Goal: Task Accomplishment & Management: Manage account settings

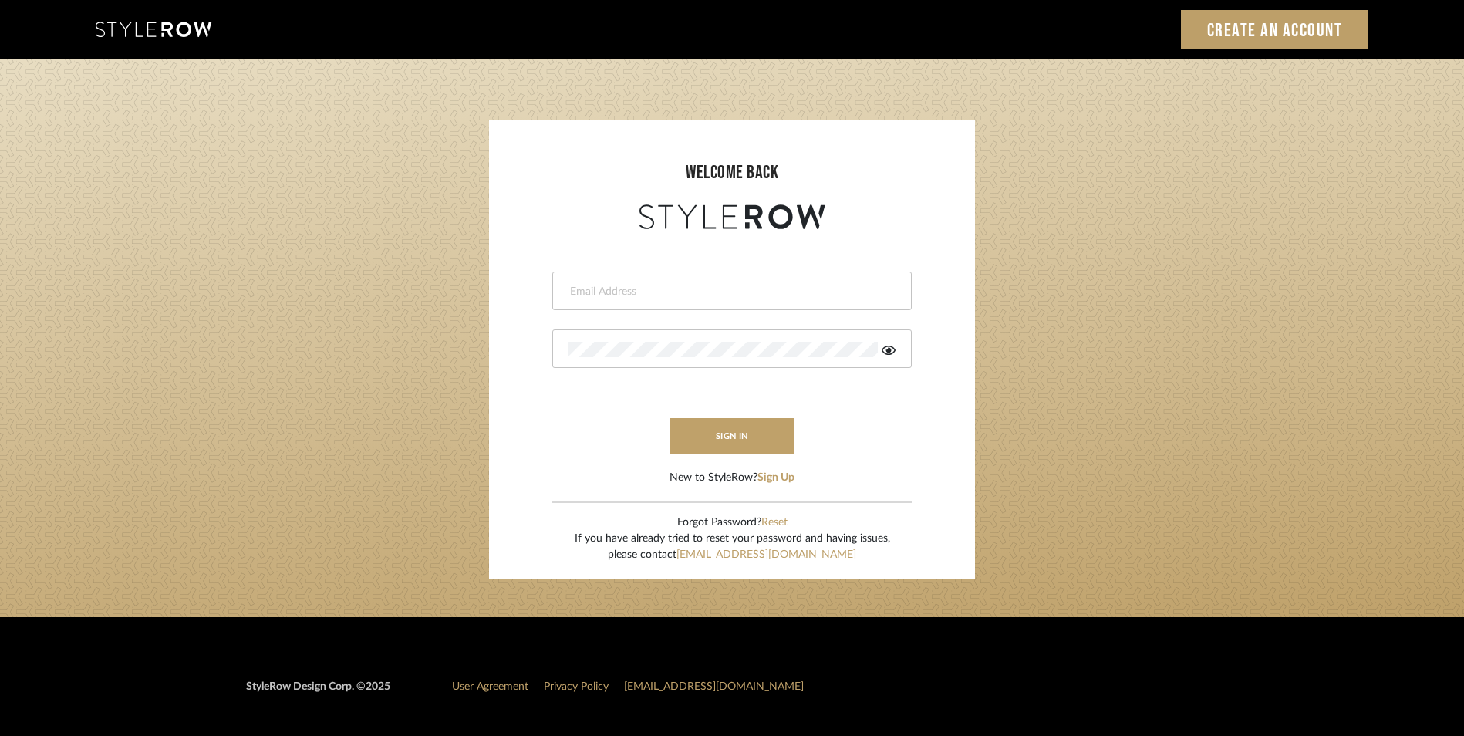
type input "[EMAIL_ADDRESS][DOMAIN_NAME]"
click at [728, 440] on button "sign in" at bounding box center [731, 436] width 123 height 36
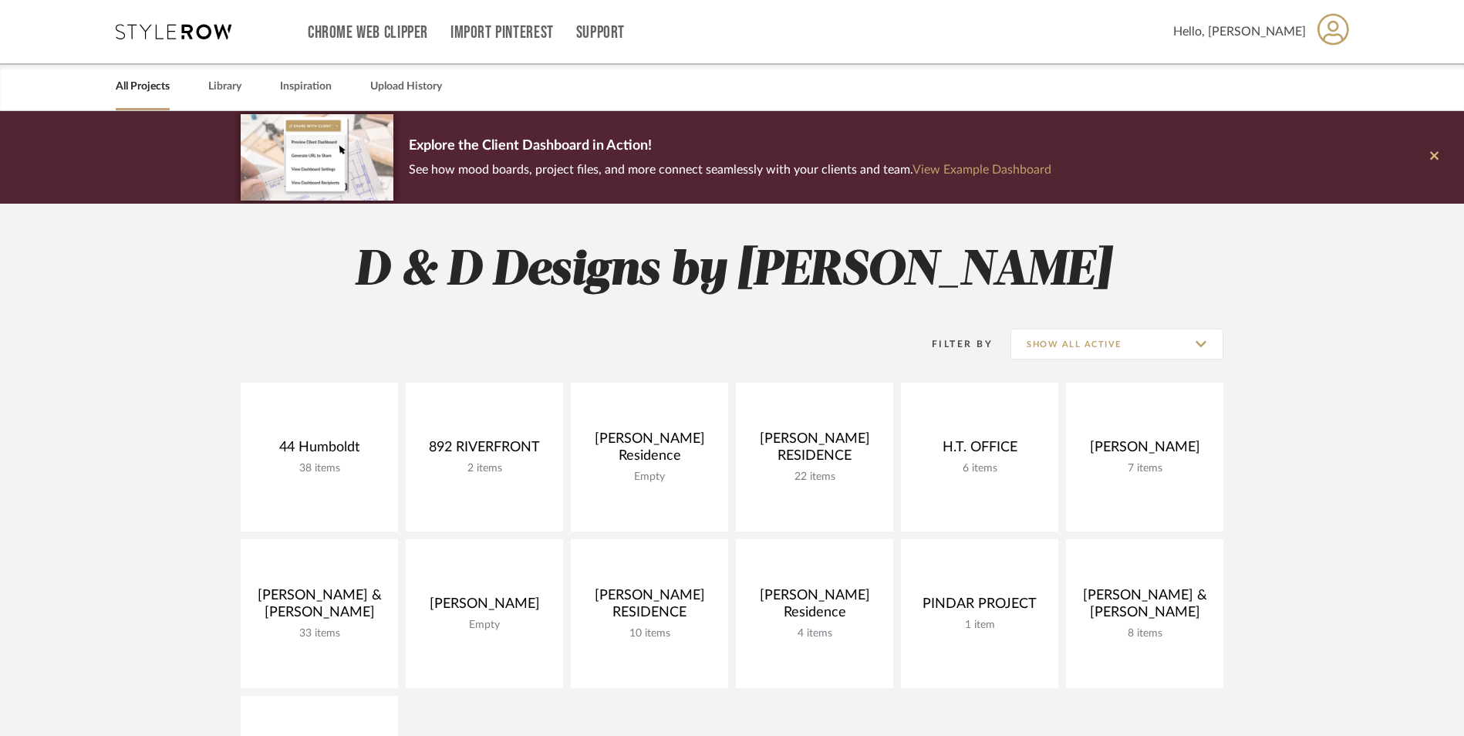
click at [1427, 157] on button at bounding box center [1434, 157] width 59 height 93
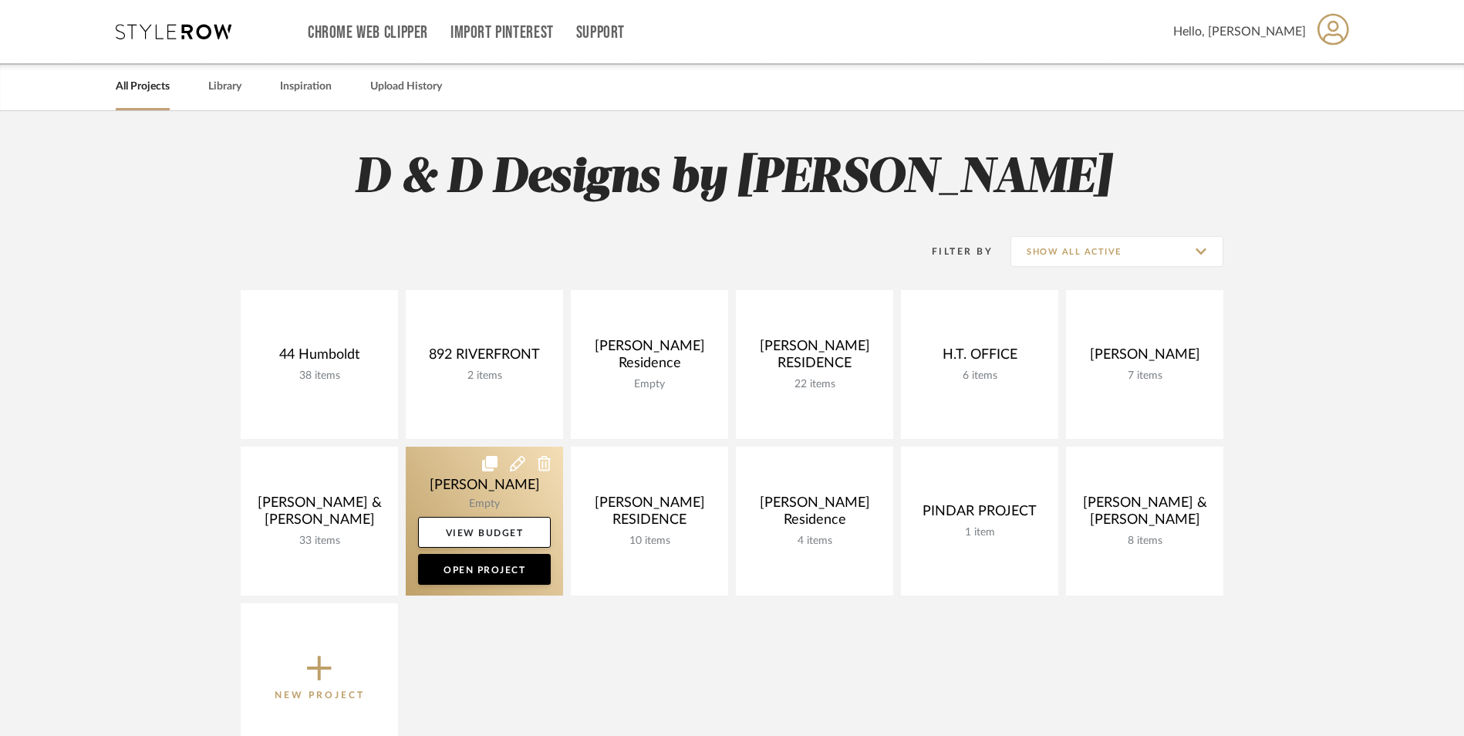
click at [424, 472] on link at bounding box center [484, 521] width 157 height 149
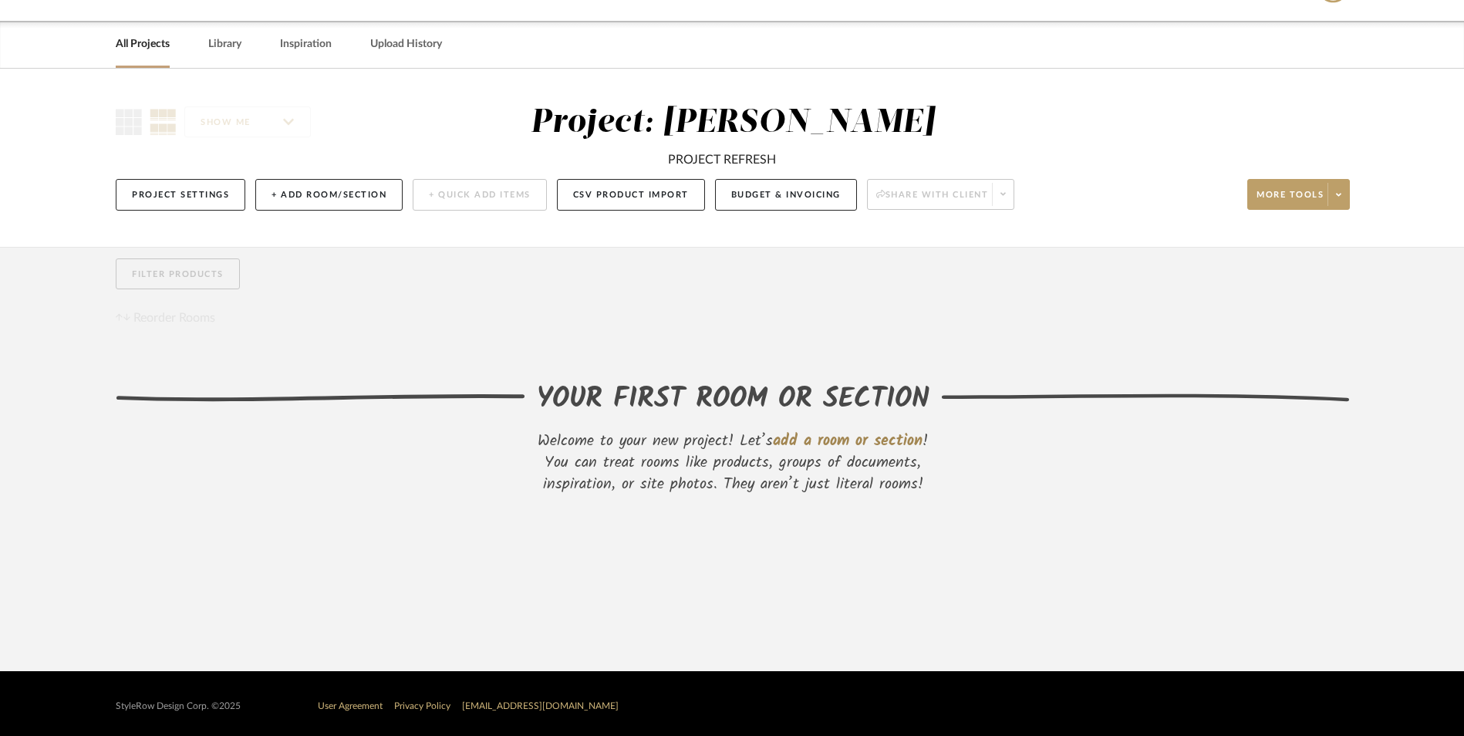
scroll to position [49, 0]
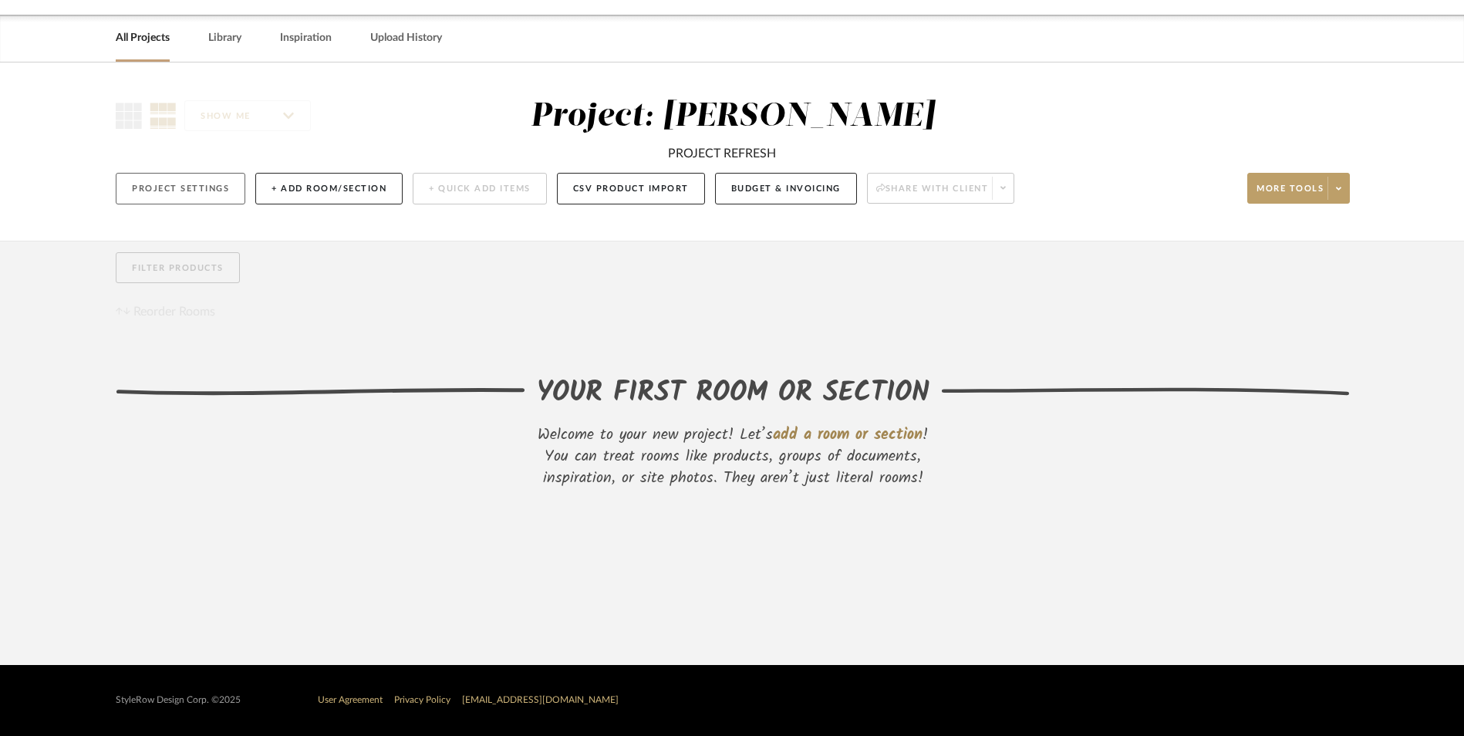
click at [199, 195] on button "Project Settings" at bounding box center [181, 189] width 130 height 32
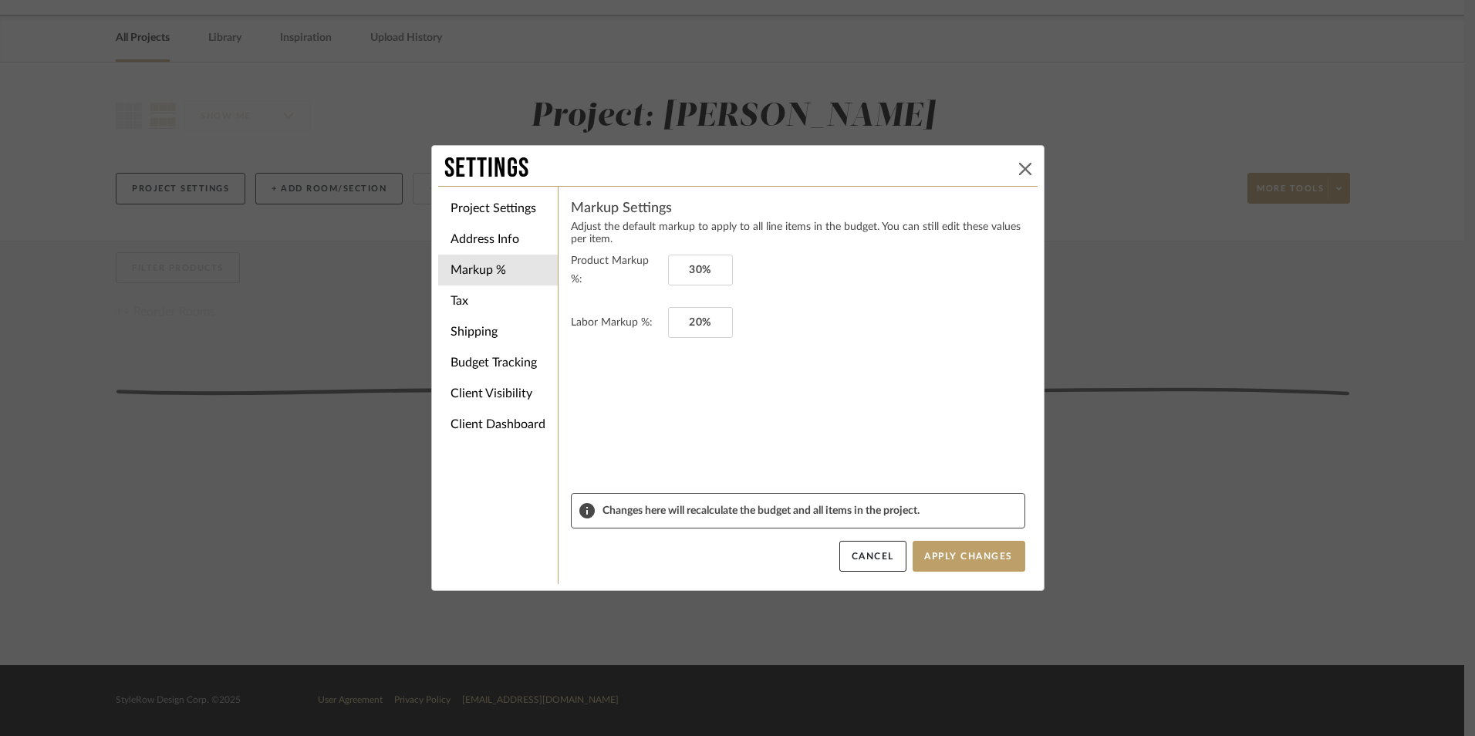
click at [1025, 169] on icon at bounding box center [1025, 169] width 12 height 12
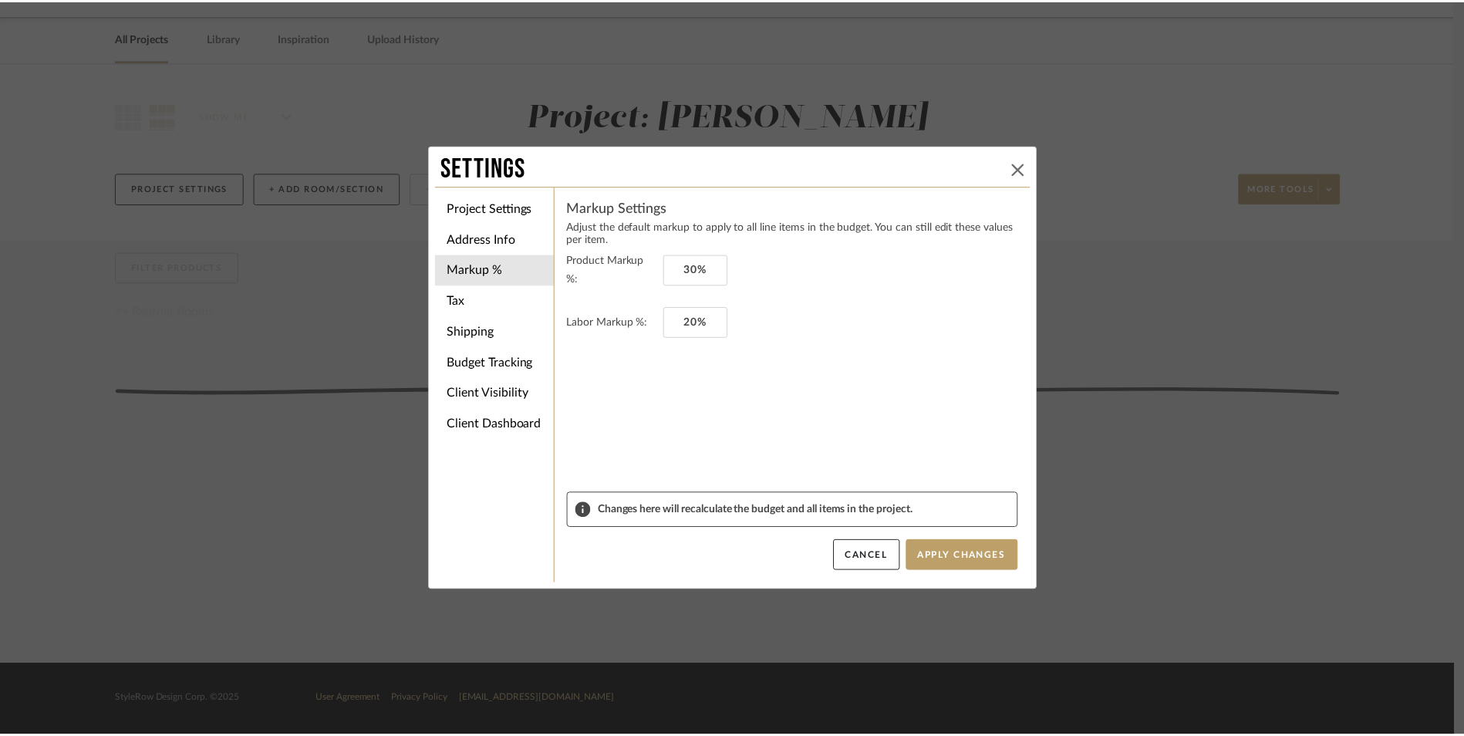
scroll to position [49, 0]
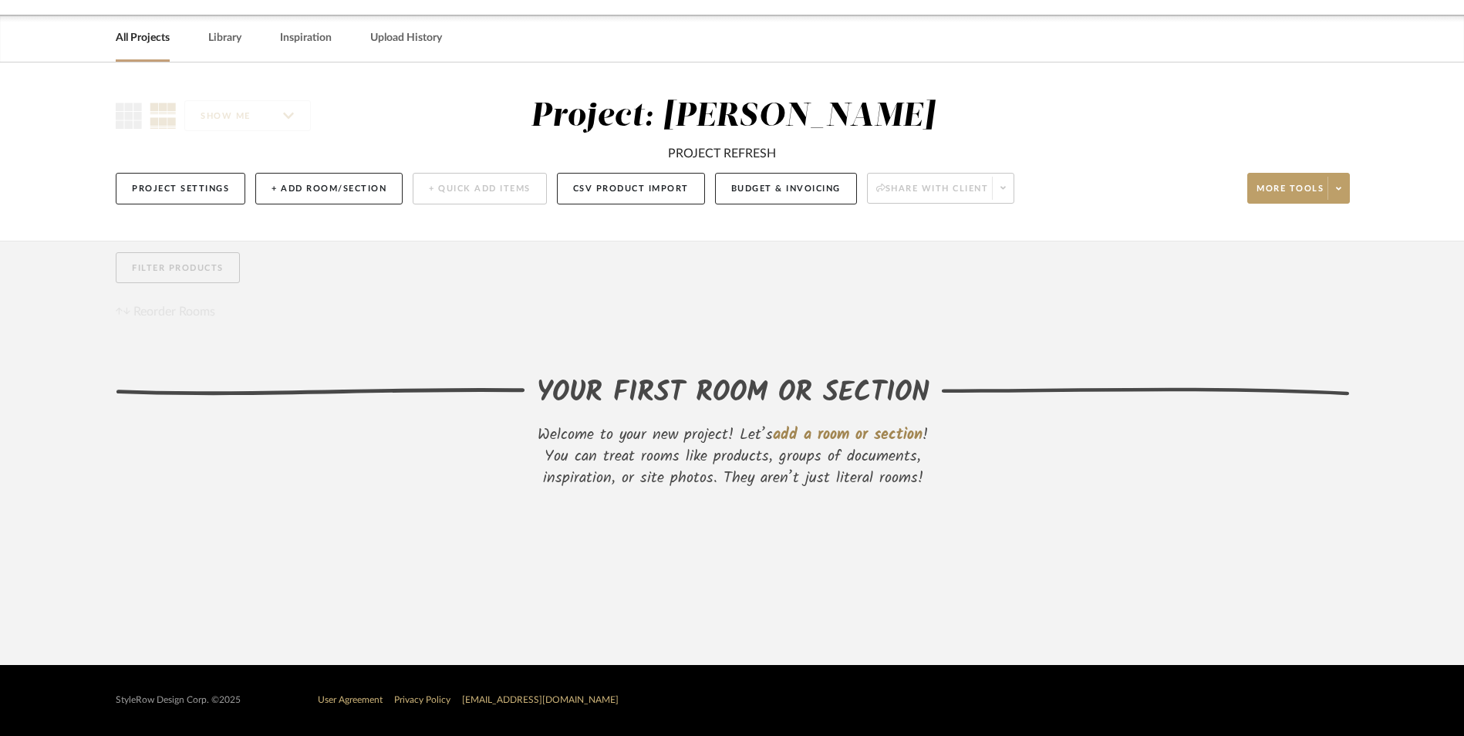
click at [1135, 208] on div "Project Settings + Add Room/Section + Quick Add Items CSV Product Import Budget…" at bounding box center [733, 189] width 1234 height 52
click at [197, 191] on button "Project Settings" at bounding box center [181, 189] width 130 height 32
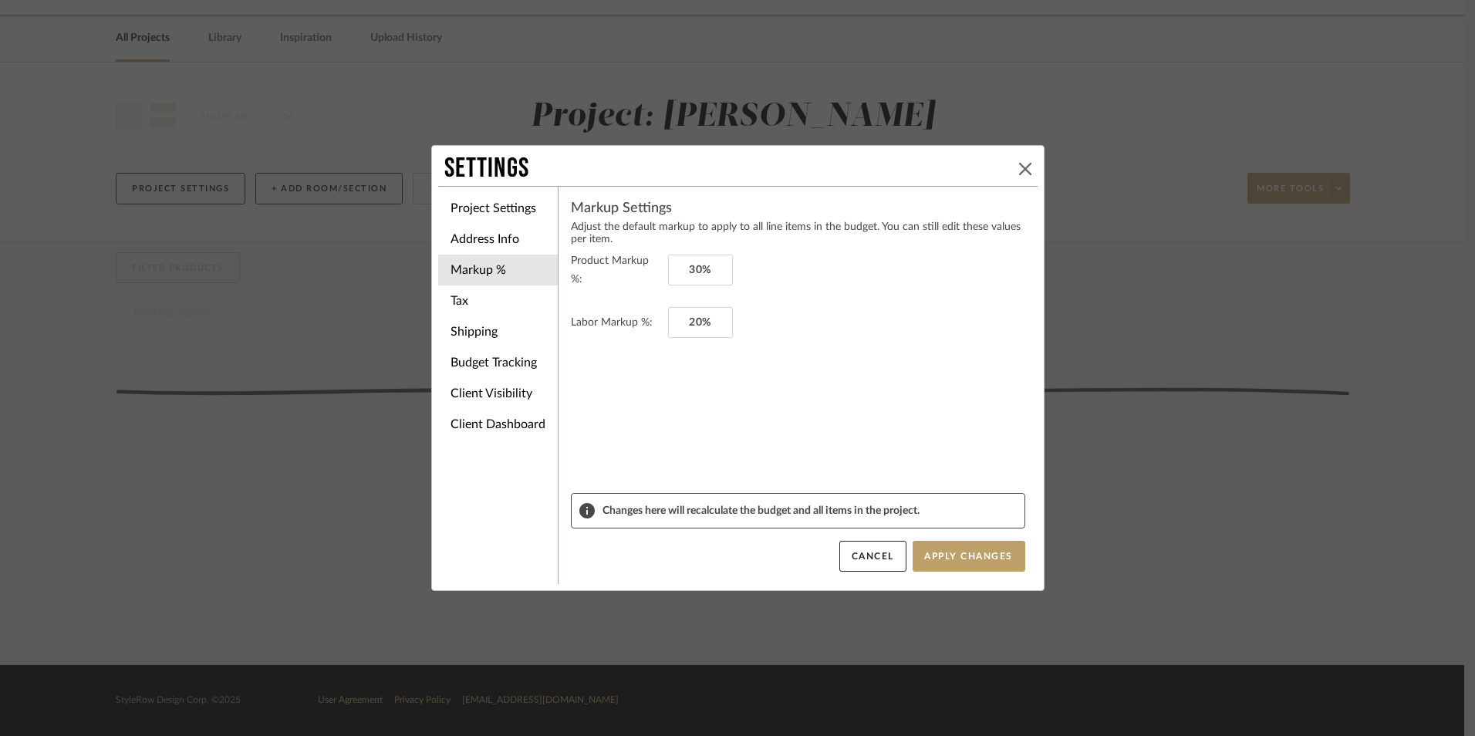
click at [1019, 171] on icon at bounding box center [1025, 169] width 12 height 12
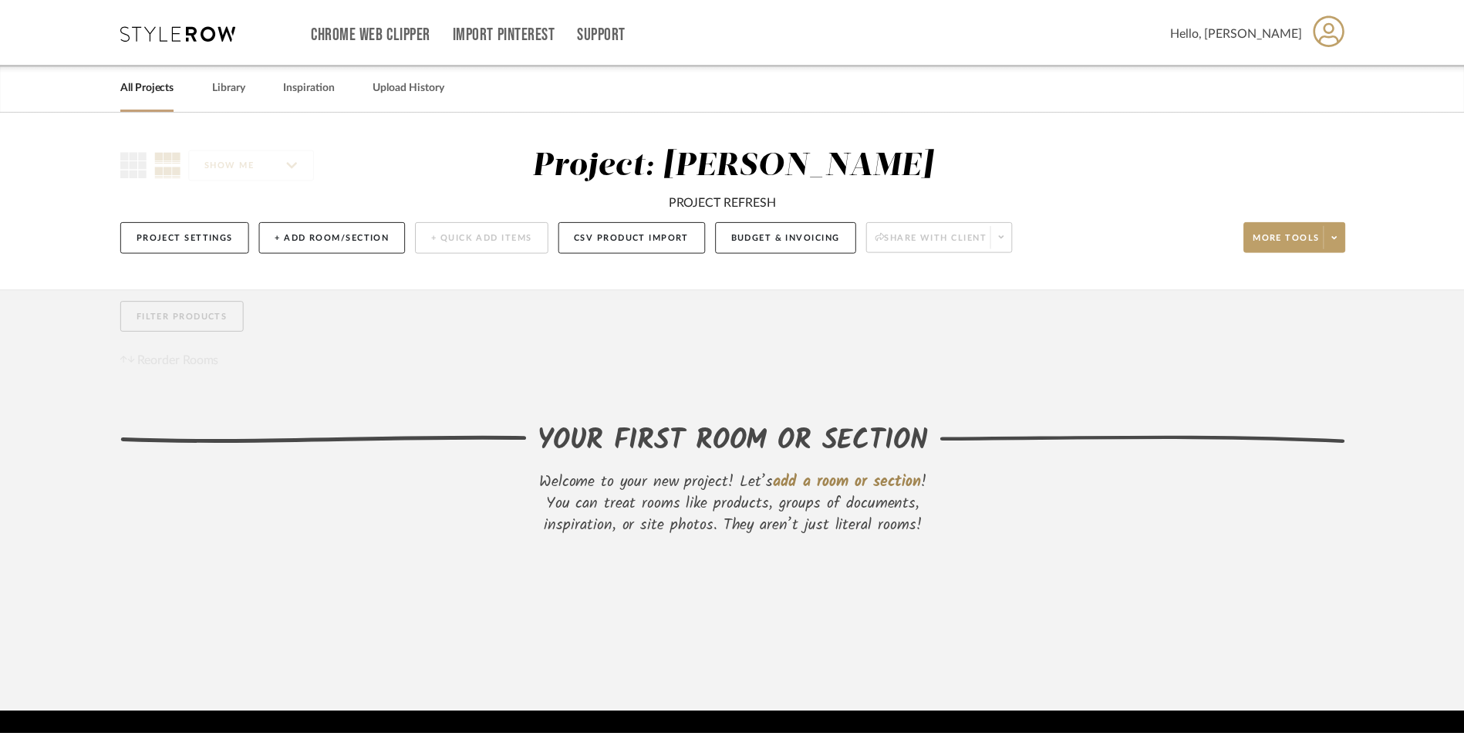
scroll to position [49, 0]
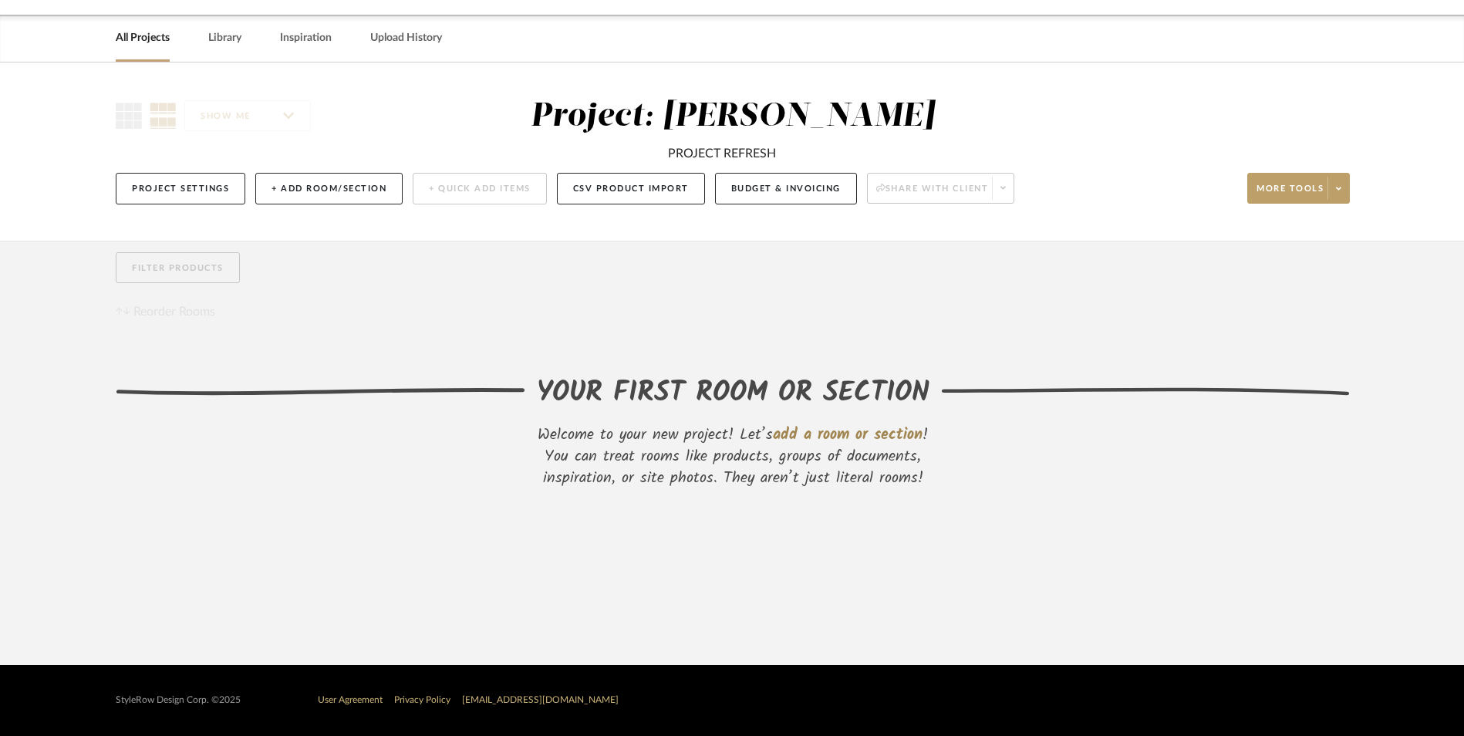
click at [1060, 176] on div "Project Settings + Add Room/Section + Quick Add Items CSV Product Import Budget…" at bounding box center [733, 189] width 1234 height 52
click at [336, 182] on button "+ Add Room/Section" at bounding box center [328, 189] width 147 height 32
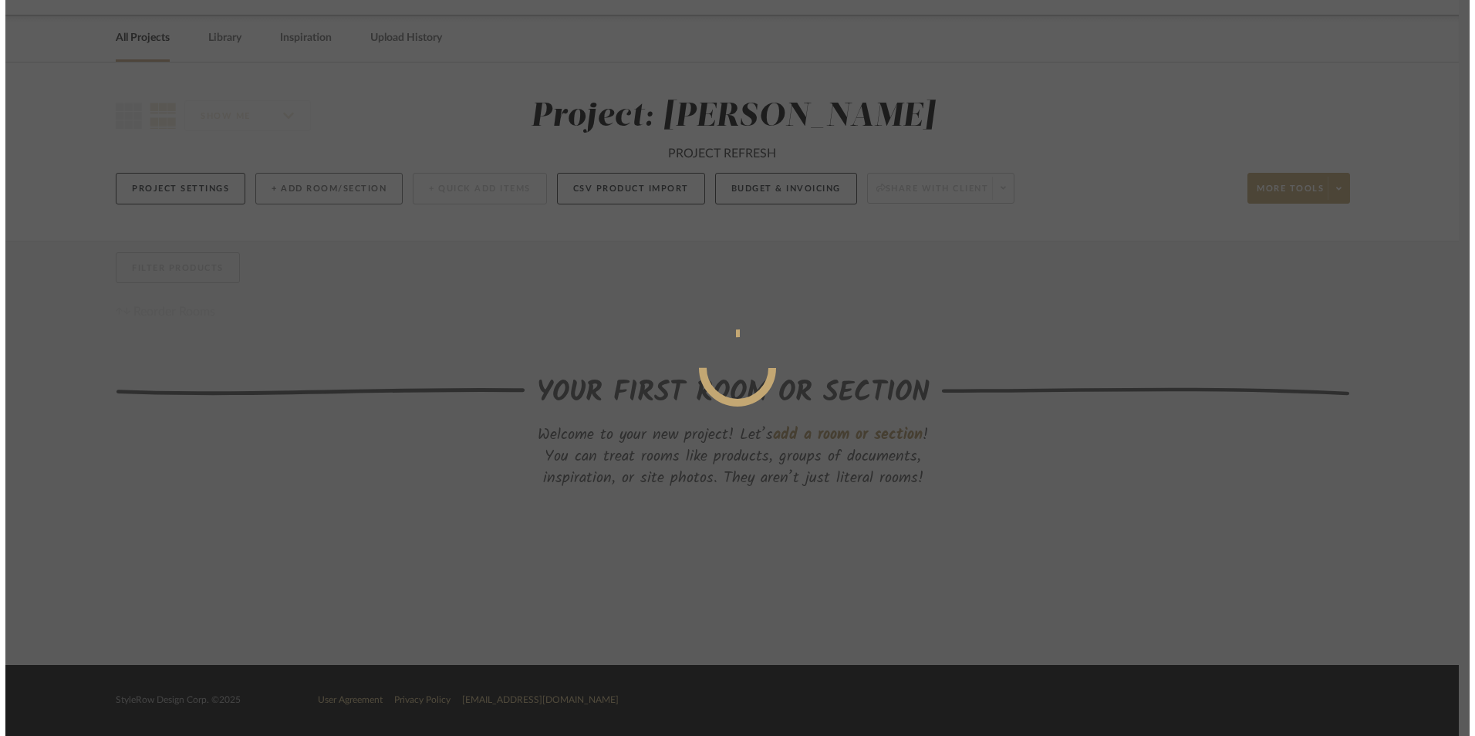
scroll to position [0, 0]
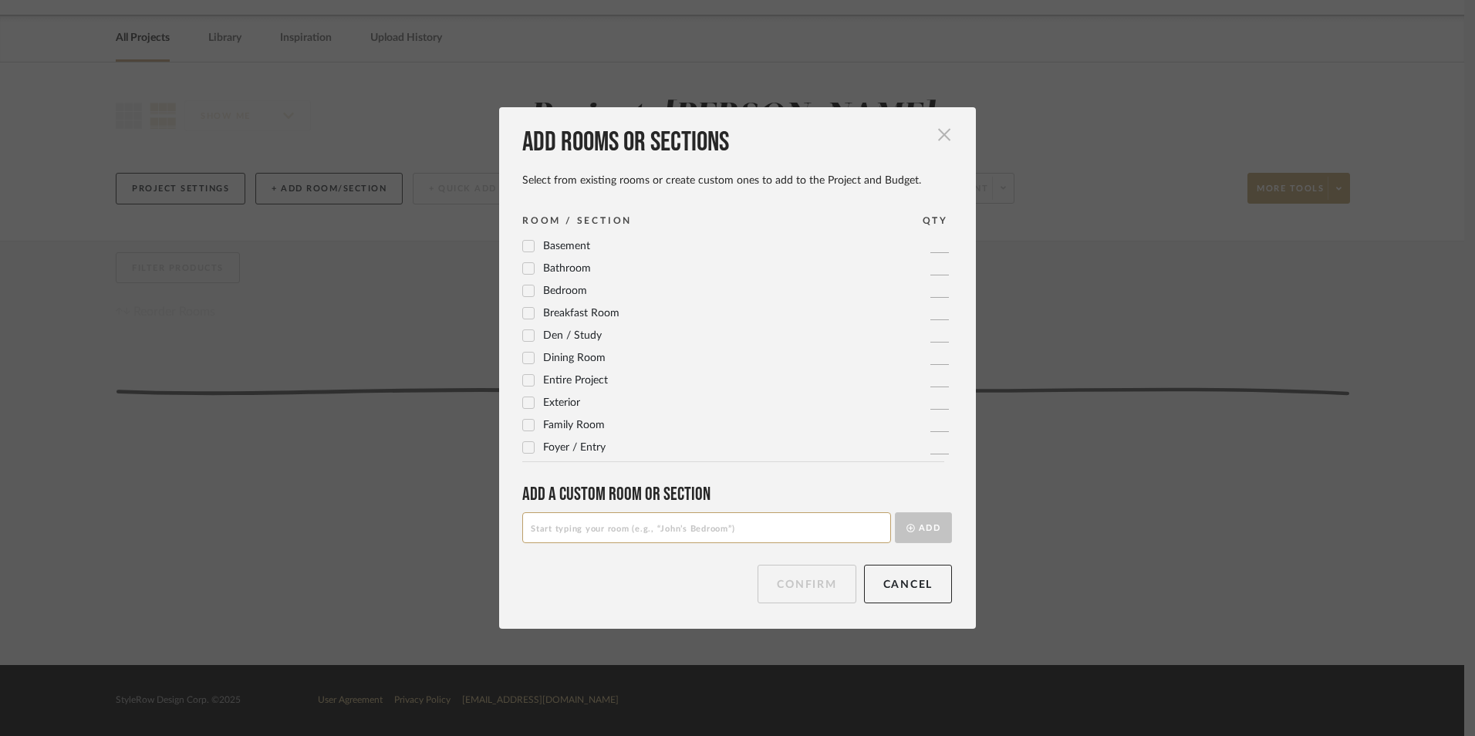
click at [936, 136] on span "button" at bounding box center [944, 135] width 31 height 31
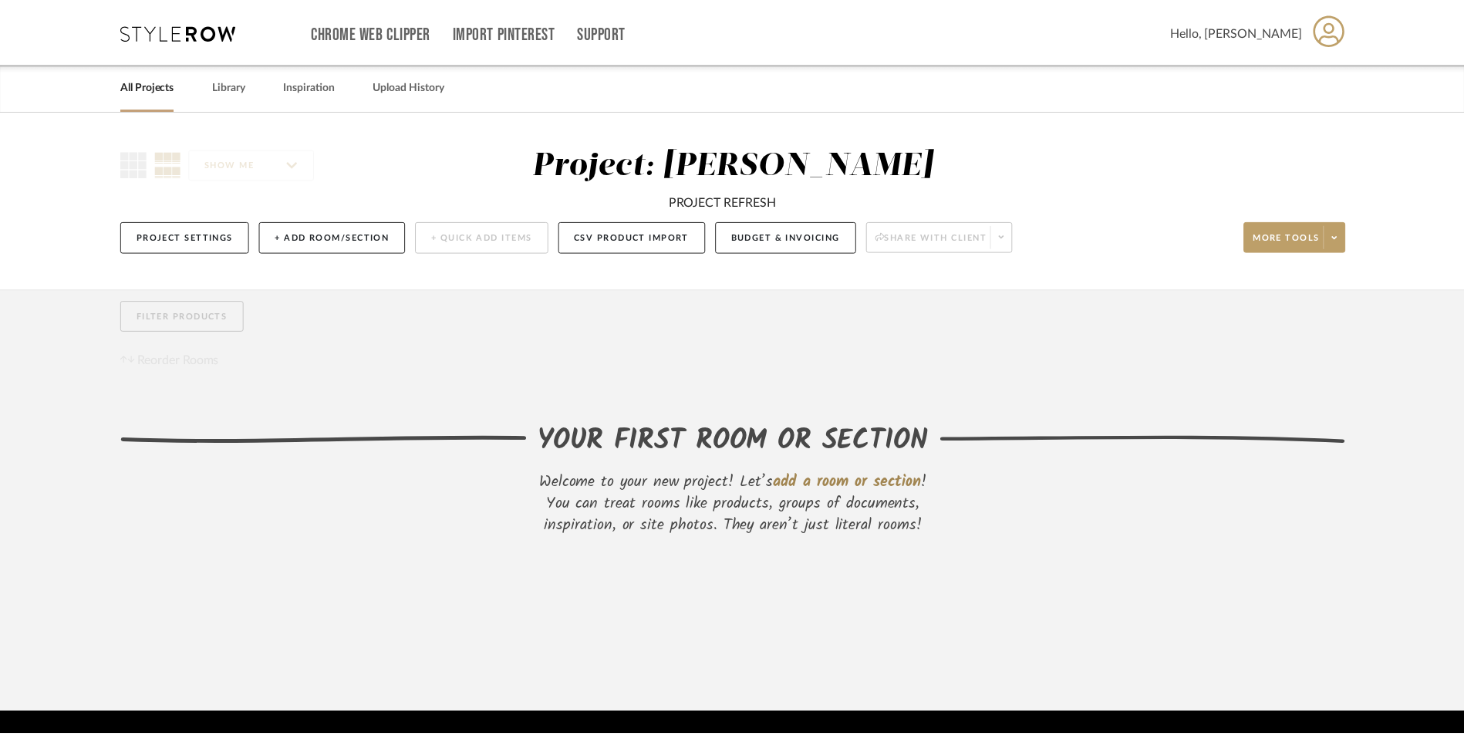
scroll to position [49, 0]
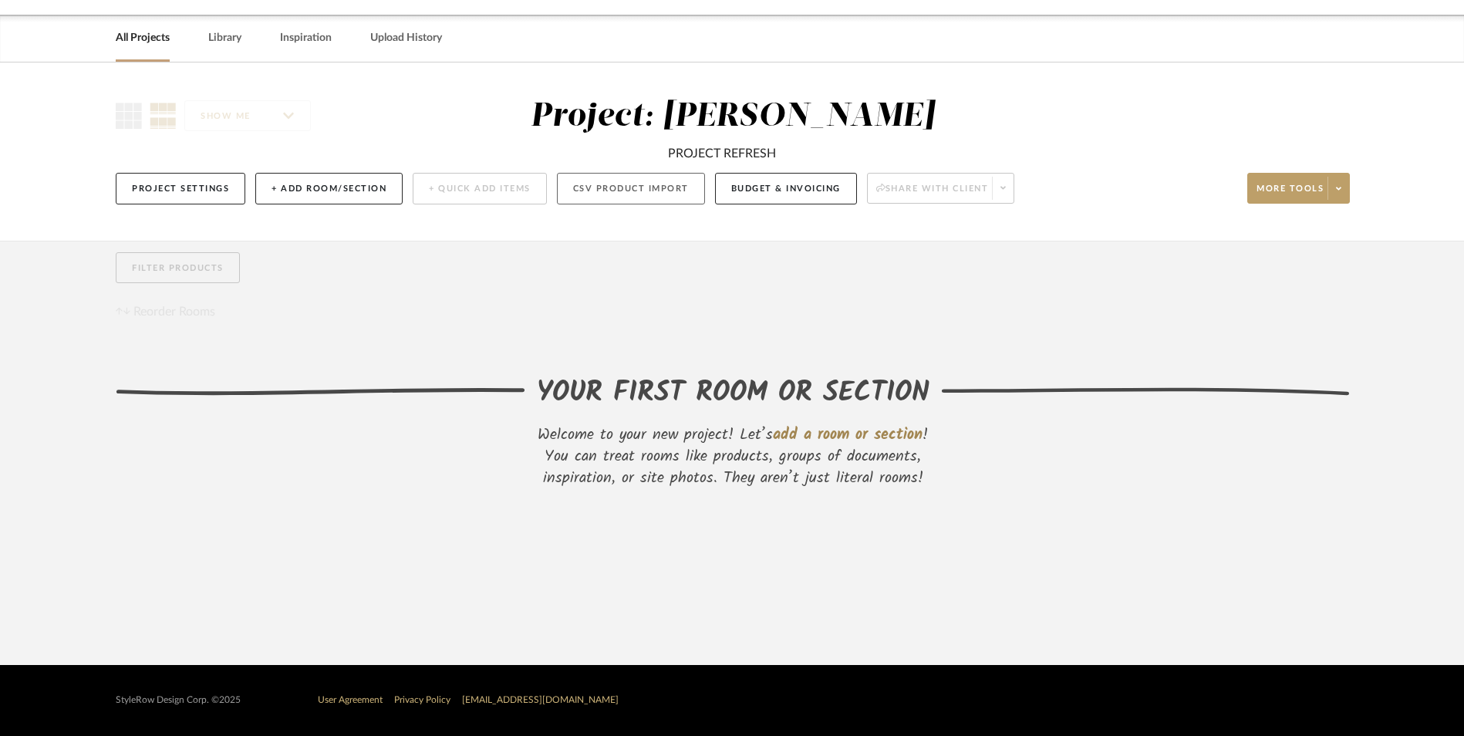
click at [646, 189] on button "CSV Product Import" at bounding box center [631, 189] width 148 height 32
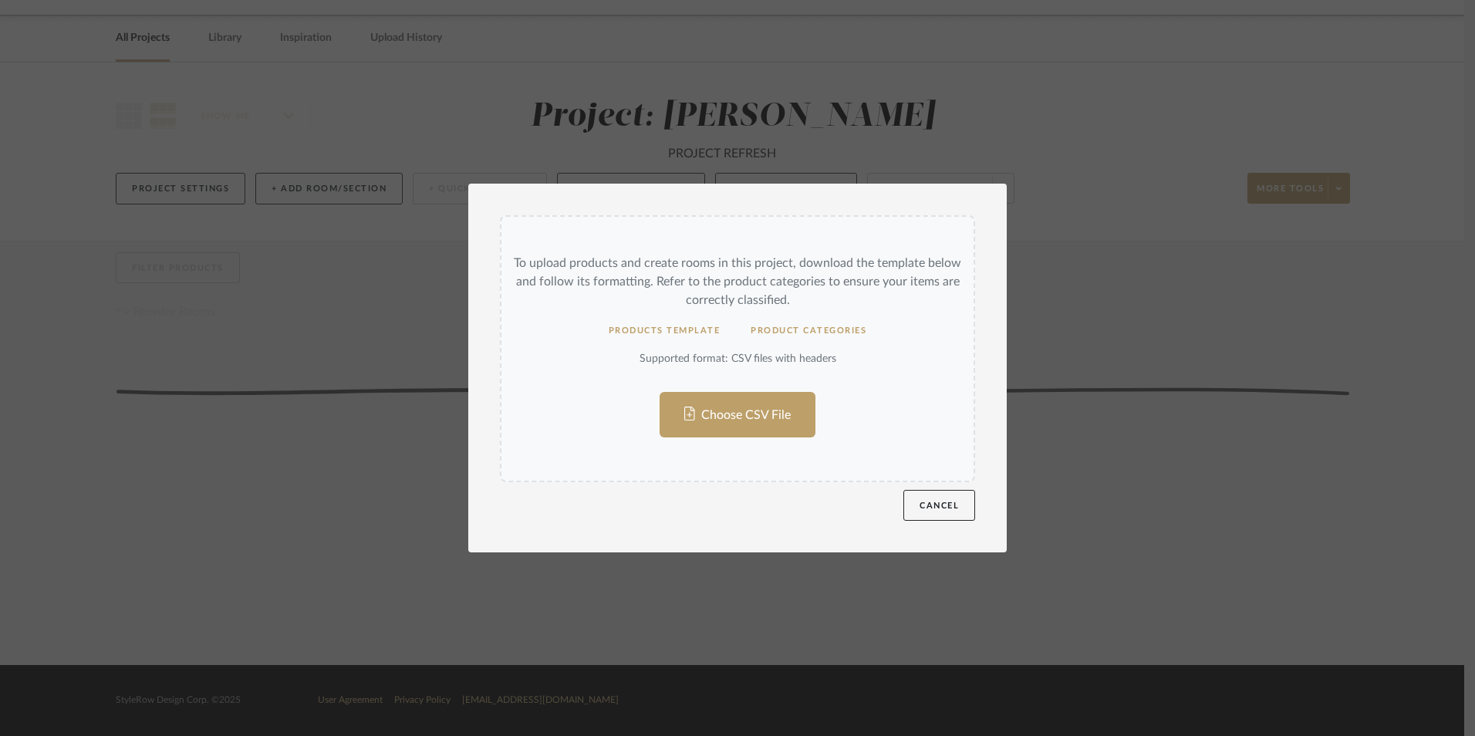
click at [1150, 296] on div "To upload products and create rooms in this project, download the template belo…" at bounding box center [737, 368] width 1475 height 736
click at [953, 509] on button "Cancel" at bounding box center [939, 505] width 72 height 31
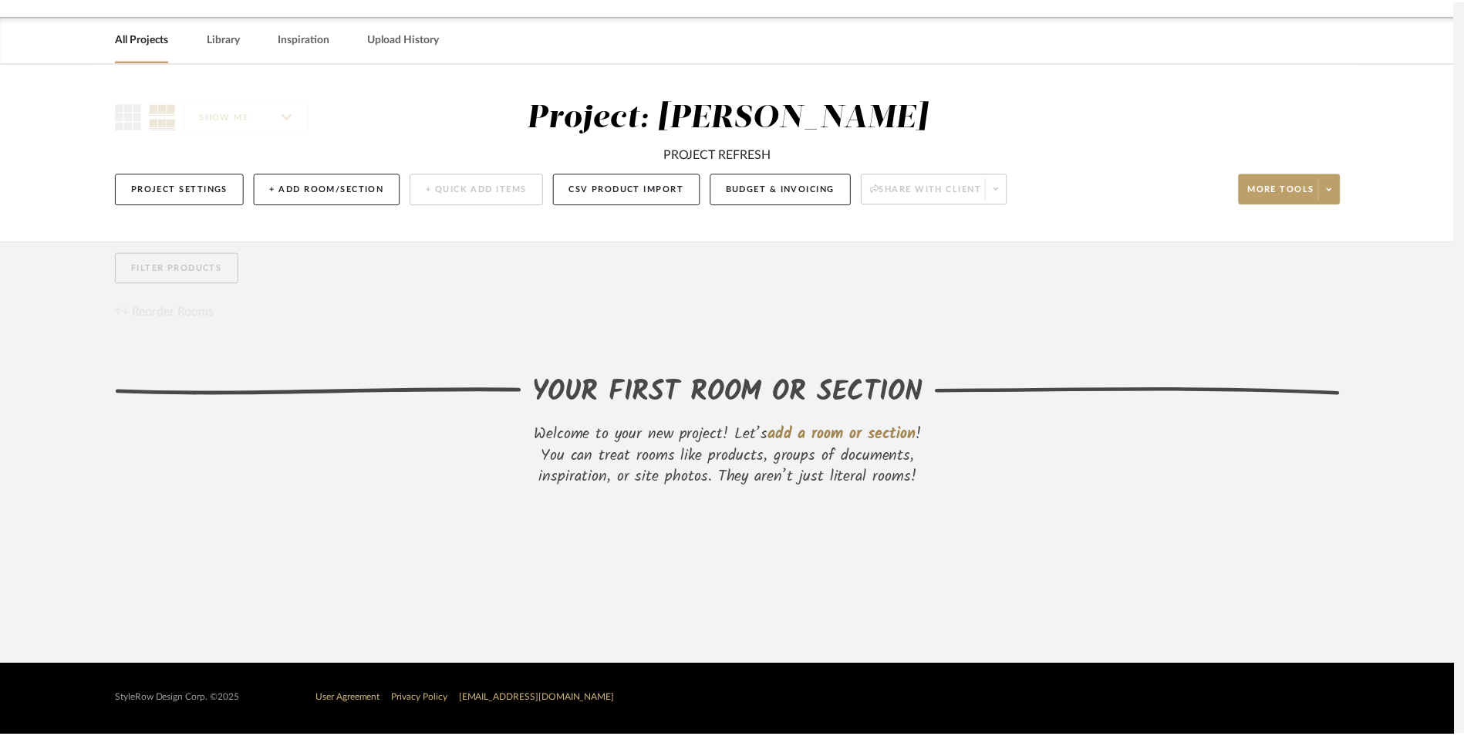
scroll to position [49, 0]
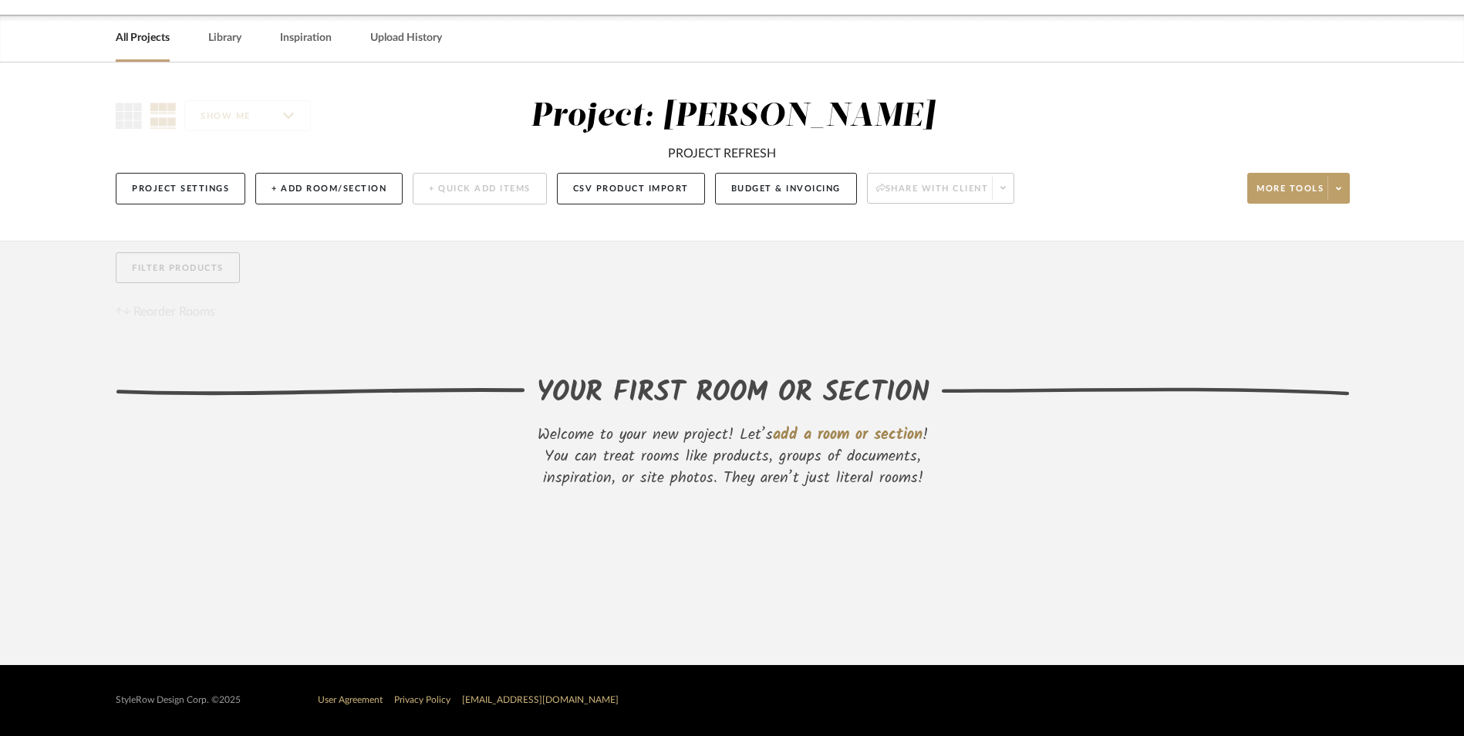
drag, startPoint x: 1163, startPoint y: 414, endPoint x: 1014, endPoint y: 332, distance: 170.3
click at [1163, 414] on create-first-room-tutorial "YOUR FIRST ROOM OR SECTION Welcome to your new project! Let’s add a room or sec…" at bounding box center [733, 428] width 1234 height 122
click at [794, 182] on button "Budget & Invoicing" at bounding box center [786, 189] width 142 height 32
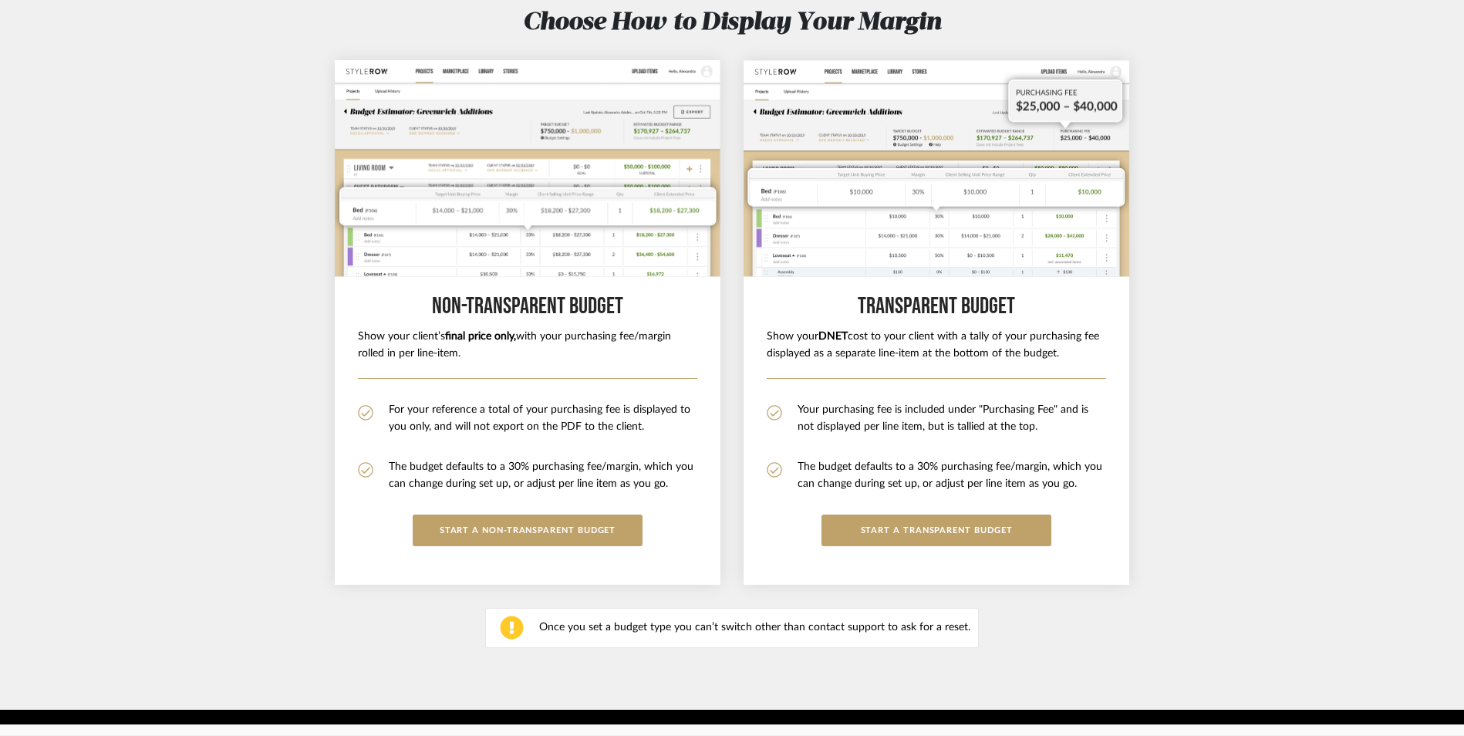
scroll to position [126, 0]
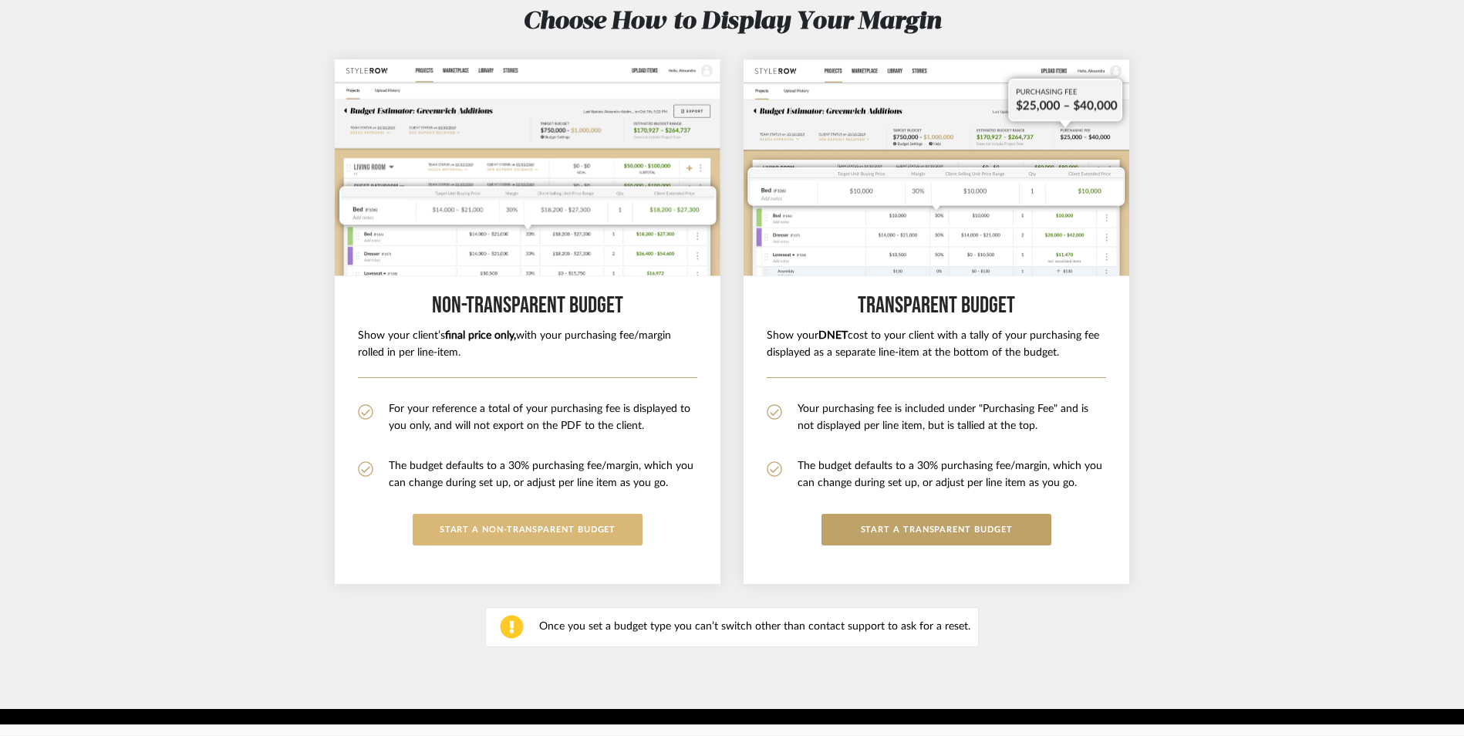
click at [512, 538] on button "START A Non-Transparent BUDGET" at bounding box center [528, 530] width 230 height 32
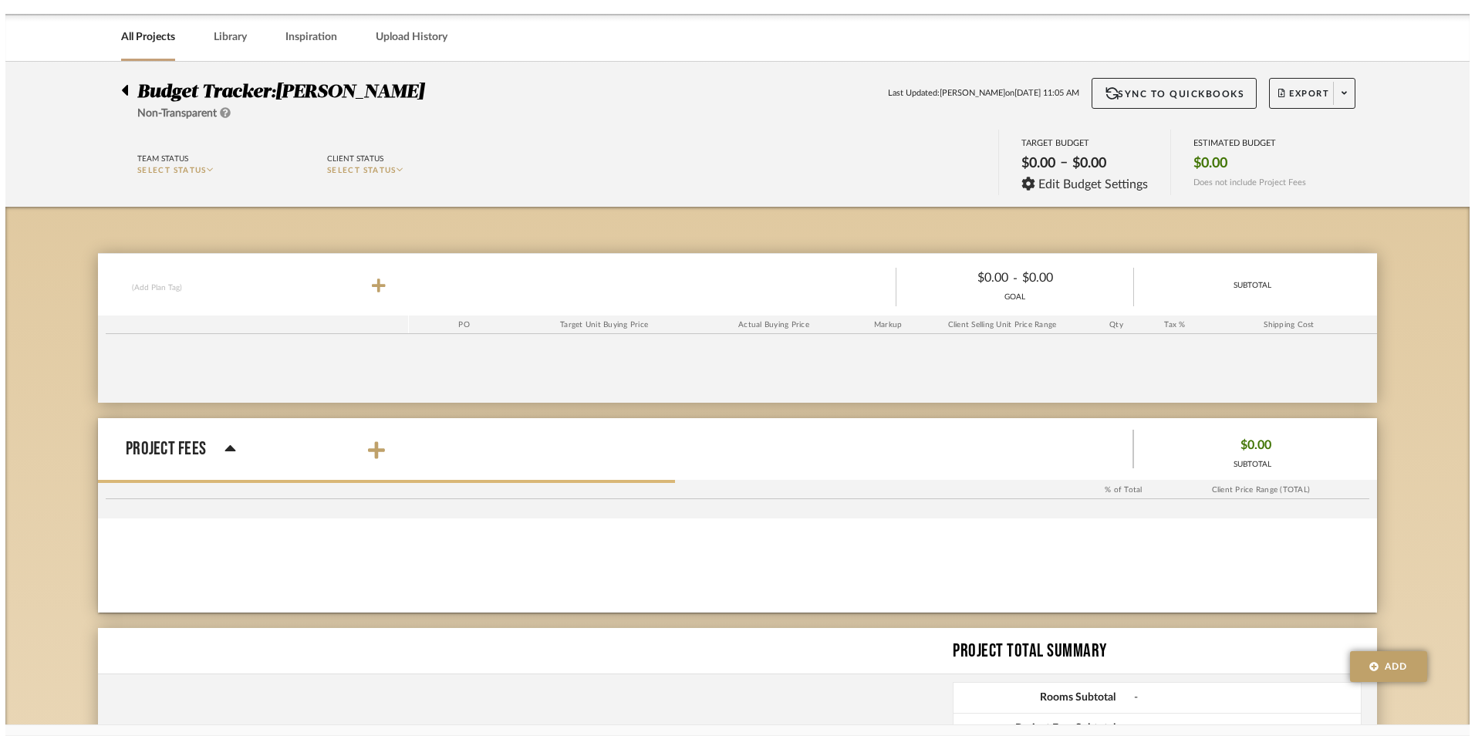
scroll to position [0, 0]
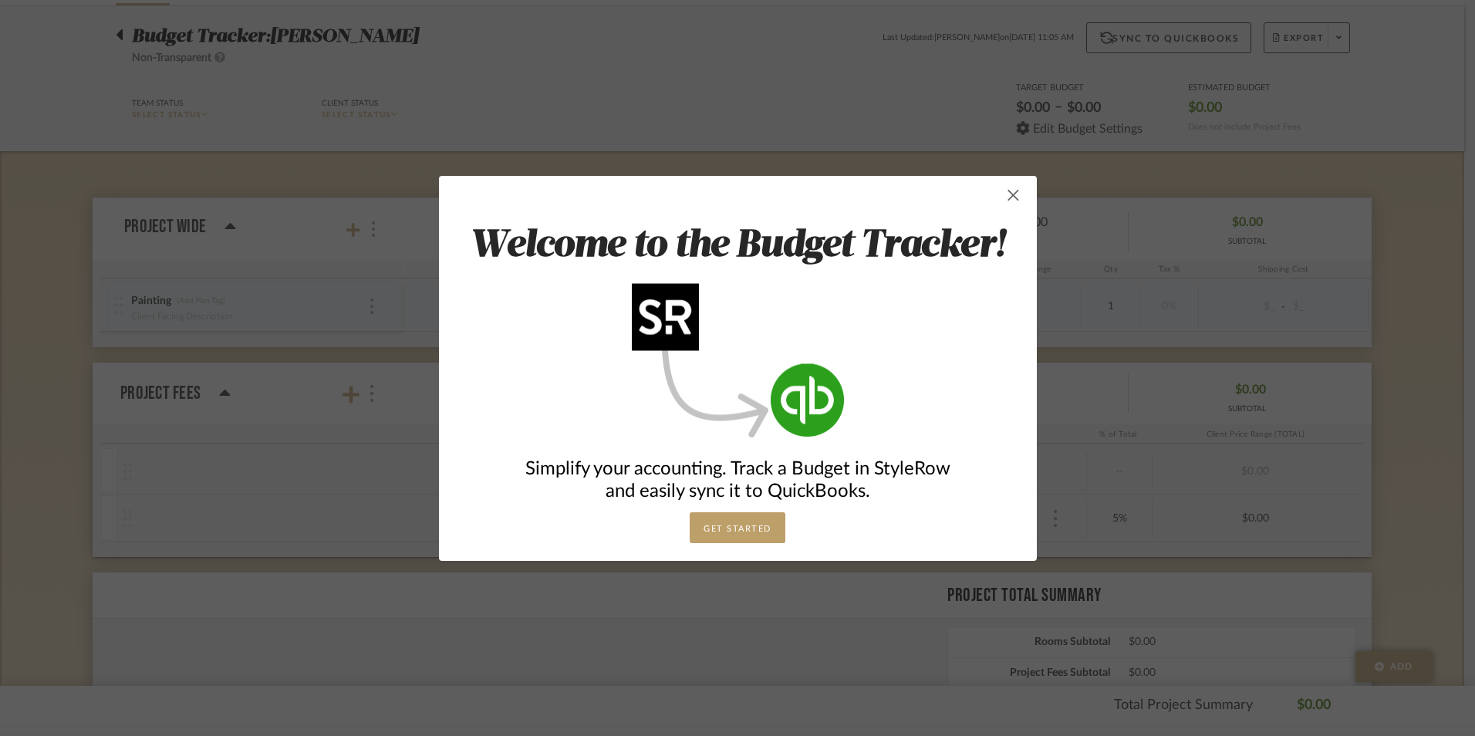
click at [1015, 187] on span "button" at bounding box center [1013, 195] width 31 height 31
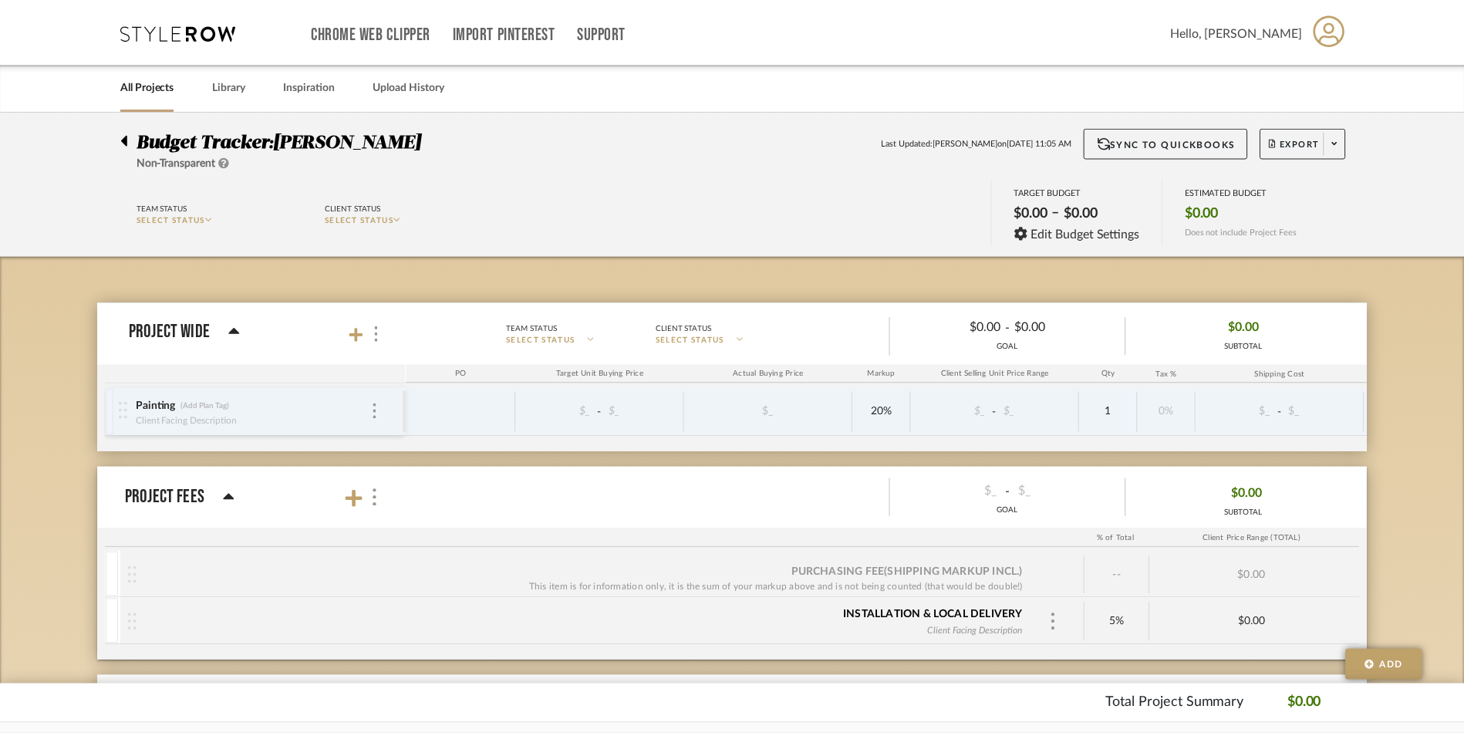
scroll to position [105, 0]
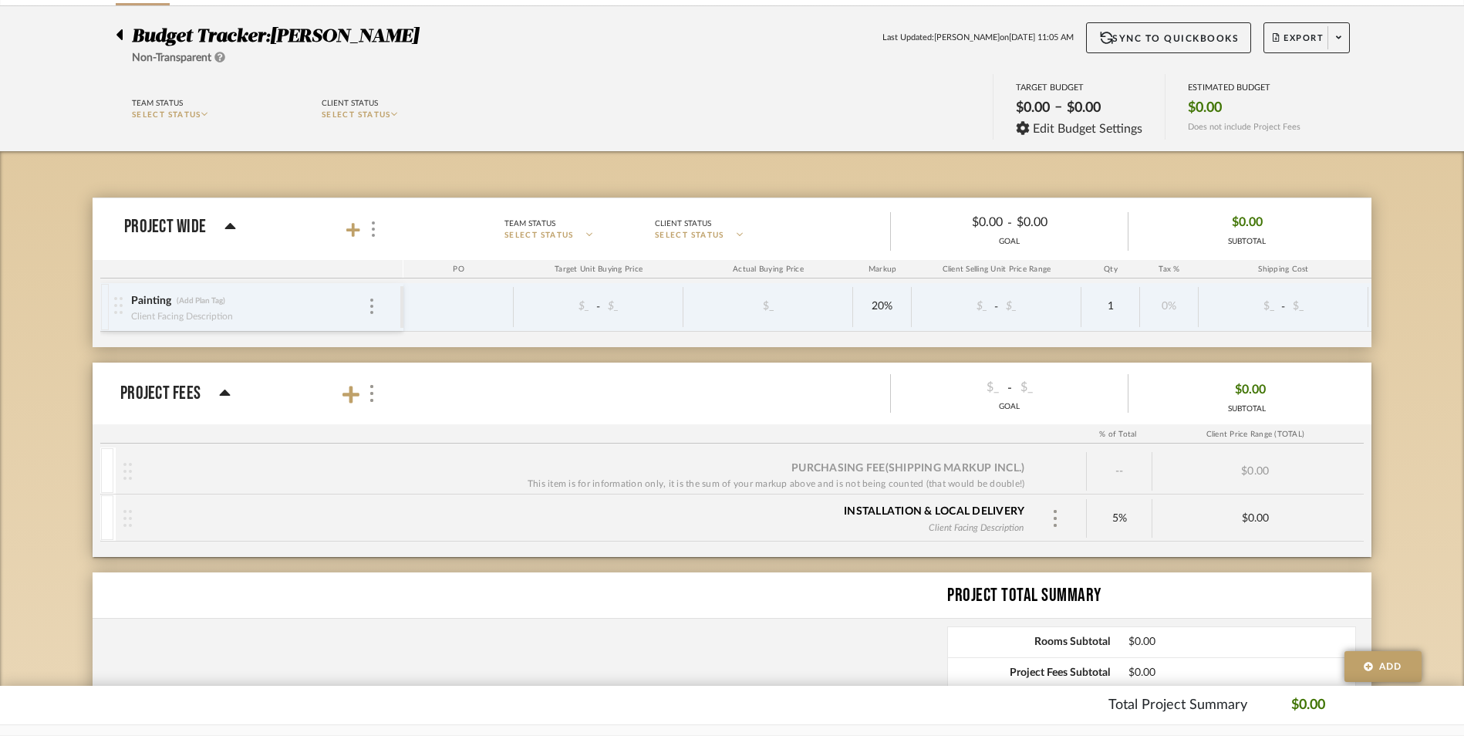
click at [120, 313] on img at bounding box center [118, 305] width 8 height 17
click at [371, 305] on img at bounding box center [371, 306] width 3 height 15
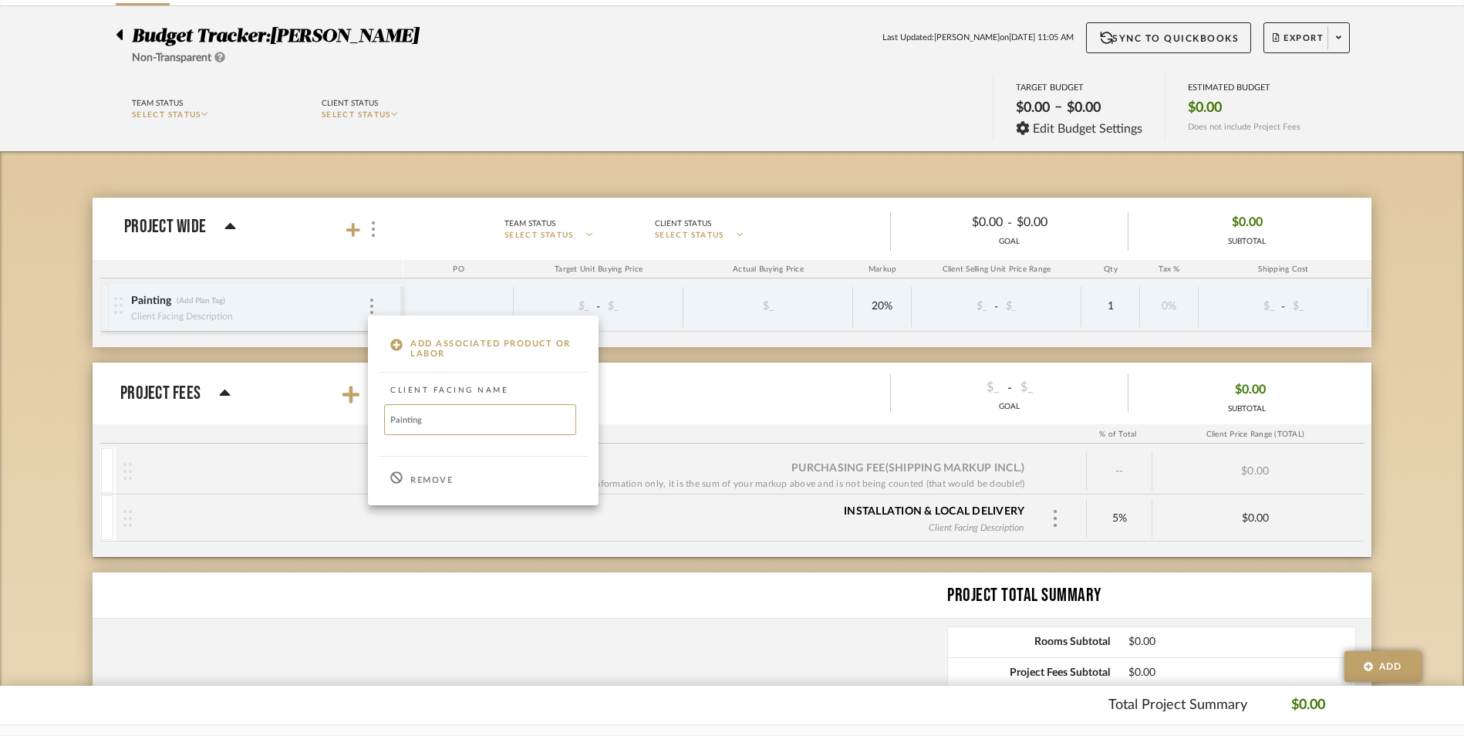
click at [484, 147] on div at bounding box center [732, 368] width 1464 height 736
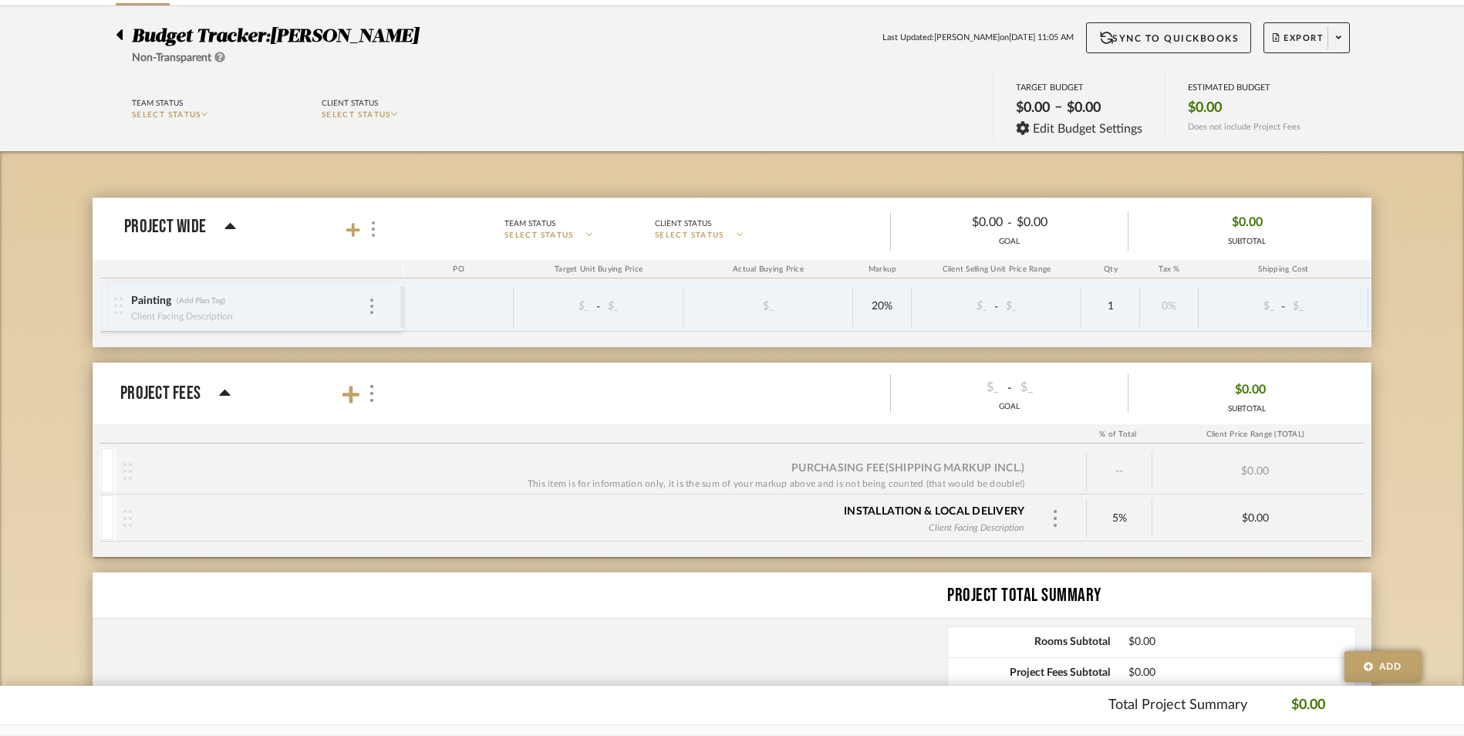
click at [120, 312] on img at bounding box center [118, 305] width 8 height 17
click at [369, 312] on div at bounding box center [372, 307] width 8 height 17
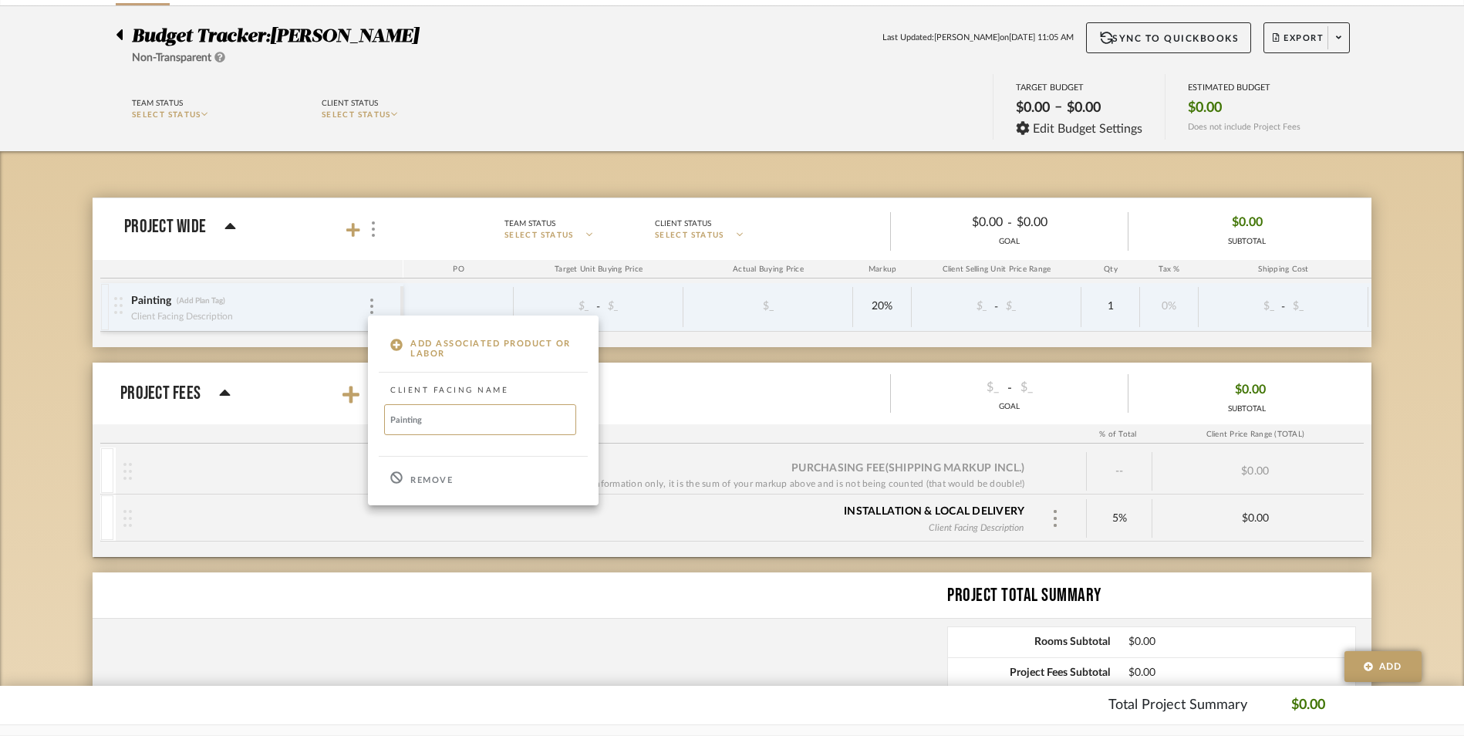
click at [412, 477] on p "Remove" at bounding box center [431, 480] width 42 height 11
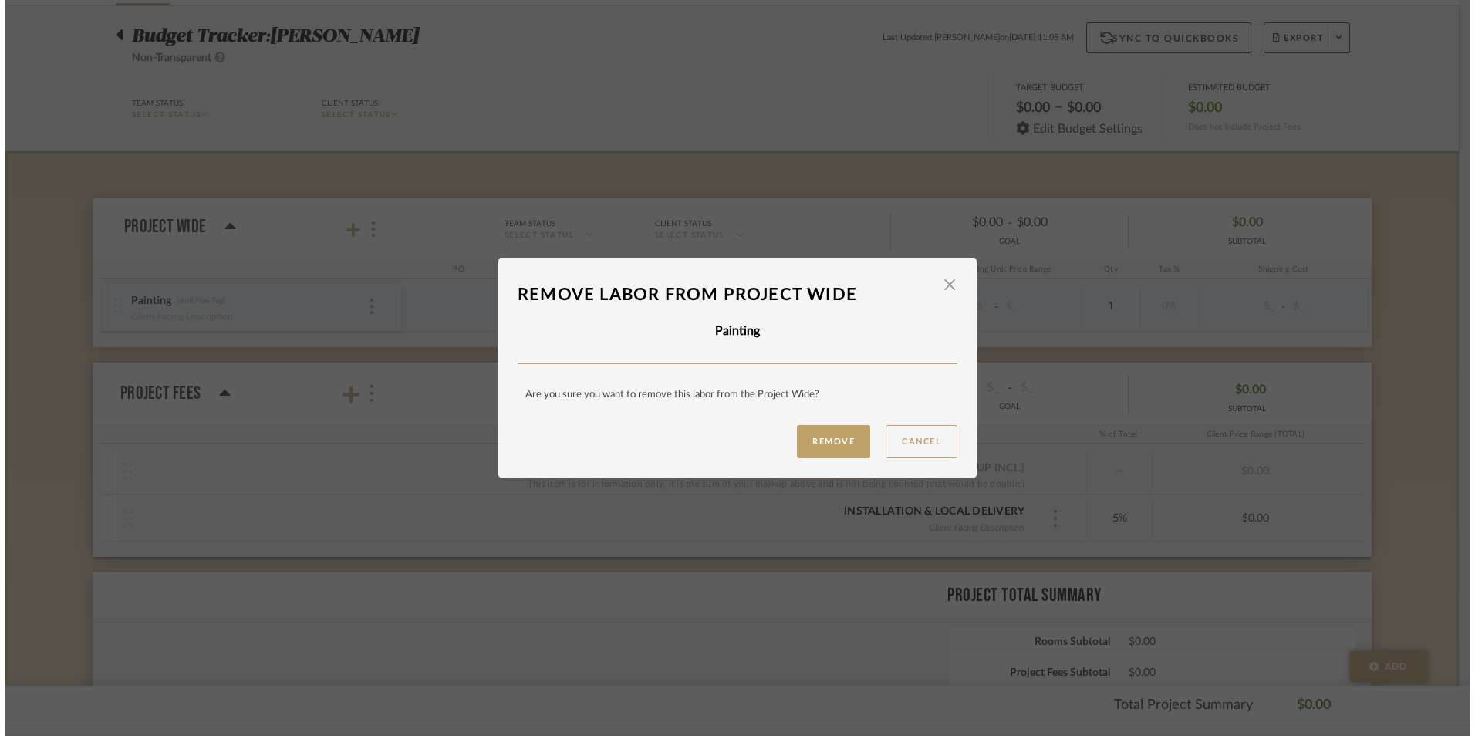
scroll to position [0, 0]
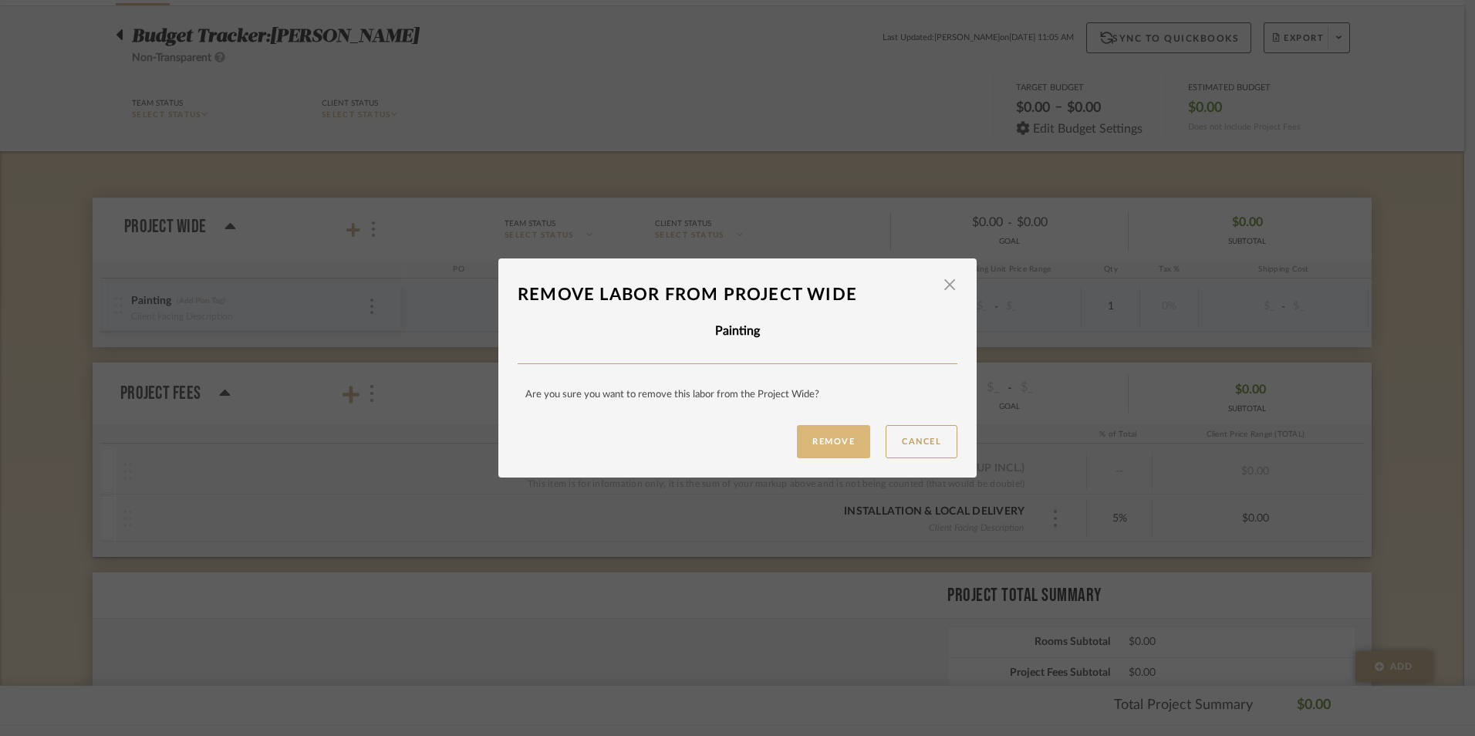
click at [836, 437] on button "Remove" at bounding box center [833, 441] width 73 height 33
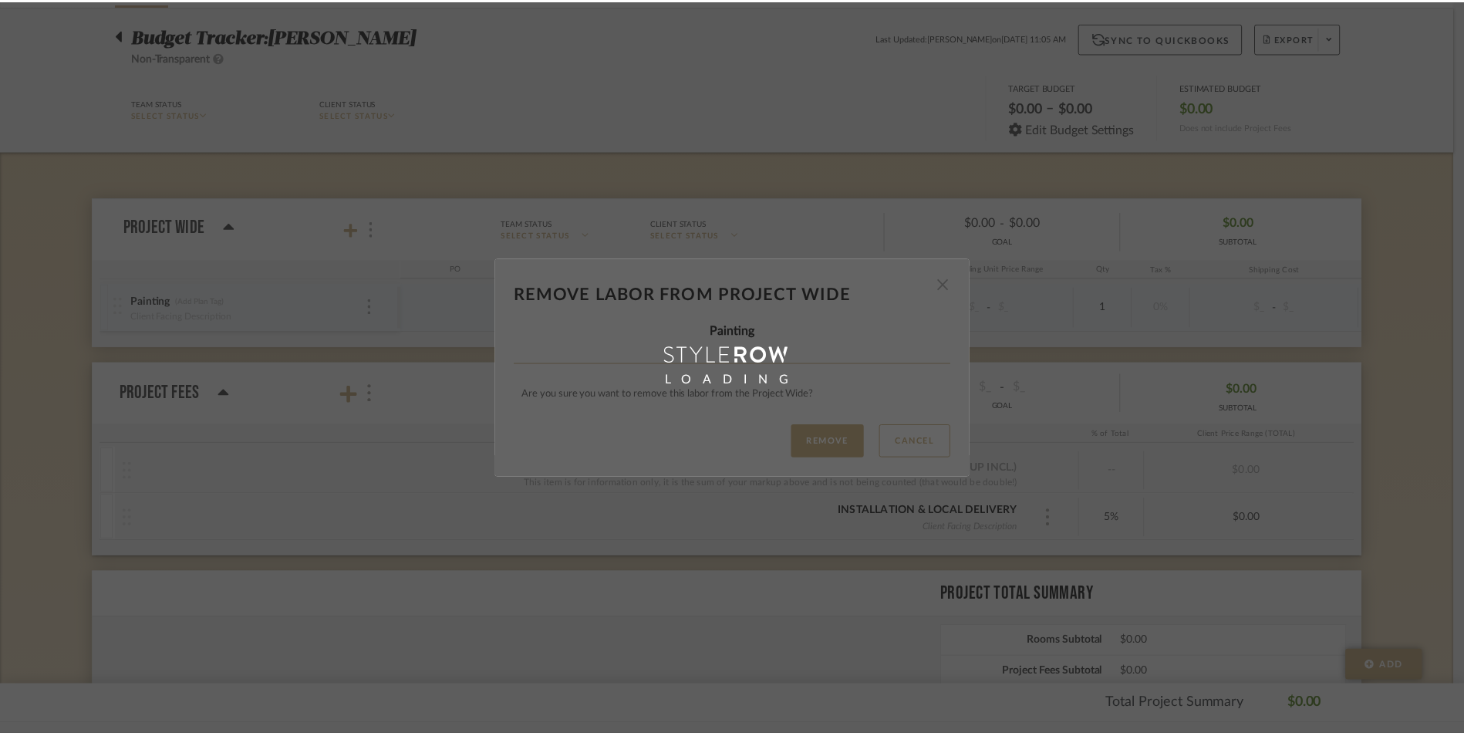
scroll to position [105, 0]
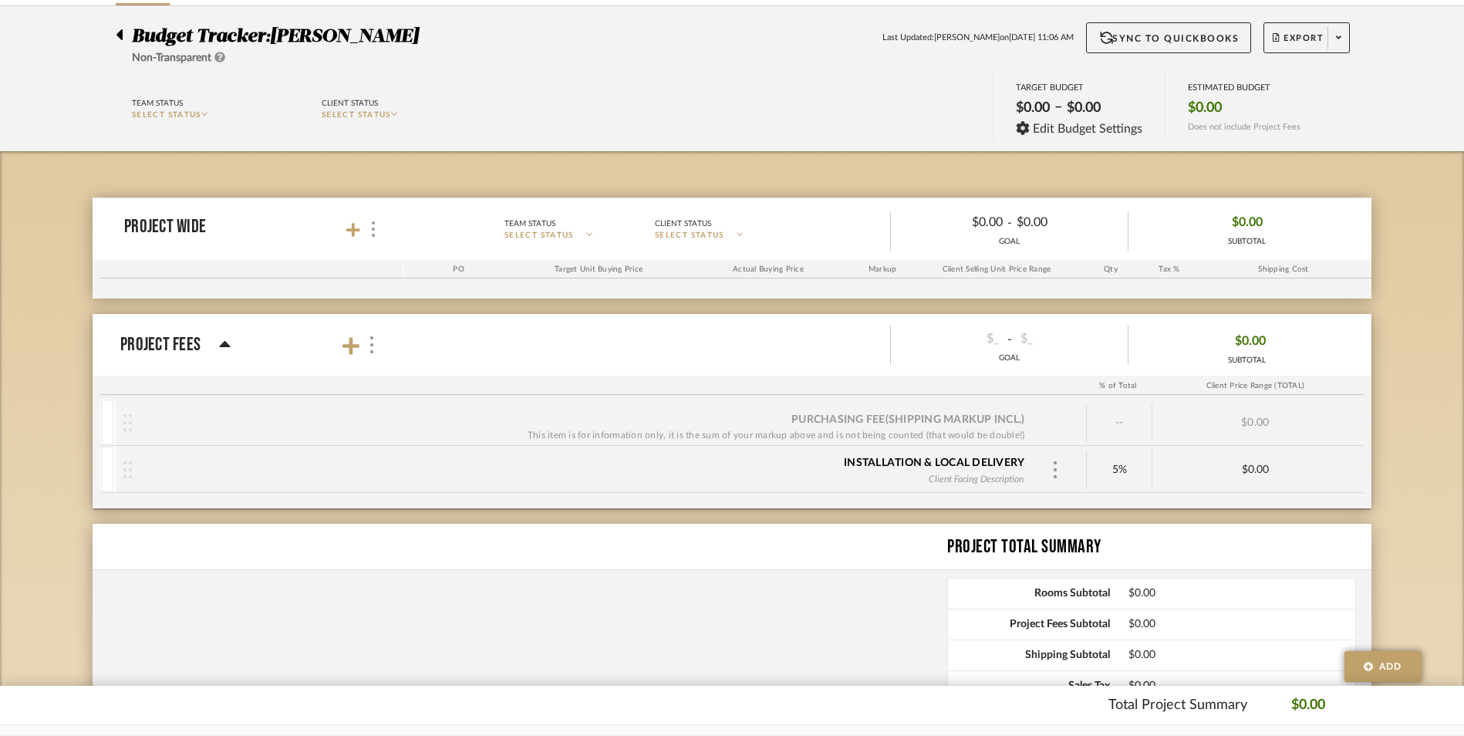
click at [229, 346] on icon at bounding box center [225, 344] width 11 height 6
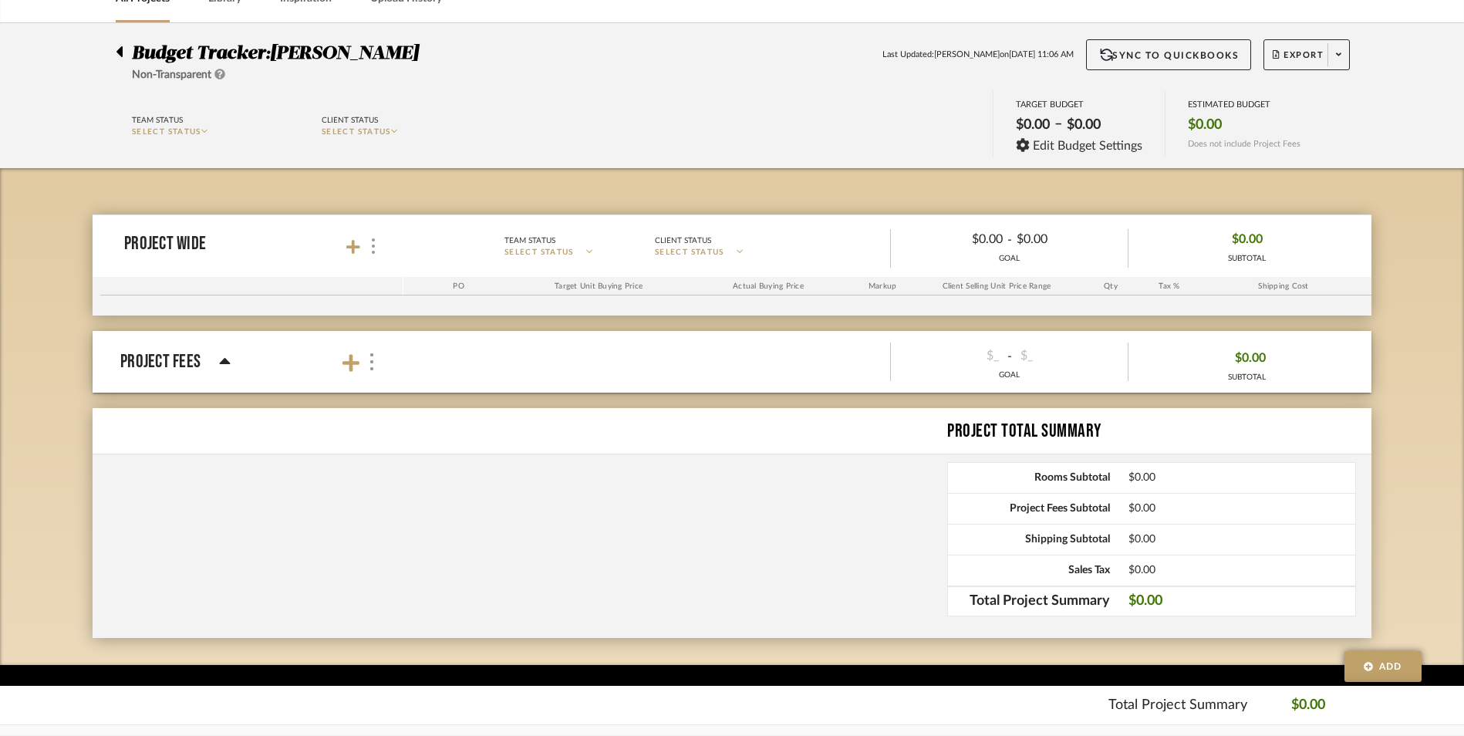
scroll to position [88, 0]
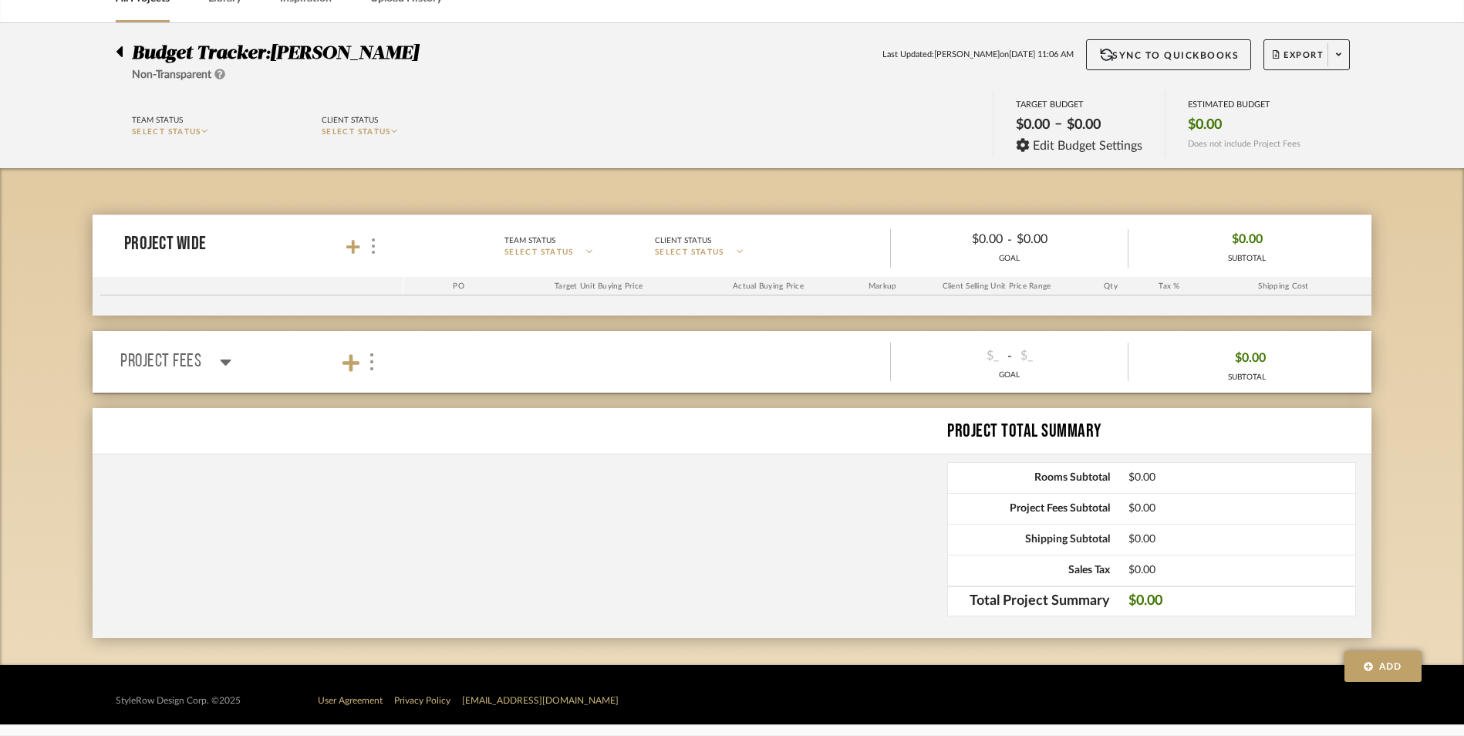
click at [230, 358] on icon at bounding box center [226, 362] width 12 height 19
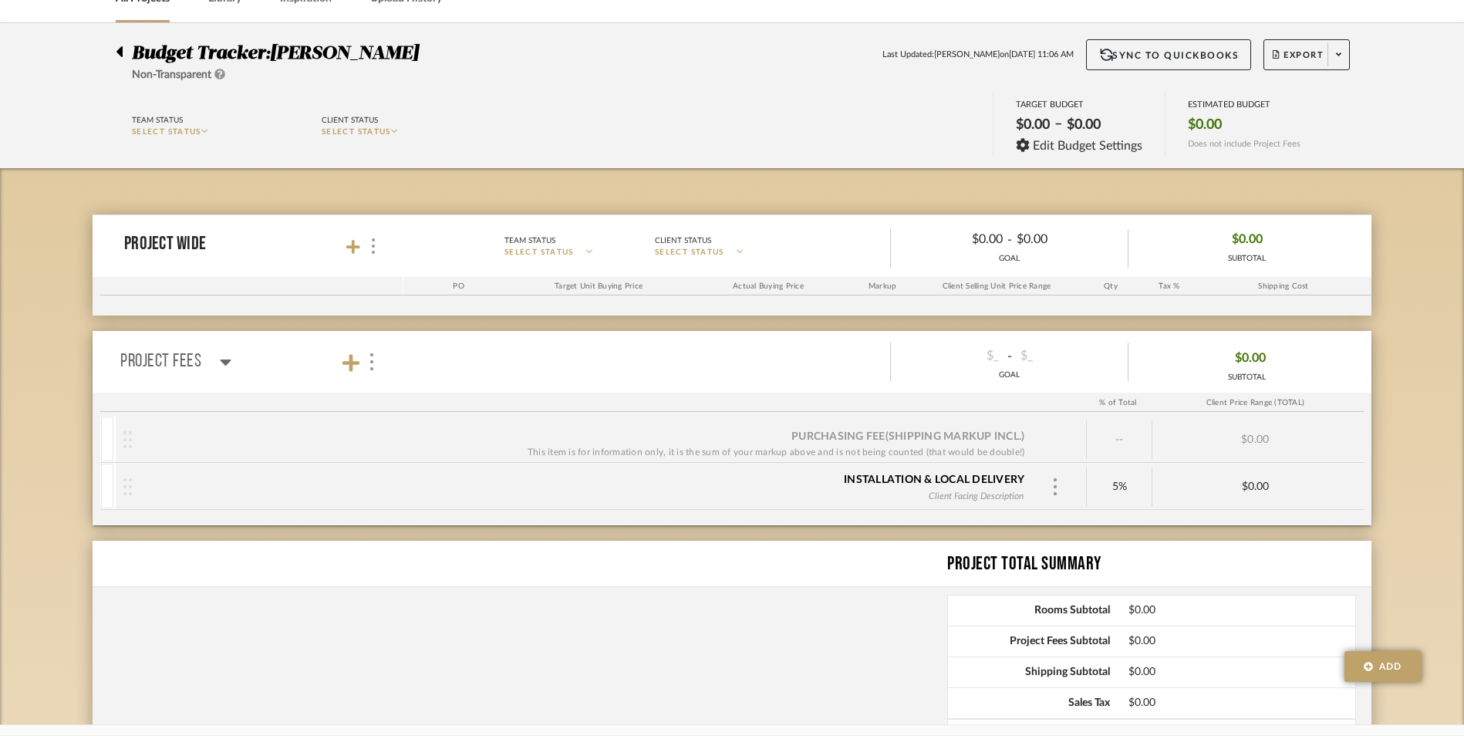
scroll to position [105, 0]
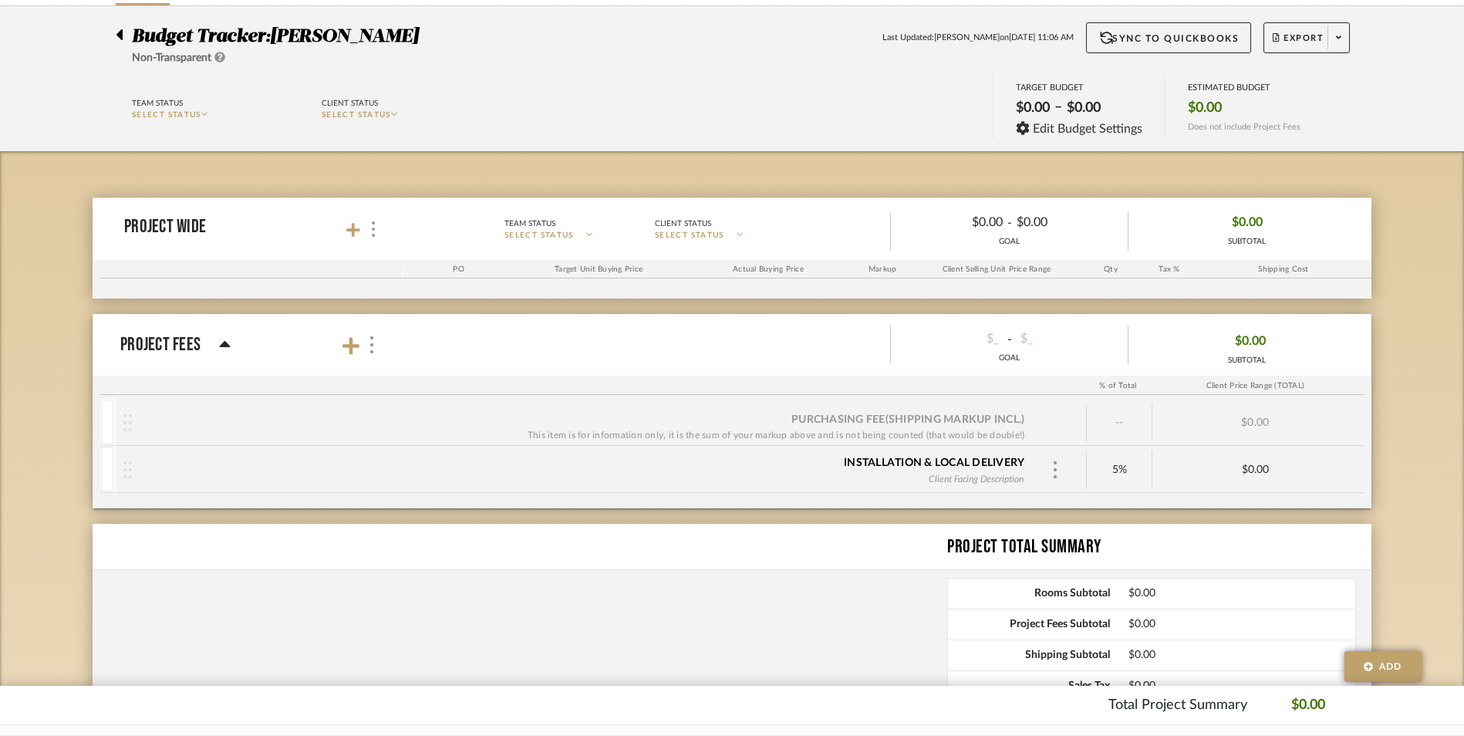
click at [162, 234] on p "Project Wide" at bounding box center [165, 227] width 82 height 19
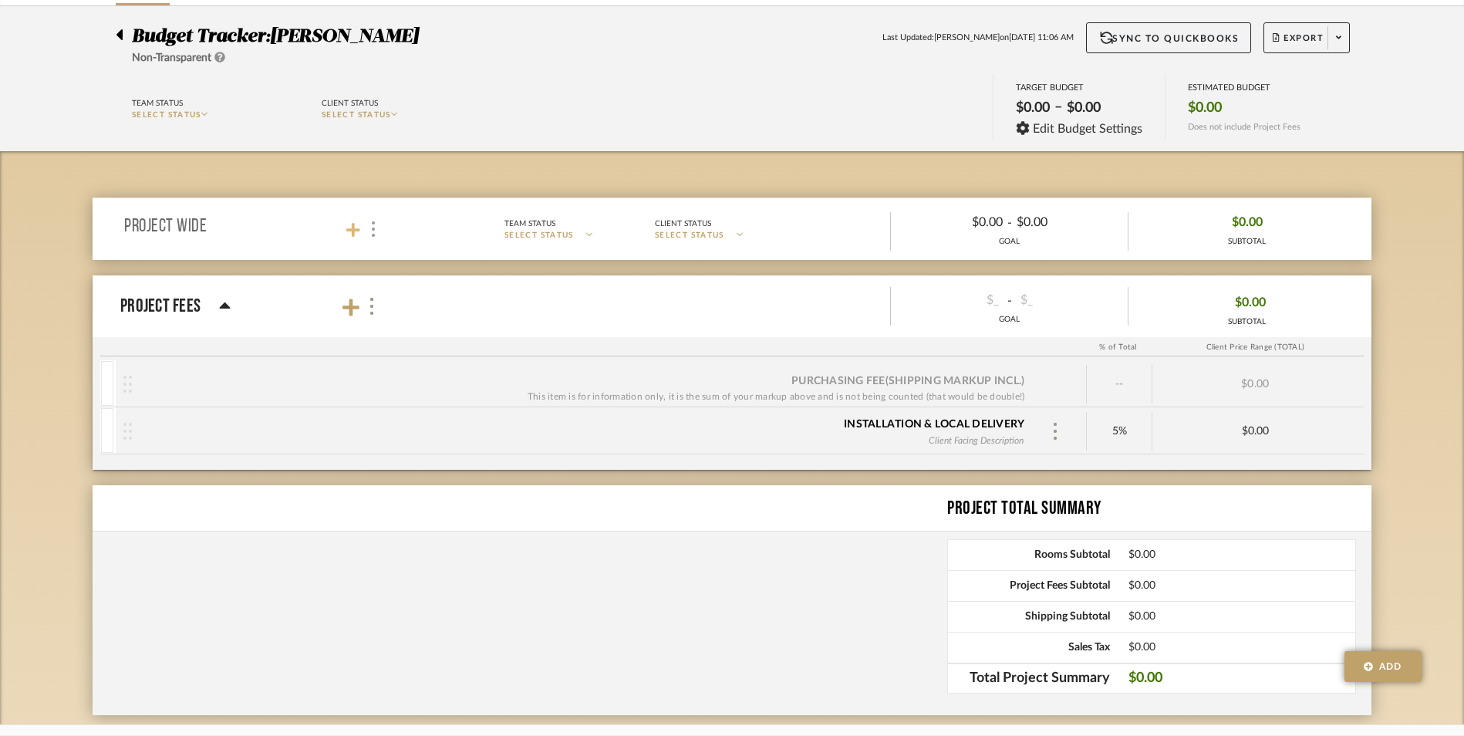
click at [356, 230] on icon at bounding box center [353, 230] width 14 height 14
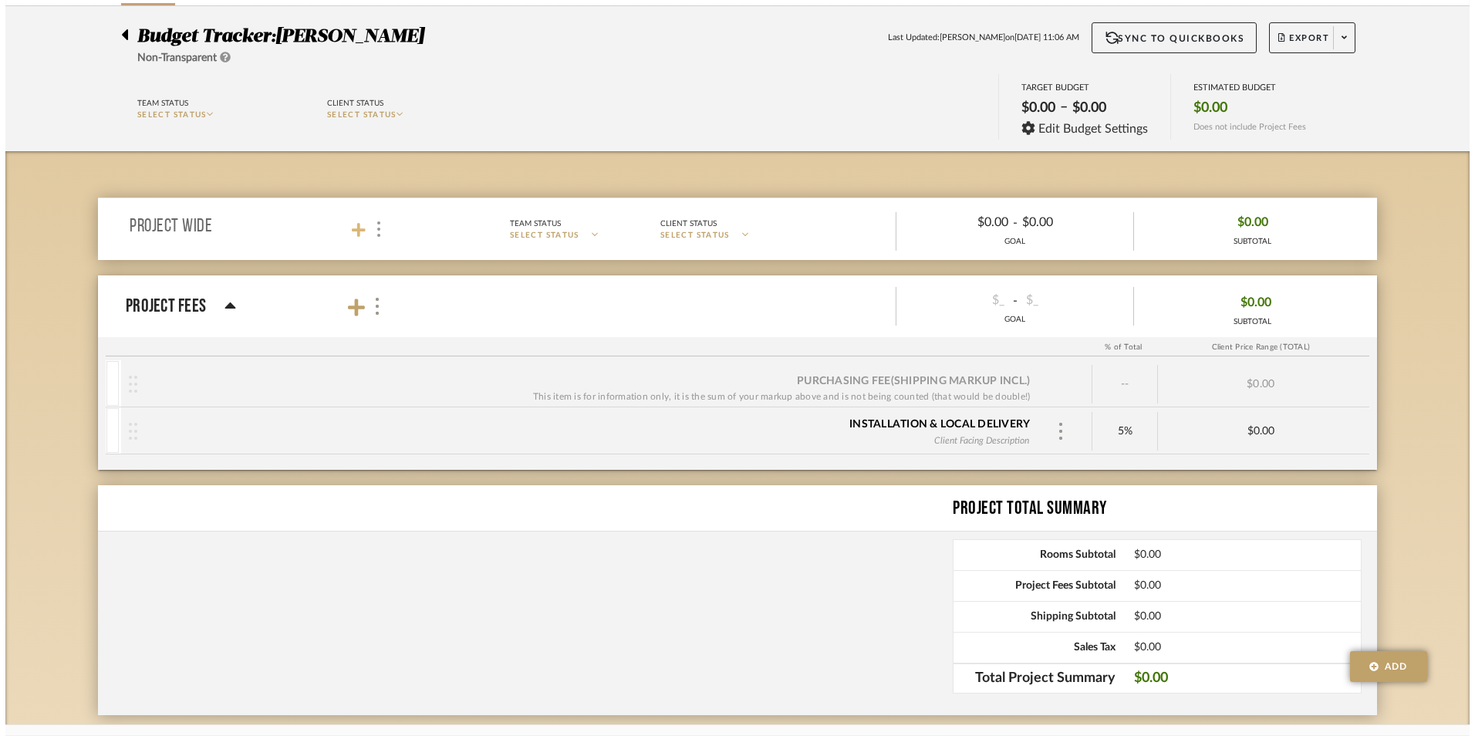
scroll to position [0, 0]
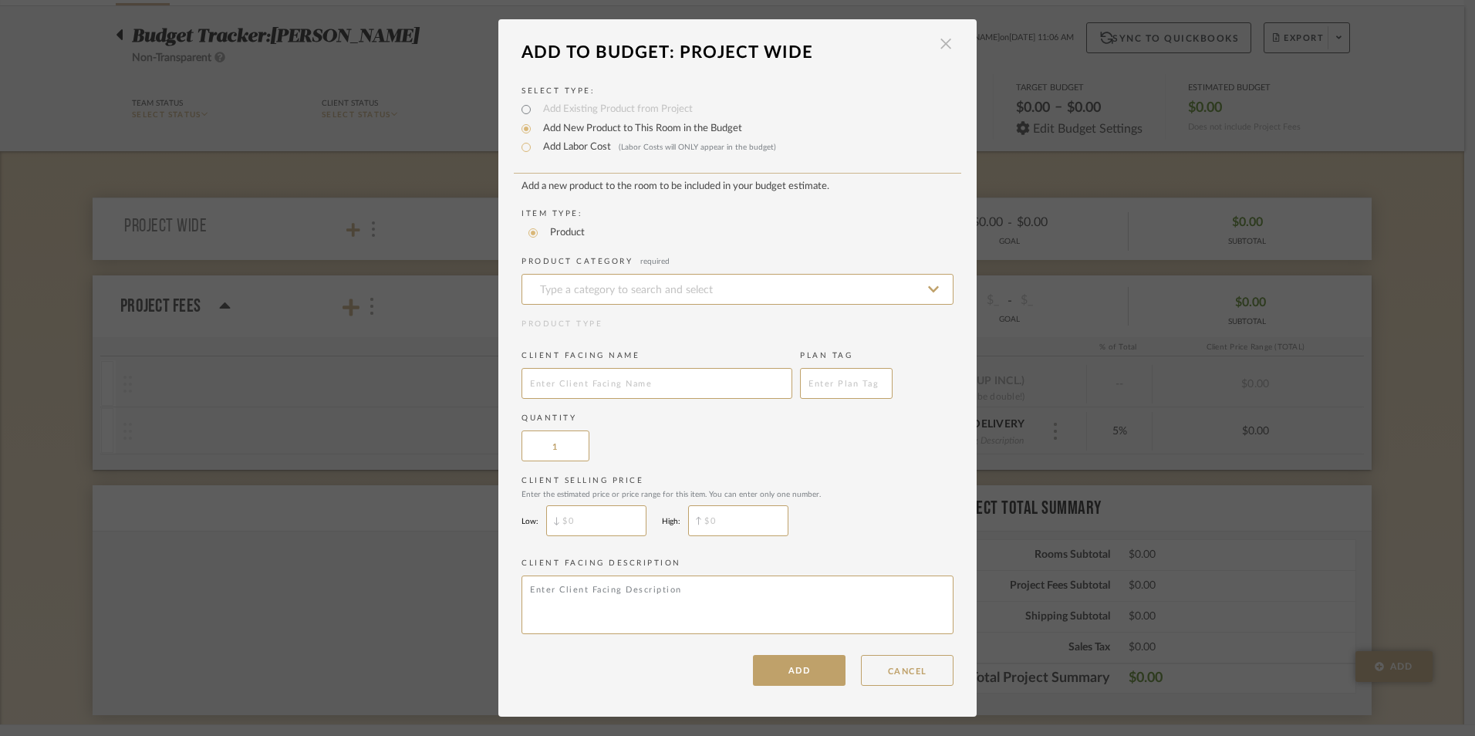
click at [931, 37] on span "button" at bounding box center [946, 44] width 31 height 31
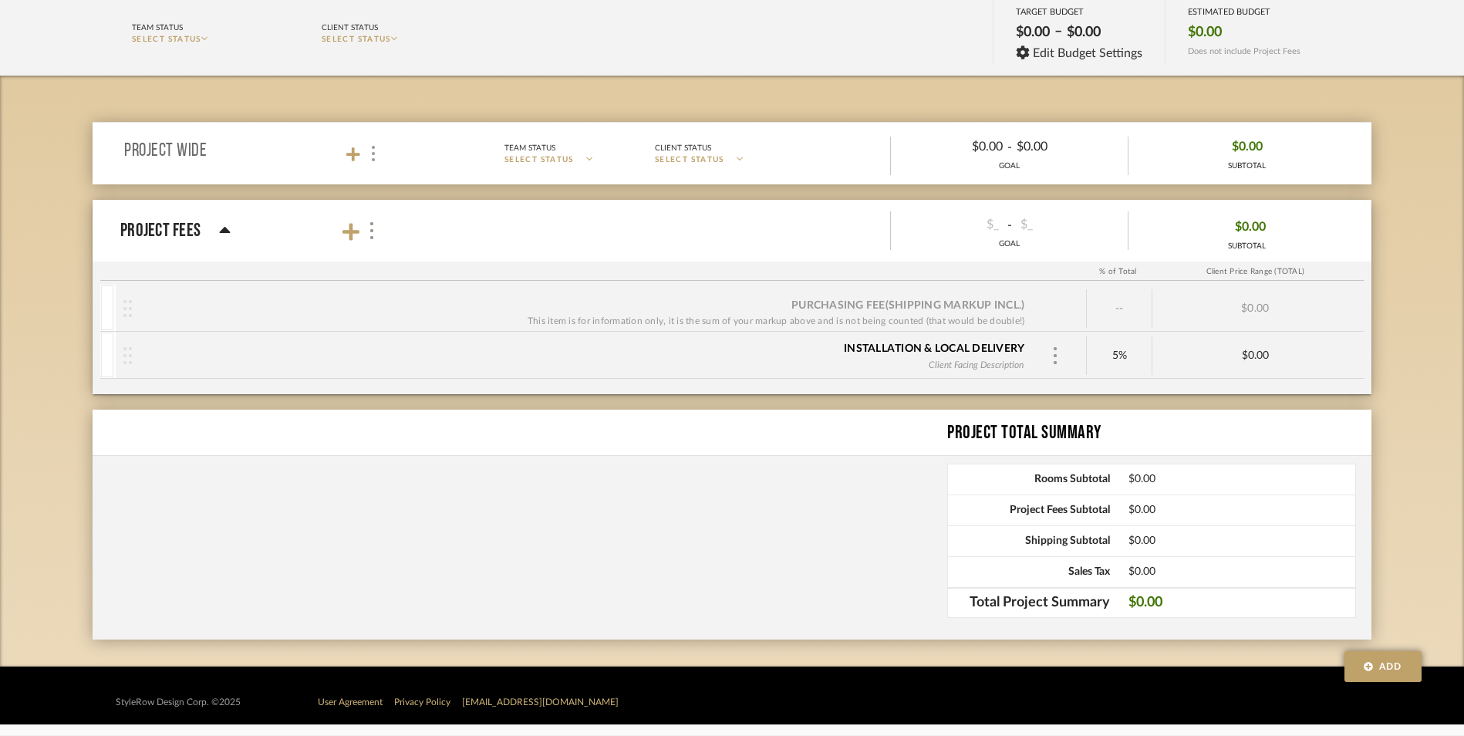
scroll to position [182, 0]
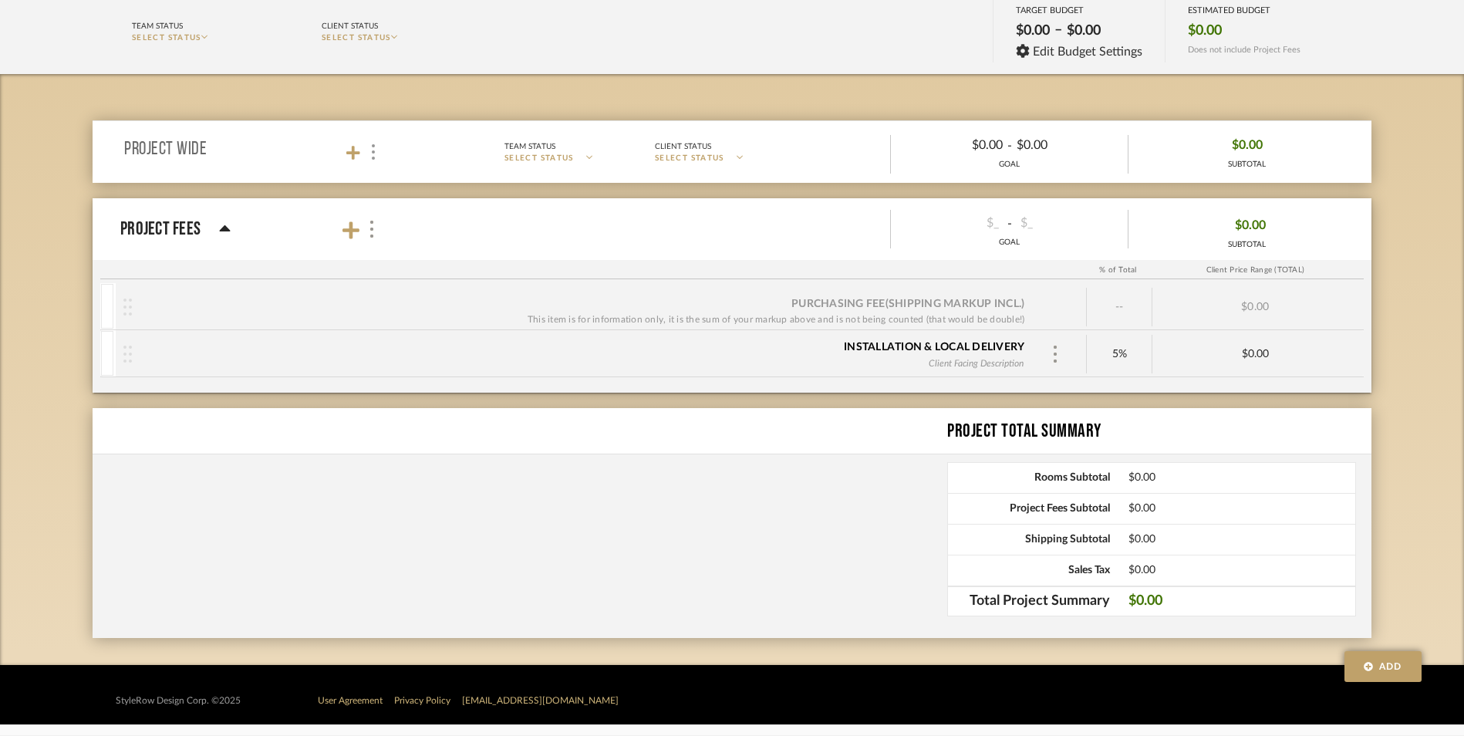
click at [238, 217] on mat-panel-title "Project Fees" at bounding box center [256, 229] width 272 height 50
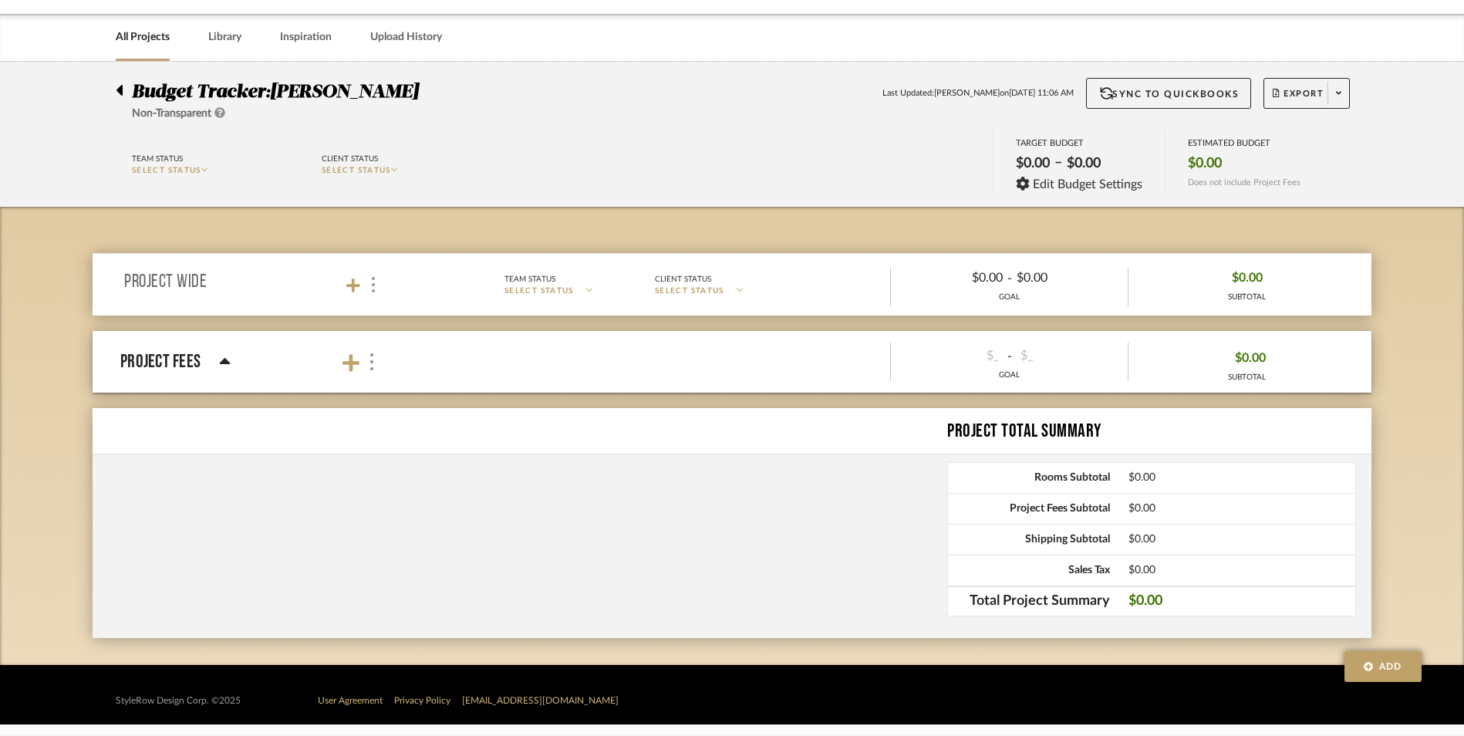
scroll to position [49, 0]
click at [310, 39] on link "Inspiration" at bounding box center [306, 37] width 52 height 21
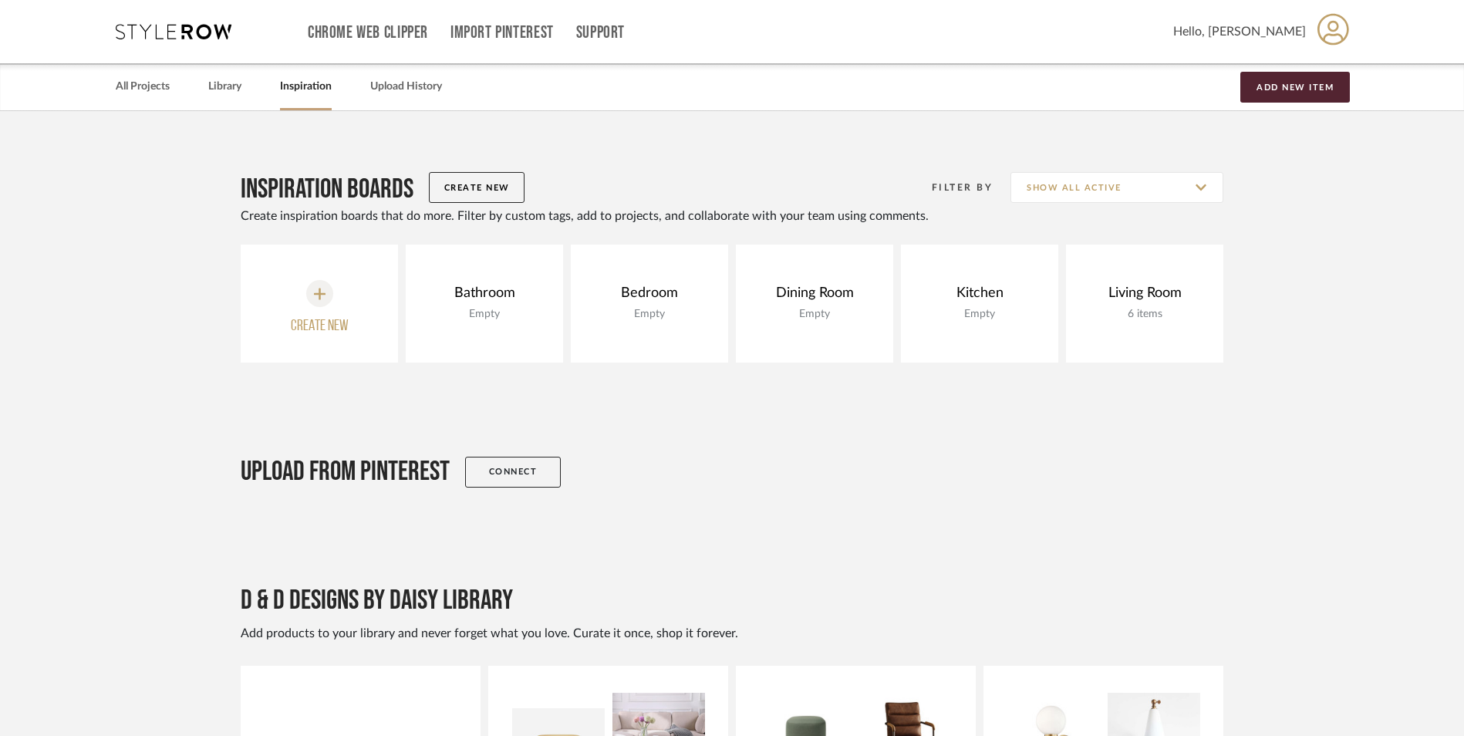
click at [327, 295] on div at bounding box center [319, 293] width 27 height 27
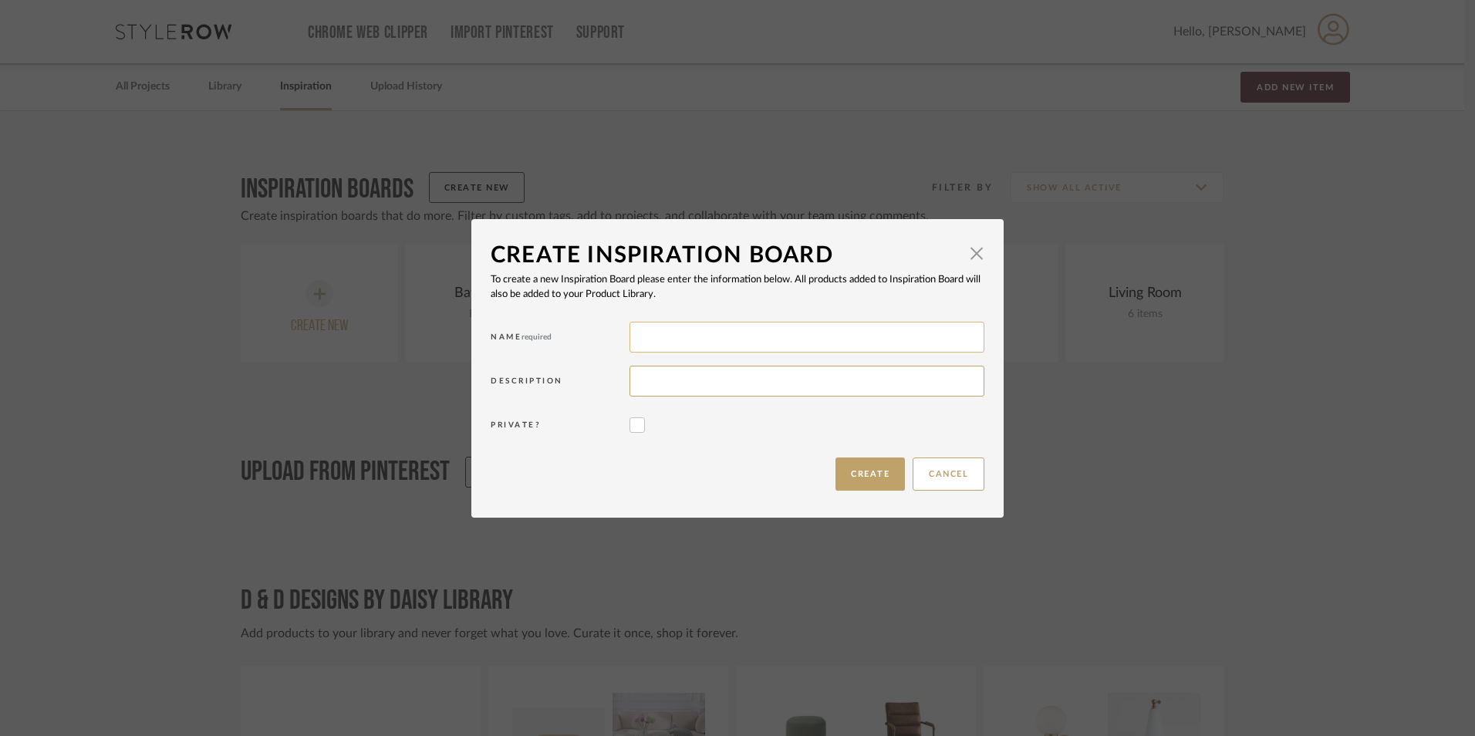
click at [785, 341] on input at bounding box center [807, 337] width 355 height 31
click at [974, 253] on span "button" at bounding box center [976, 253] width 31 height 31
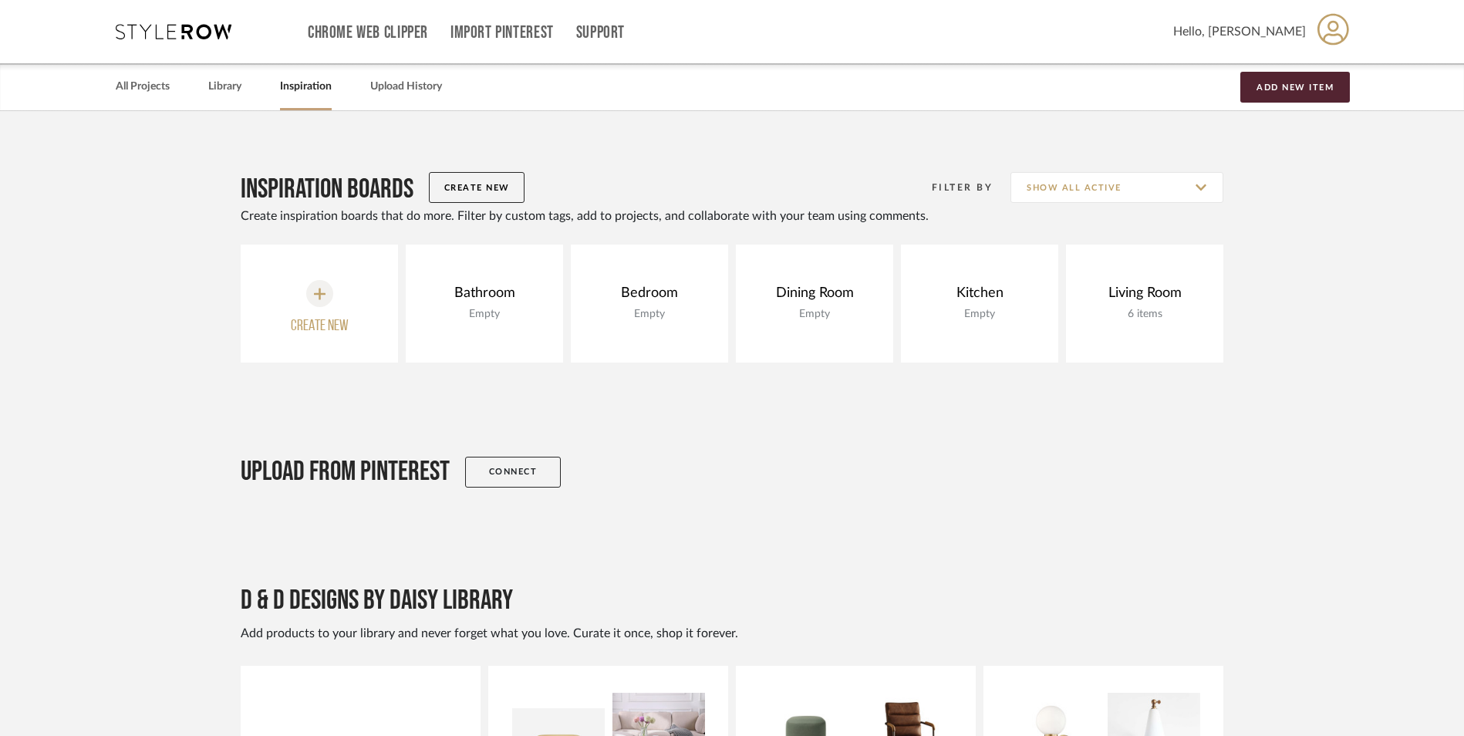
click at [231, 90] on link "Library" at bounding box center [224, 86] width 33 height 21
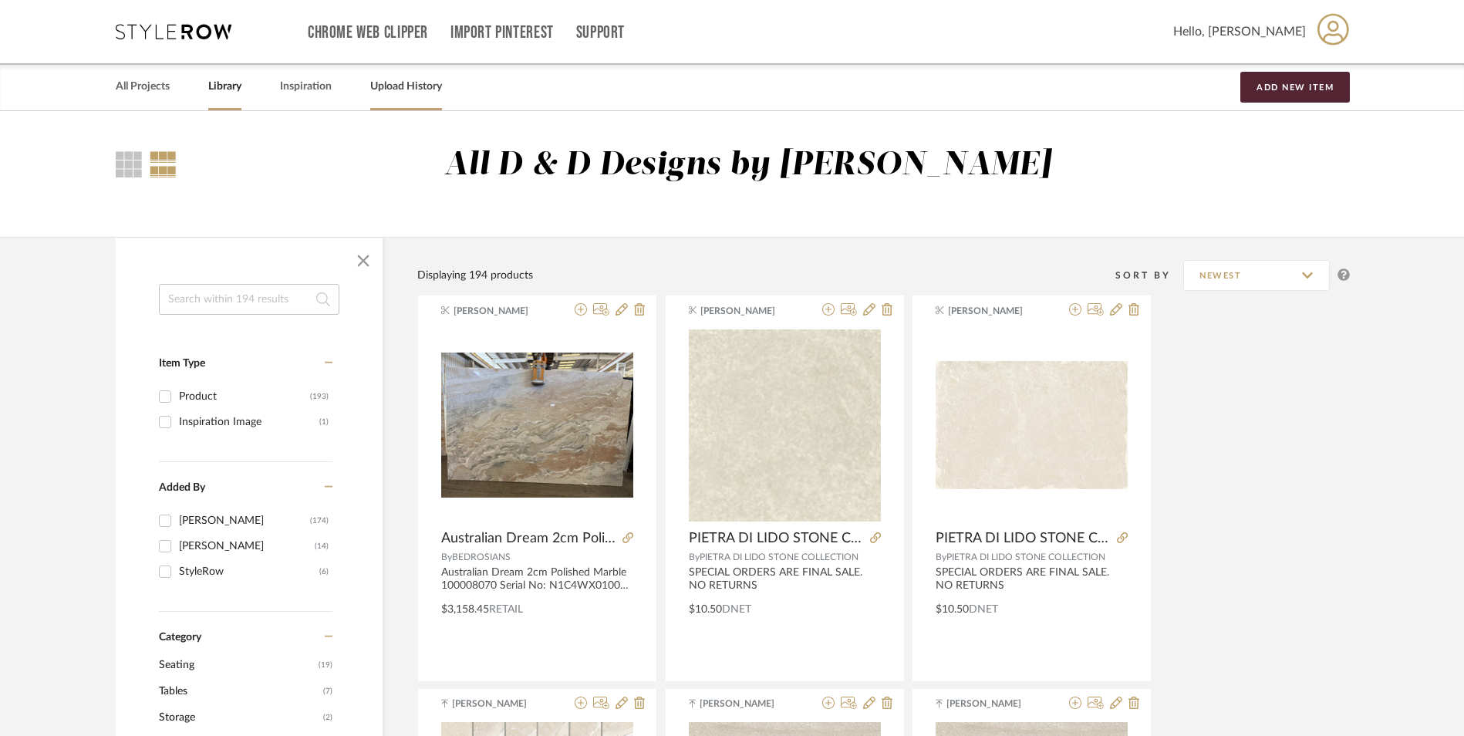
click at [404, 86] on link "Upload History" at bounding box center [406, 86] width 72 height 21
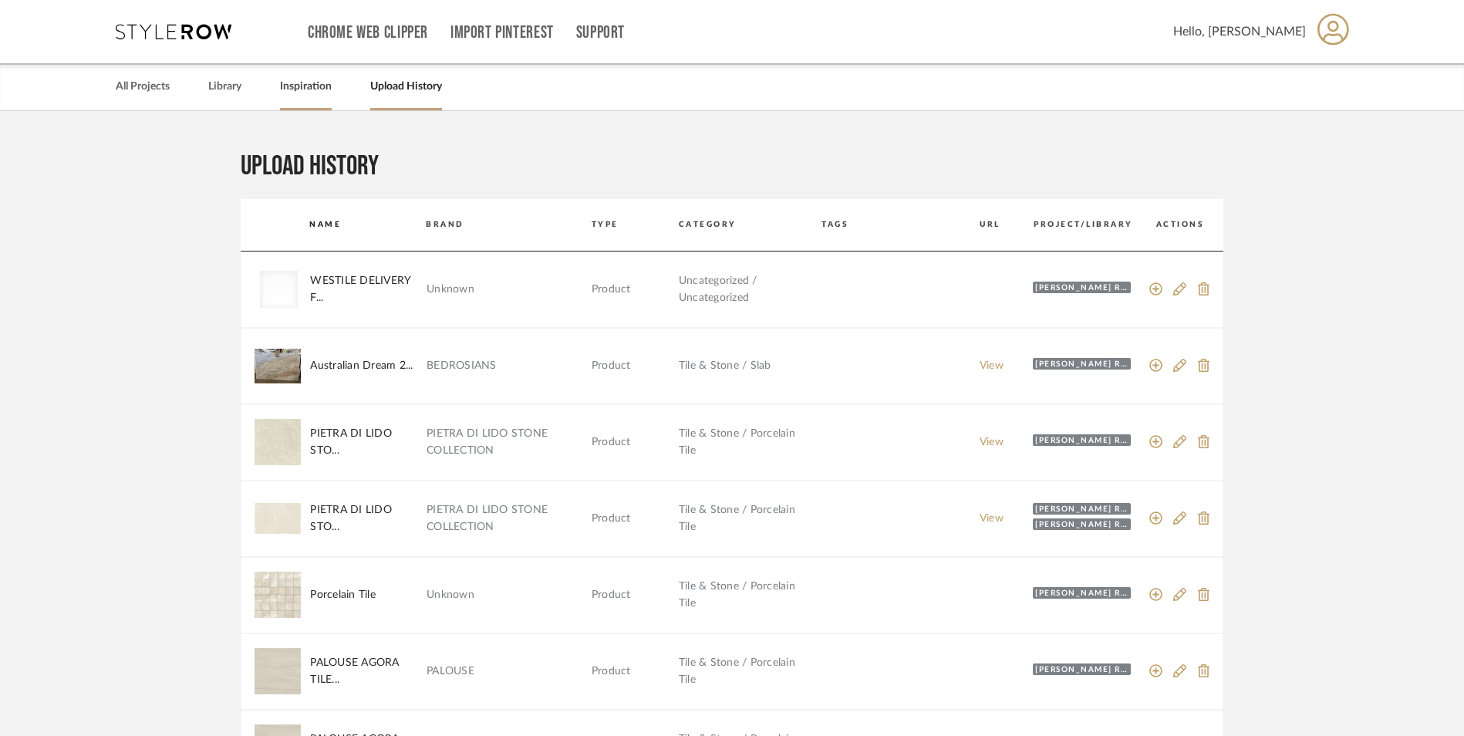
click at [317, 91] on link "Inspiration" at bounding box center [306, 86] width 52 height 21
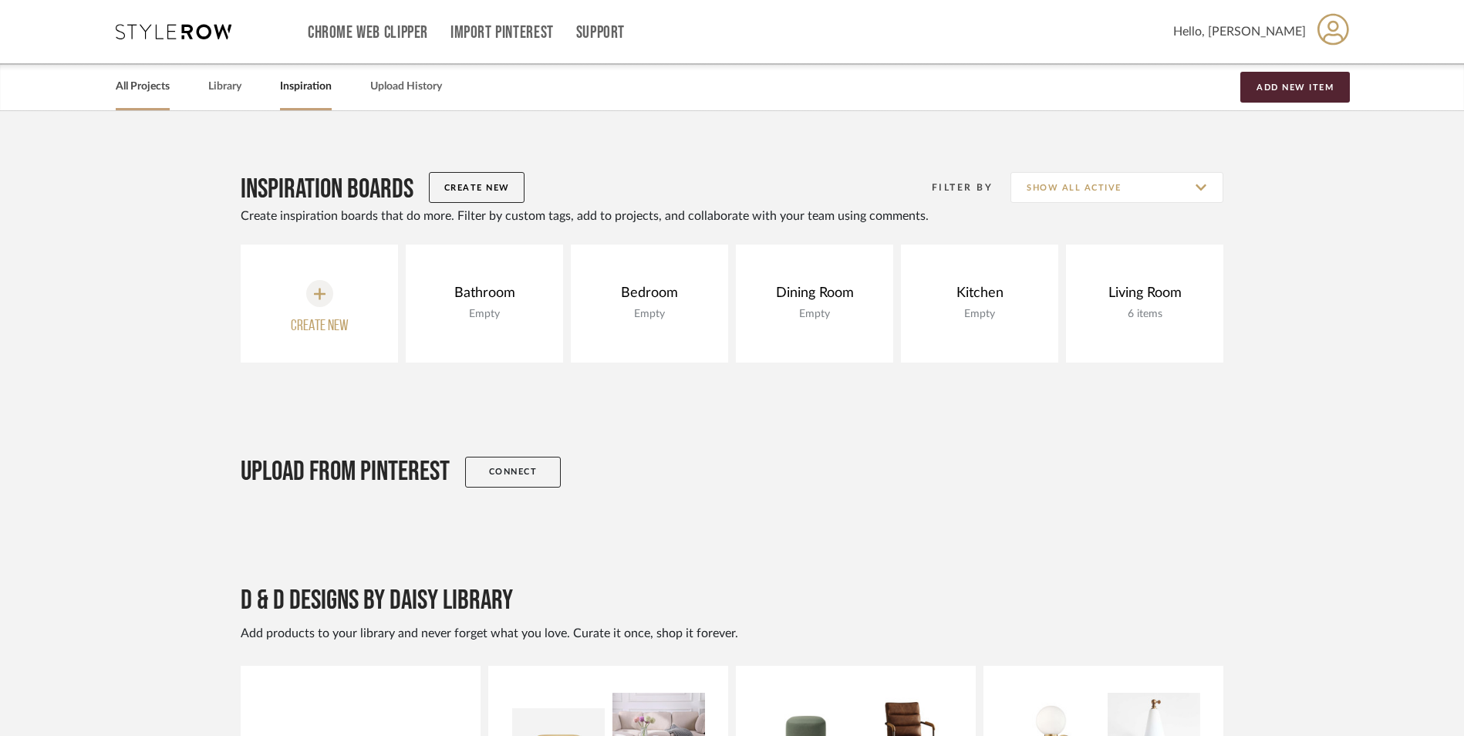
click at [130, 88] on link "All Projects" at bounding box center [143, 86] width 54 height 21
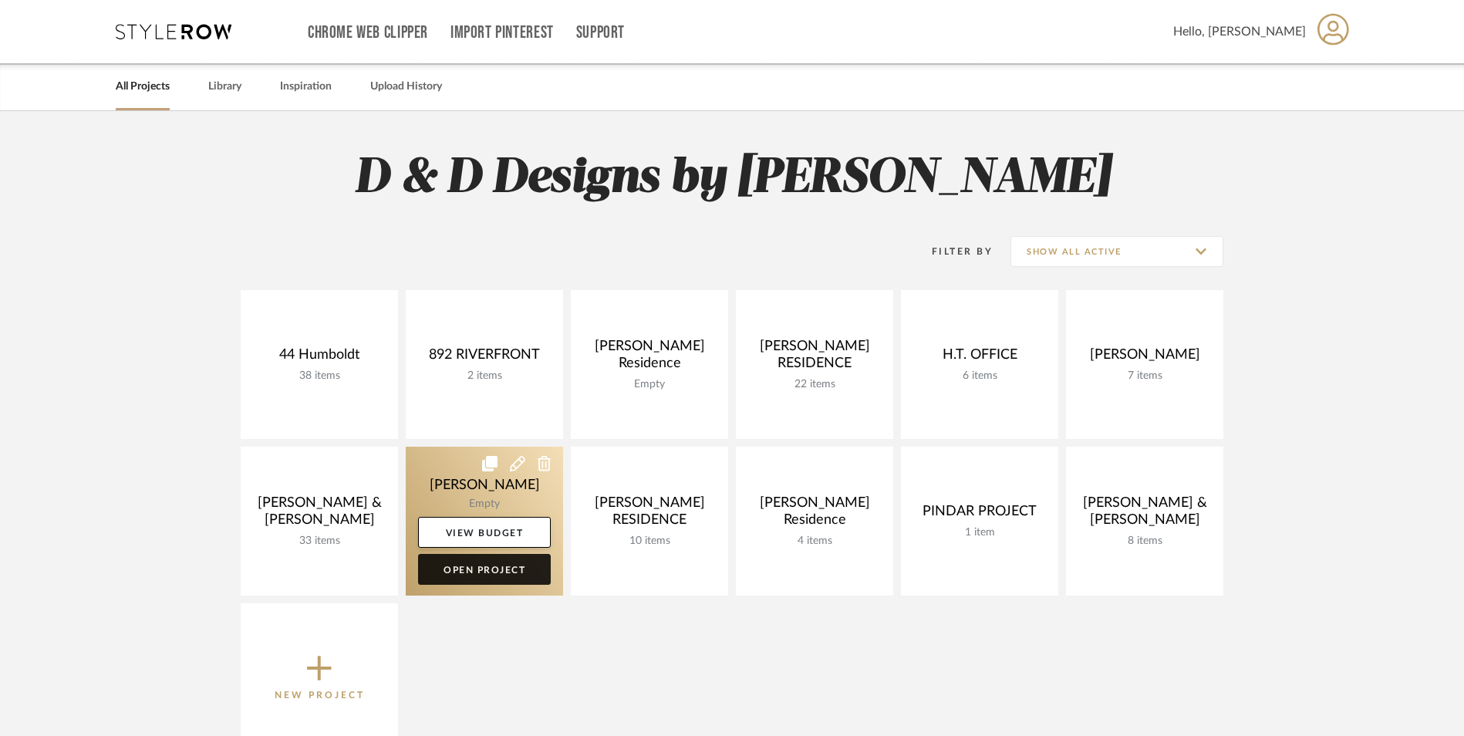
click at [462, 572] on link "Open Project" at bounding box center [484, 569] width 133 height 31
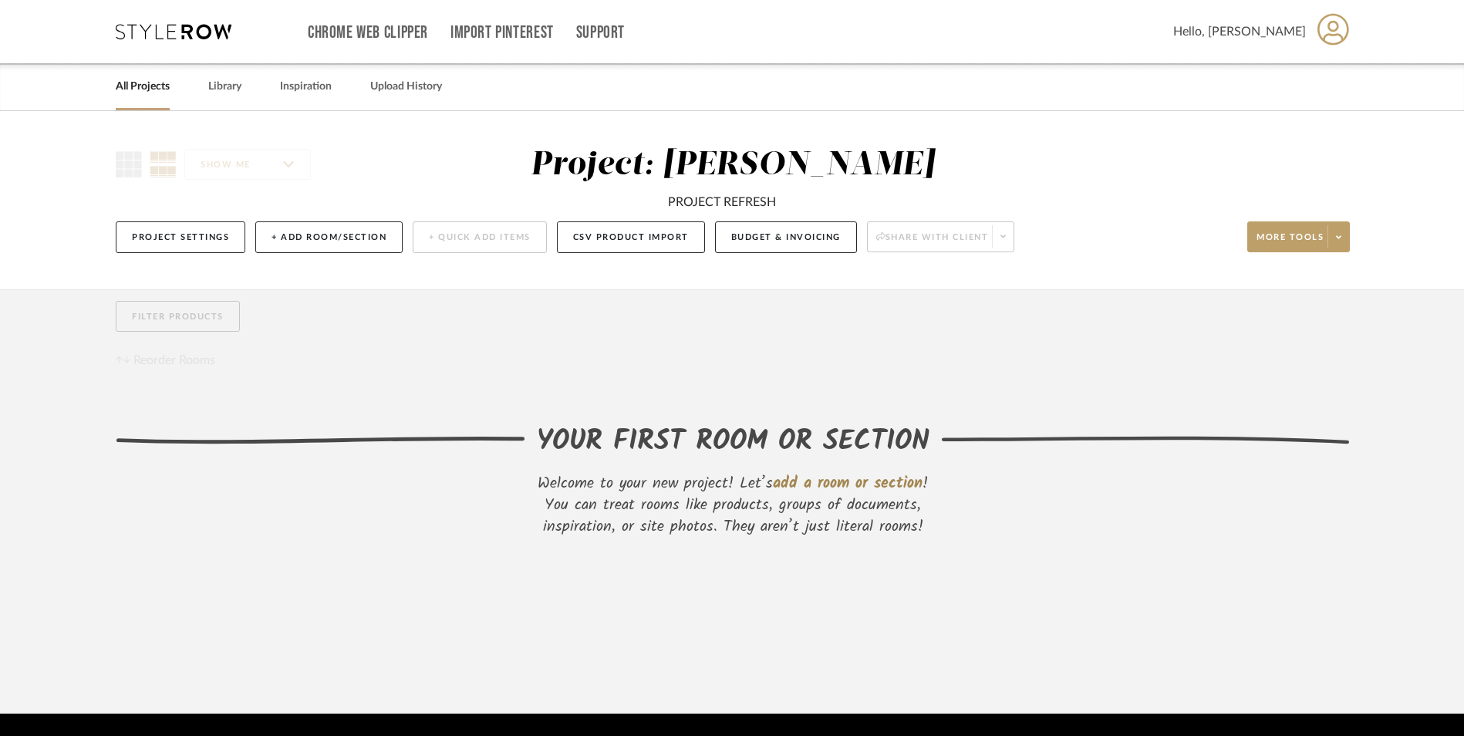
scroll to position [49, 0]
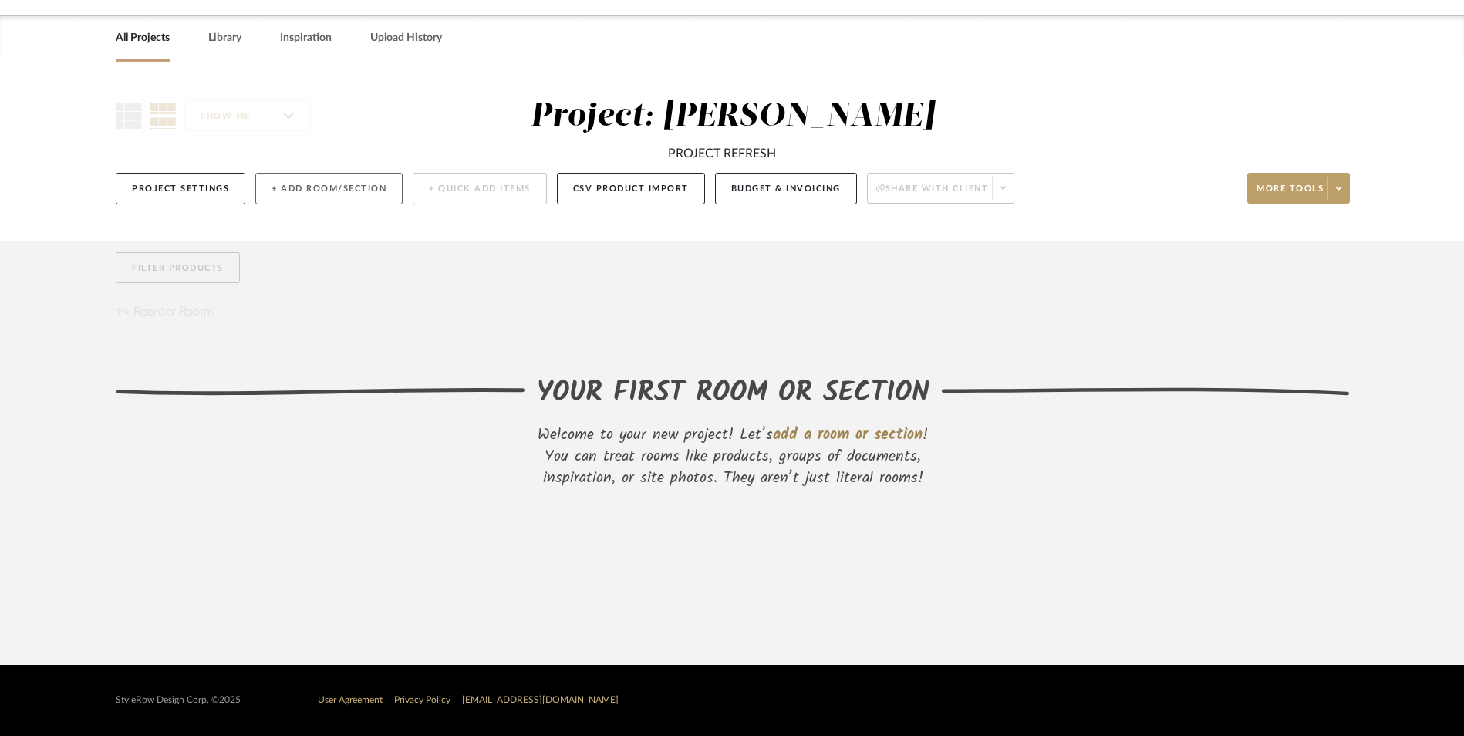
click at [331, 193] on button "+ Add Room/Section" at bounding box center [328, 189] width 147 height 32
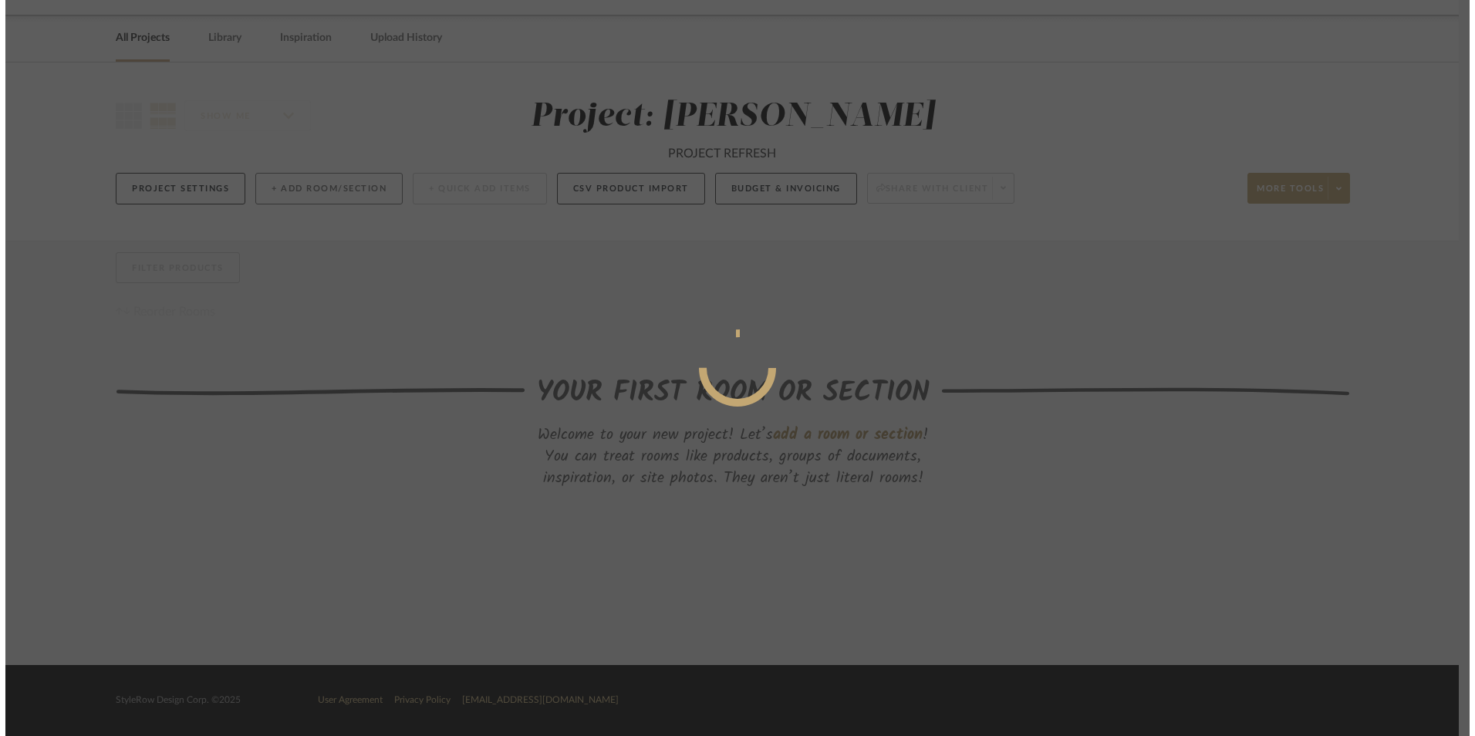
scroll to position [0, 0]
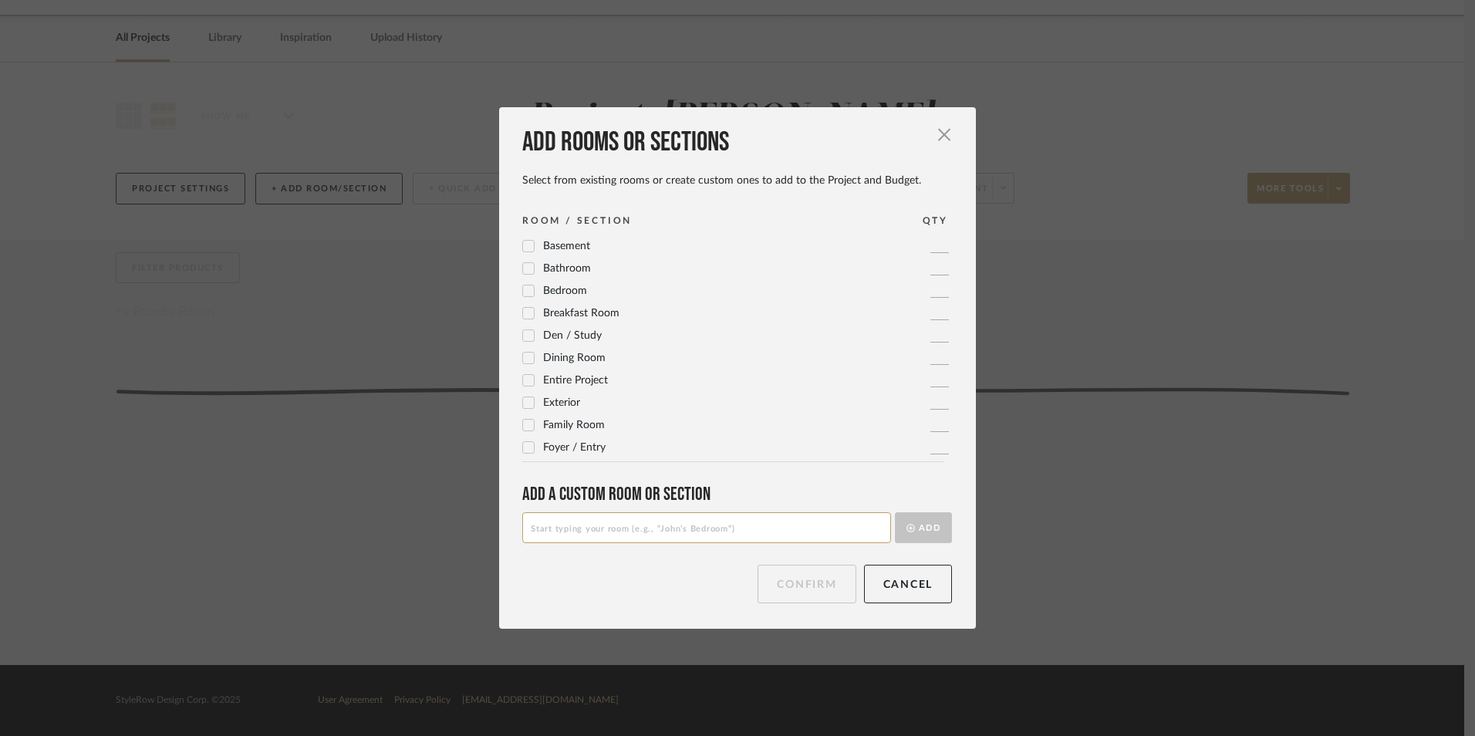
click at [591, 535] on input at bounding box center [706, 527] width 369 height 31
type input "f"
type input "FLOORING"
click at [934, 534] on button "Add" at bounding box center [923, 527] width 57 height 31
click at [623, 532] on input at bounding box center [706, 527] width 369 height 31
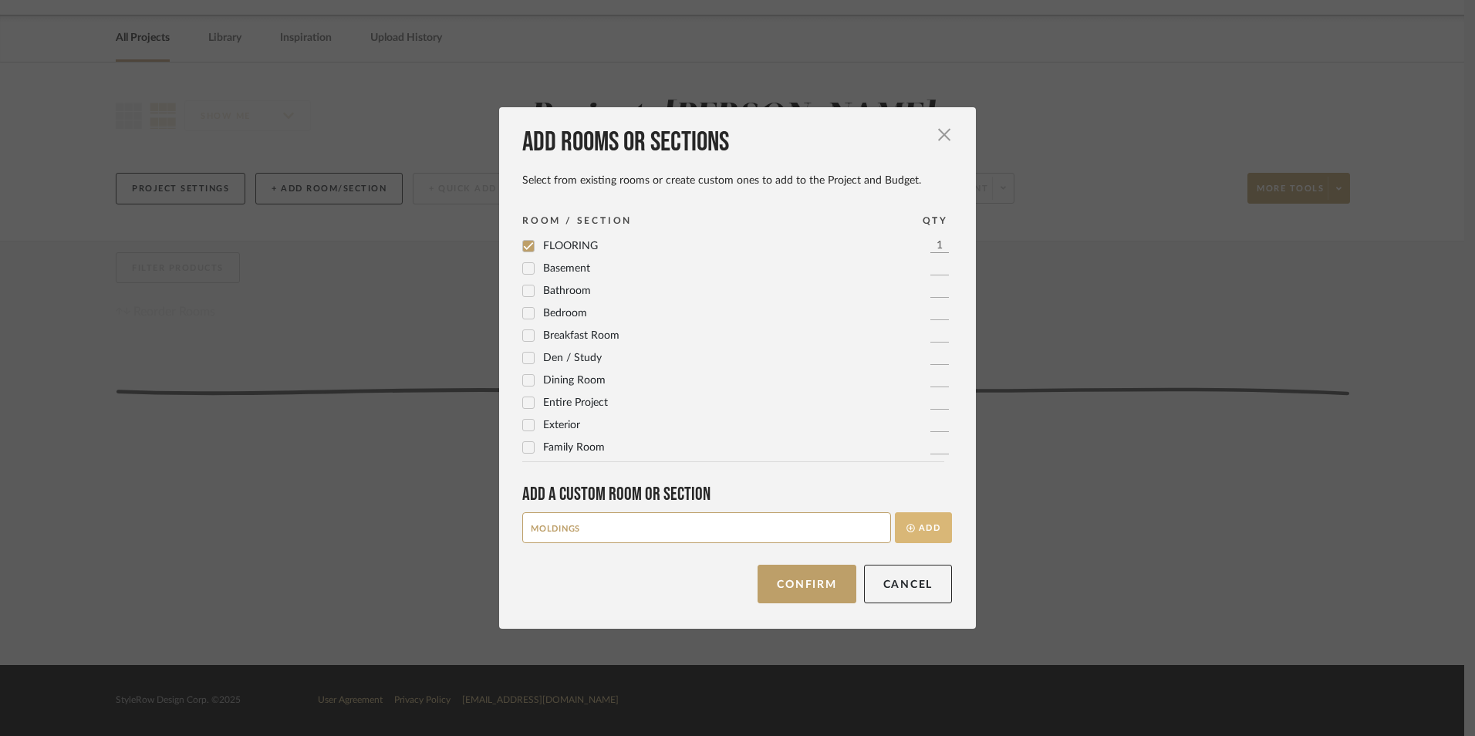
type input "MOLDINGS"
click at [920, 536] on button "Add" at bounding box center [923, 527] width 57 height 31
click at [551, 531] on input at bounding box center [706, 527] width 369 height 31
type input "DRYWALL & CUSTOM SHELVING"
click at [921, 532] on button "Add" at bounding box center [923, 527] width 57 height 31
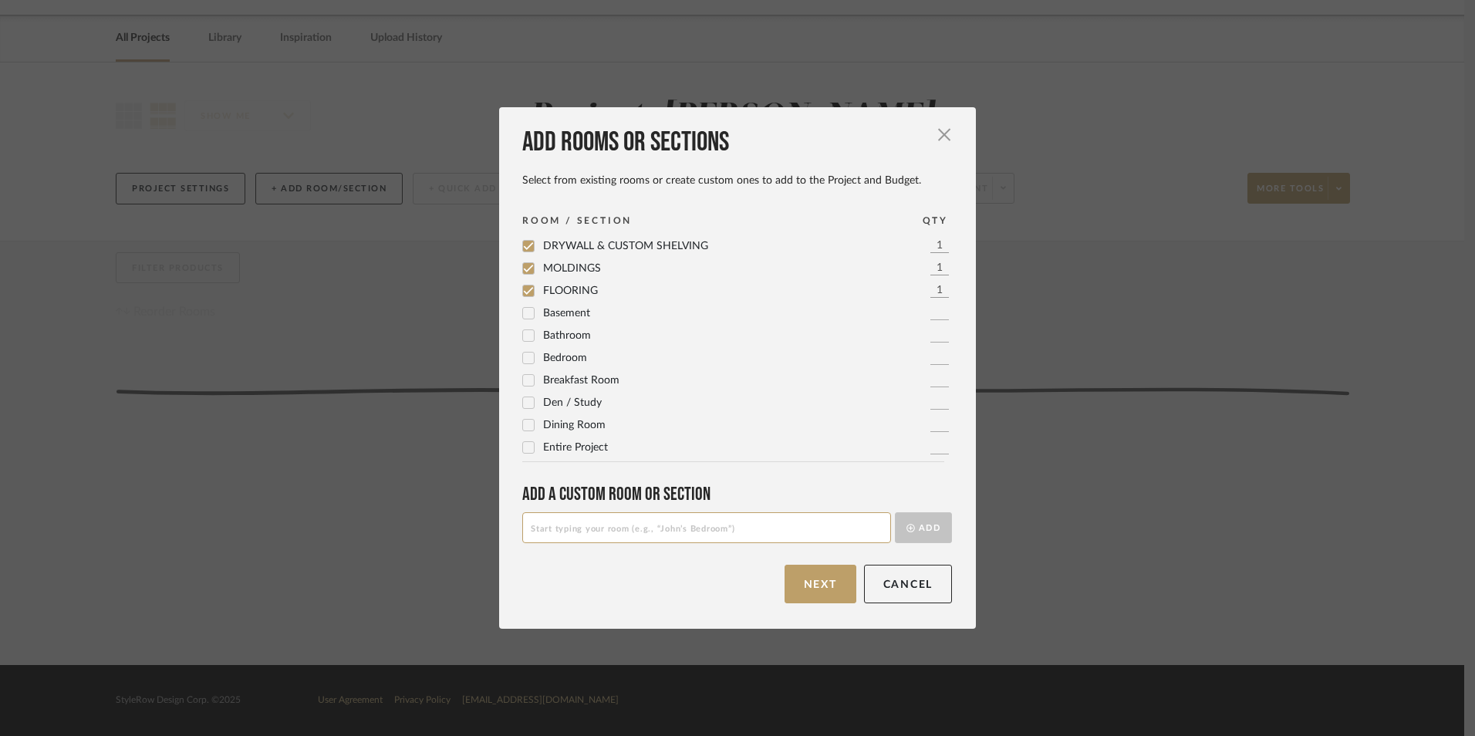
click at [558, 524] on input at bounding box center [706, 527] width 369 height 31
type input "FLOOING INSTALLATION"
click at [921, 530] on button "Add" at bounding box center [923, 527] width 57 height 31
click at [641, 535] on input at bounding box center [706, 527] width 369 height 31
type input "A"
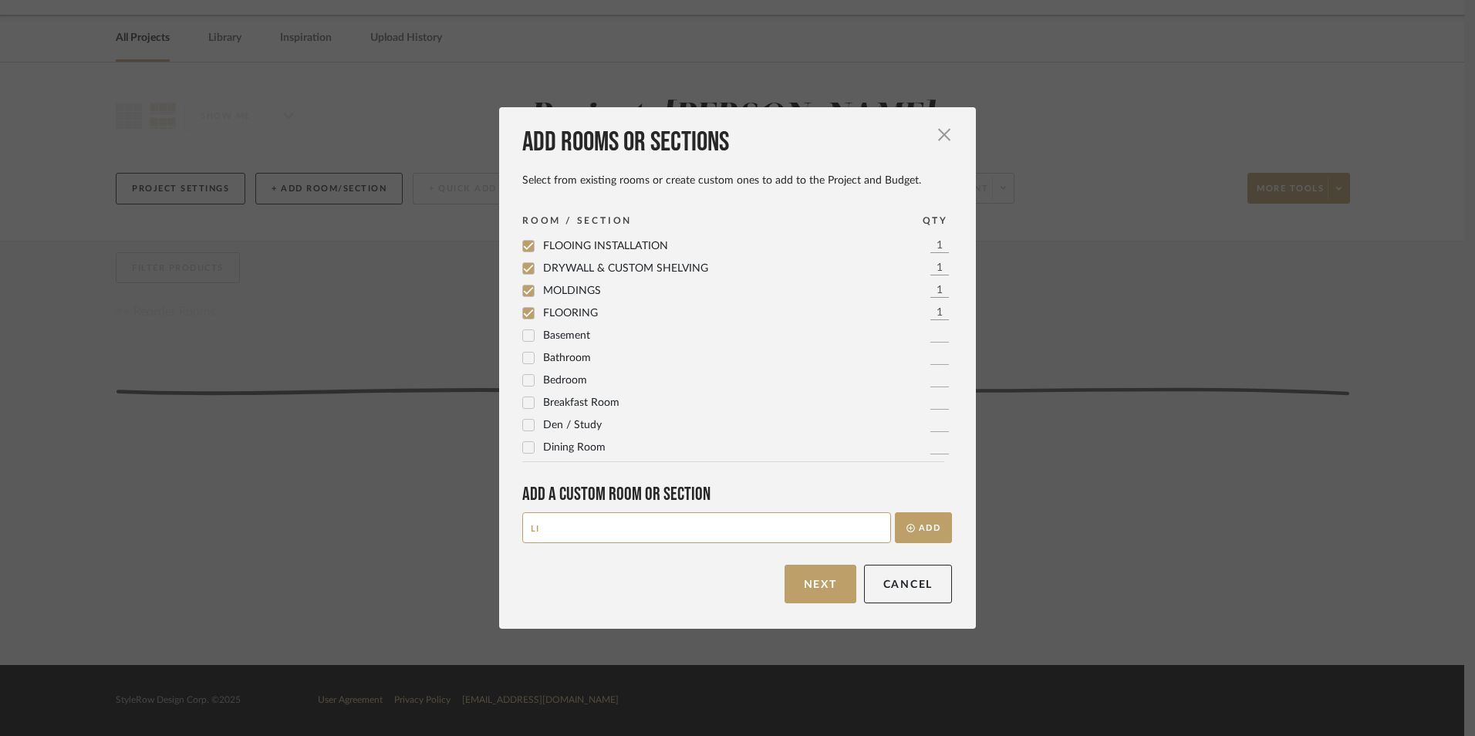
type input "L"
type input "A"
type input "ACCESSORIES"
click at [925, 530] on button "Add" at bounding box center [923, 527] width 57 height 31
click at [724, 523] on input at bounding box center [706, 527] width 369 height 31
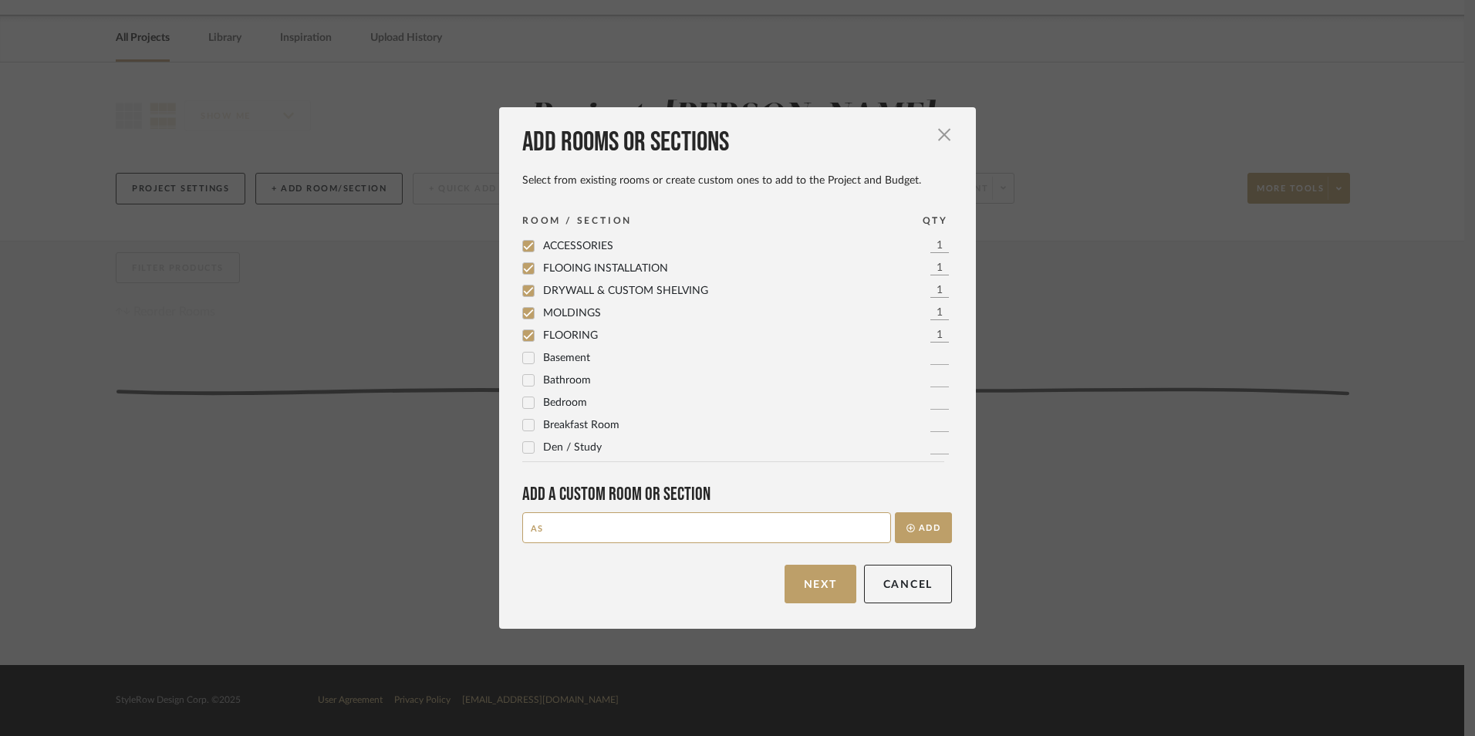
type input "A"
type input "O"
drag, startPoint x: 698, startPoint y: 530, endPoint x: 495, endPoint y: 517, distance: 203.3
click at [499, 517] on div "Add rooms or sections Select from existing rooms or create custom ones to add t…" at bounding box center [737, 368] width 477 height 522
type input "A"
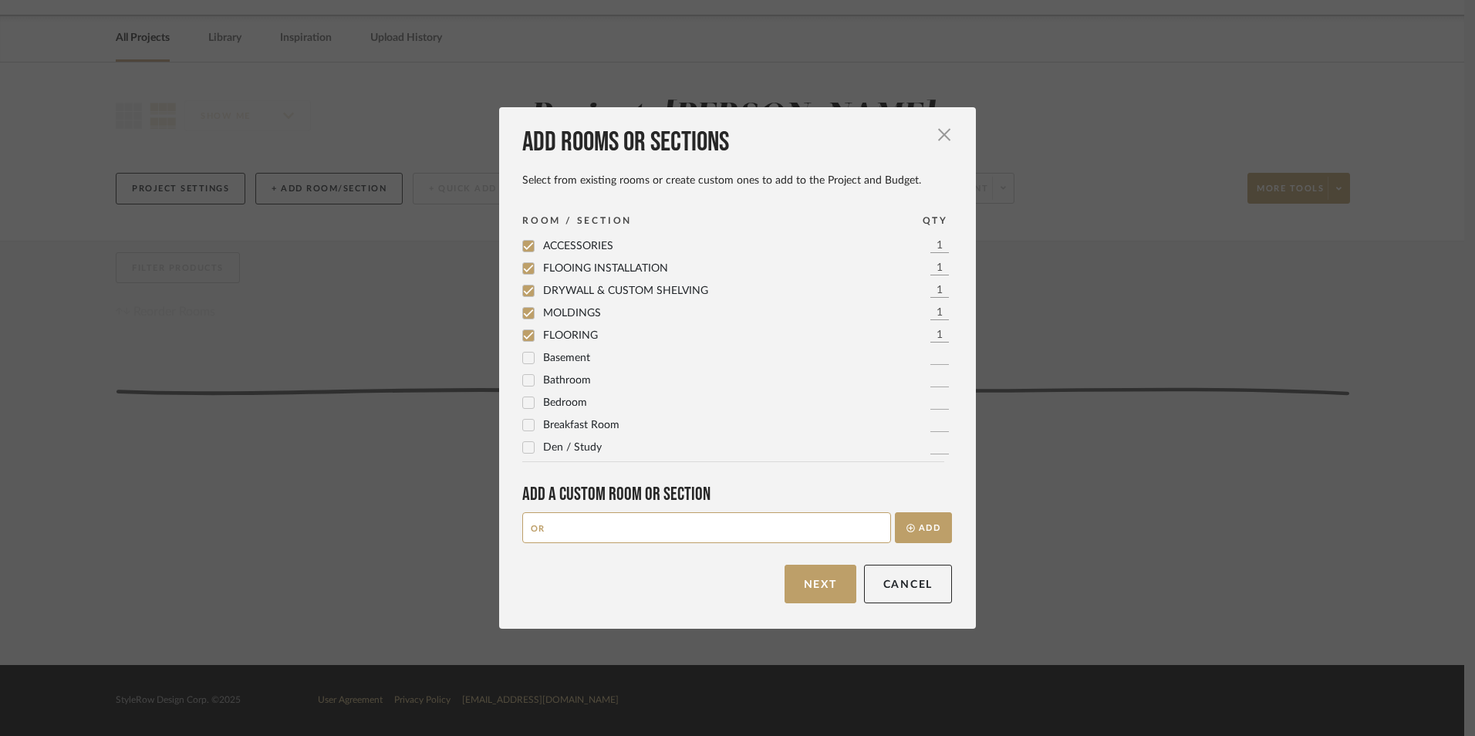
type input "O"
type input "PACKING & STAGGING SERVICE"
click at [930, 526] on button "Add" at bounding box center [923, 527] width 57 height 31
click at [589, 539] on input at bounding box center [706, 527] width 369 height 31
type input "d"
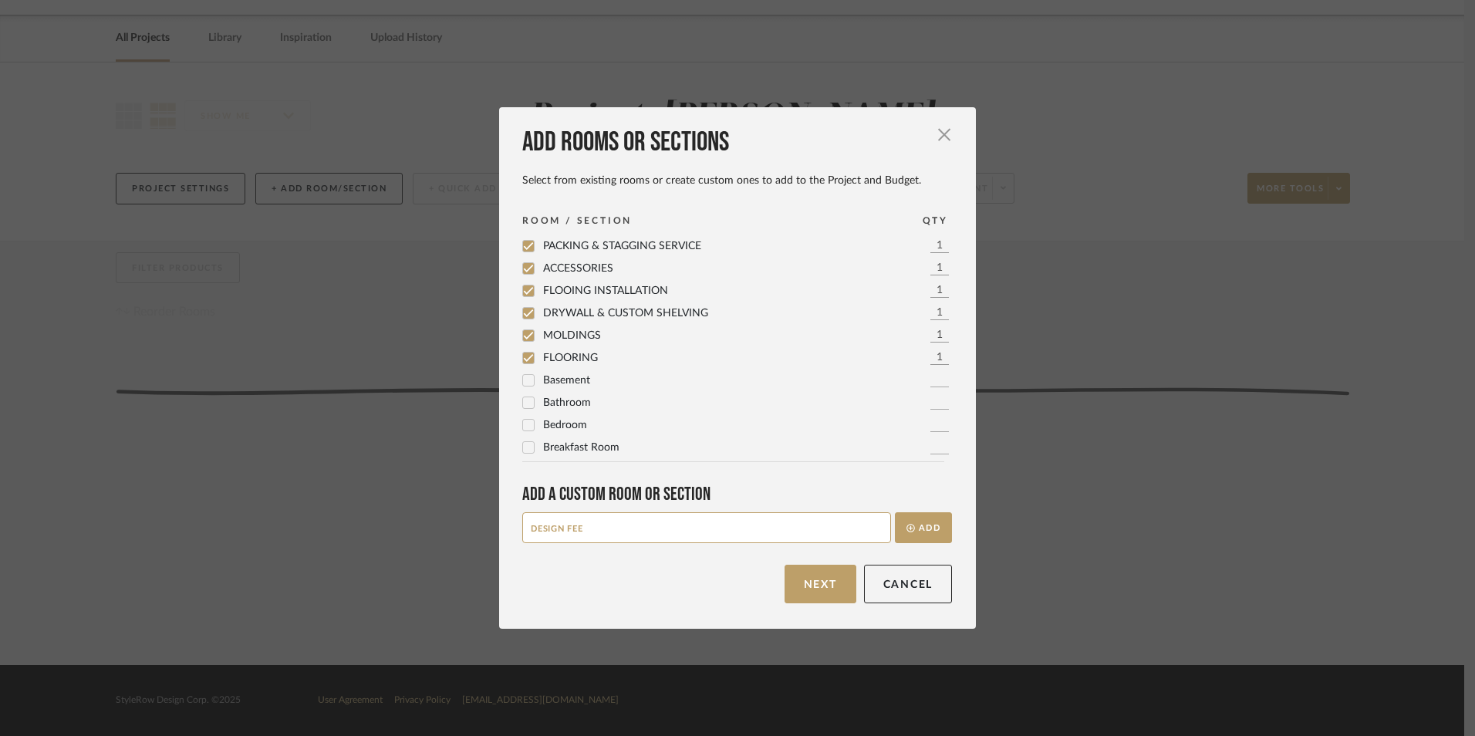
drag, startPoint x: 584, startPoint y: 525, endPoint x: 410, endPoint y: 496, distance: 176.1
click at [410, 496] on div "Add rooms or sections Select from existing rooms or create custom ones to add t…" at bounding box center [737, 368] width 1475 height 736
type input "PROJECT MANAGEMENT & DESIGN"
click at [924, 535] on button "Add" at bounding box center [923, 527] width 57 height 31
click at [803, 590] on button "Next" at bounding box center [821, 584] width 72 height 39
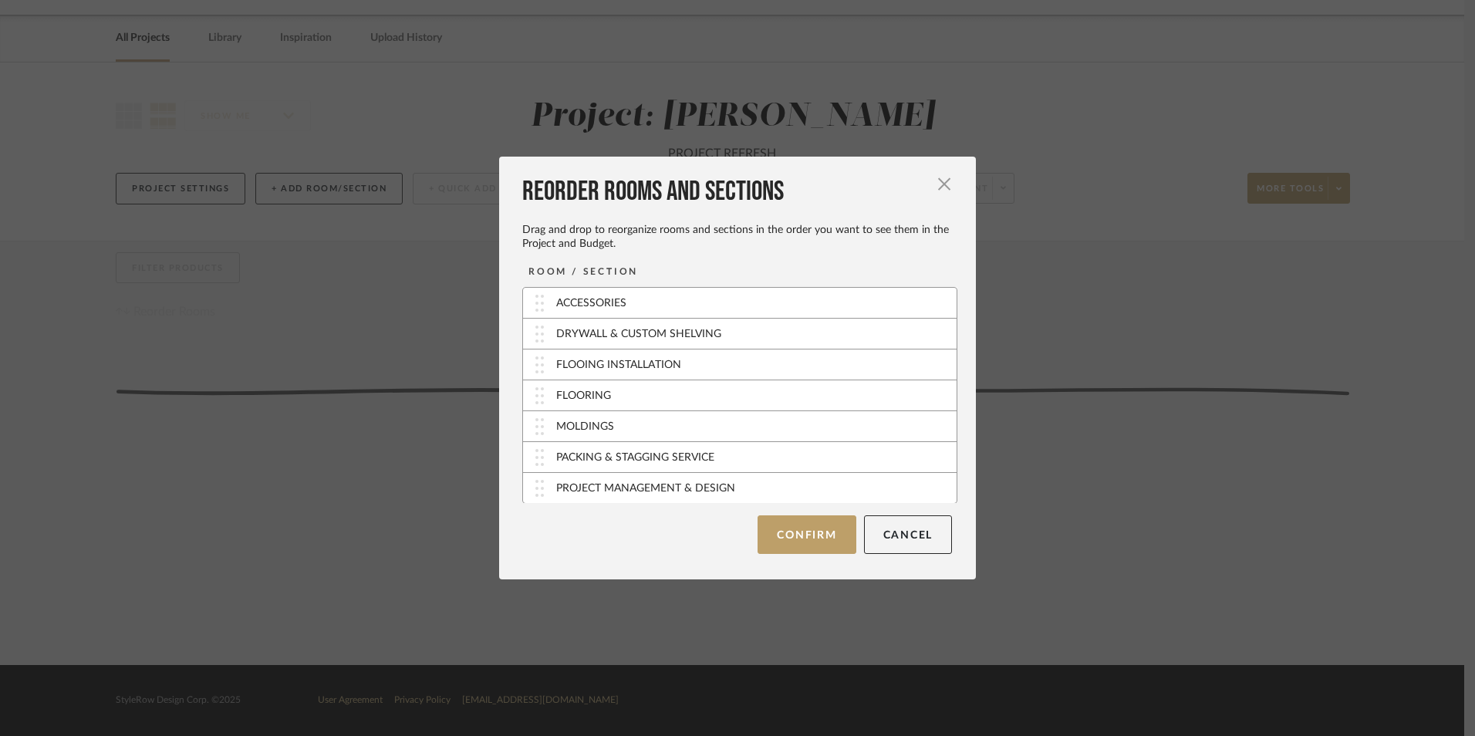
drag, startPoint x: 806, startPoint y: 533, endPoint x: 643, endPoint y: 556, distance: 163.7
click at [643, 556] on div "Reorder Rooms and Sections Drag and drop to reorganize rooms and sections in th…" at bounding box center [737, 368] width 477 height 423
drag, startPoint x: 532, startPoint y: 398, endPoint x: 529, endPoint y: 298, distance: 100.4
drag, startPoint x: 537, startPoint y: 429, endPoint x: 537, endPoint y: 338, distance: 91.0
drag, startPoint x: 535, startPoint y: 427, endPoint x: 532, endPoint y: 381, distance: 45.6
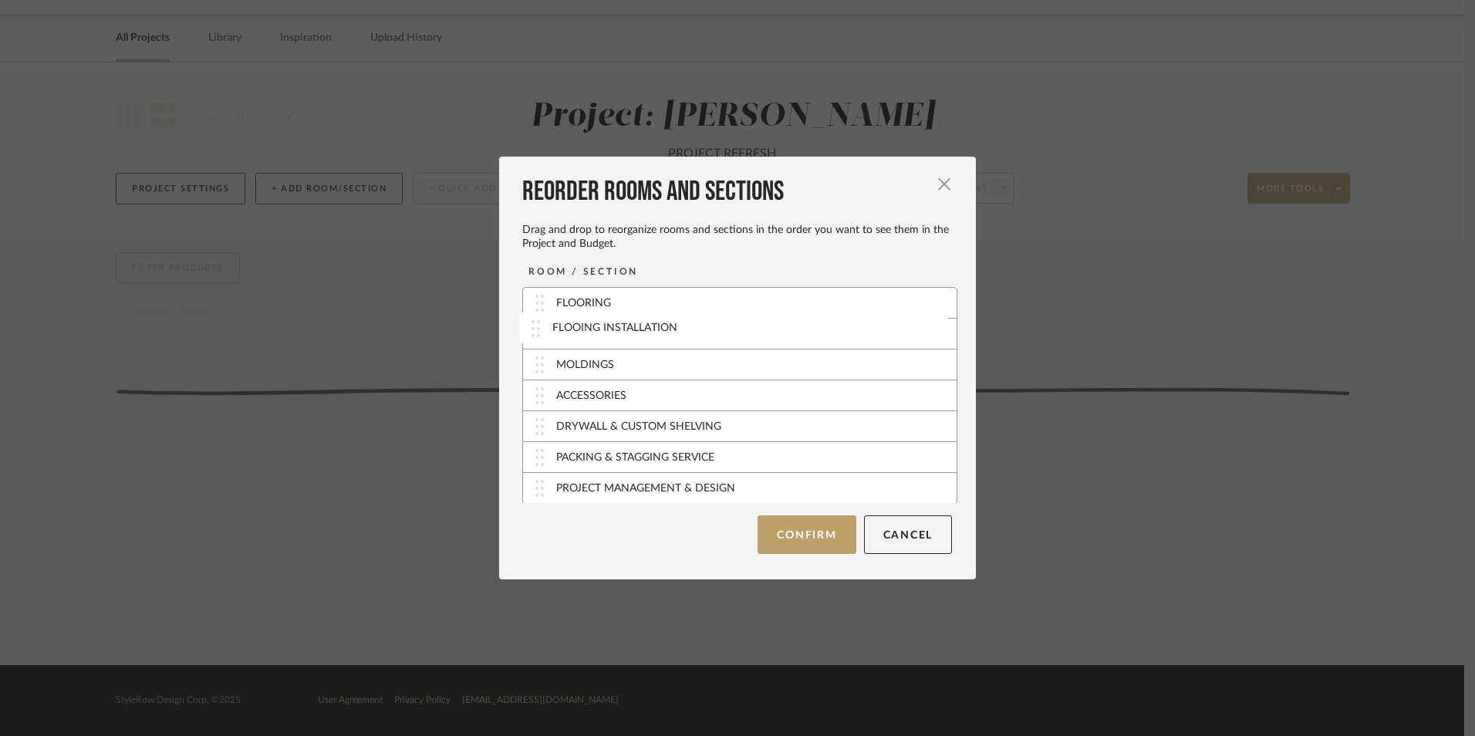
drag, startPoint x: 534, startPoint y: 399, endPoint x: 535, endPoint y: 332, distance: 67.1
drag, startPoint x: 535, startPoint y: 332, endPoint x: 545, endPoint y: 404, distance: 73.2
click at [806, 526] on button "Confirm" at bounding box center [807, 534] width 98 height 39
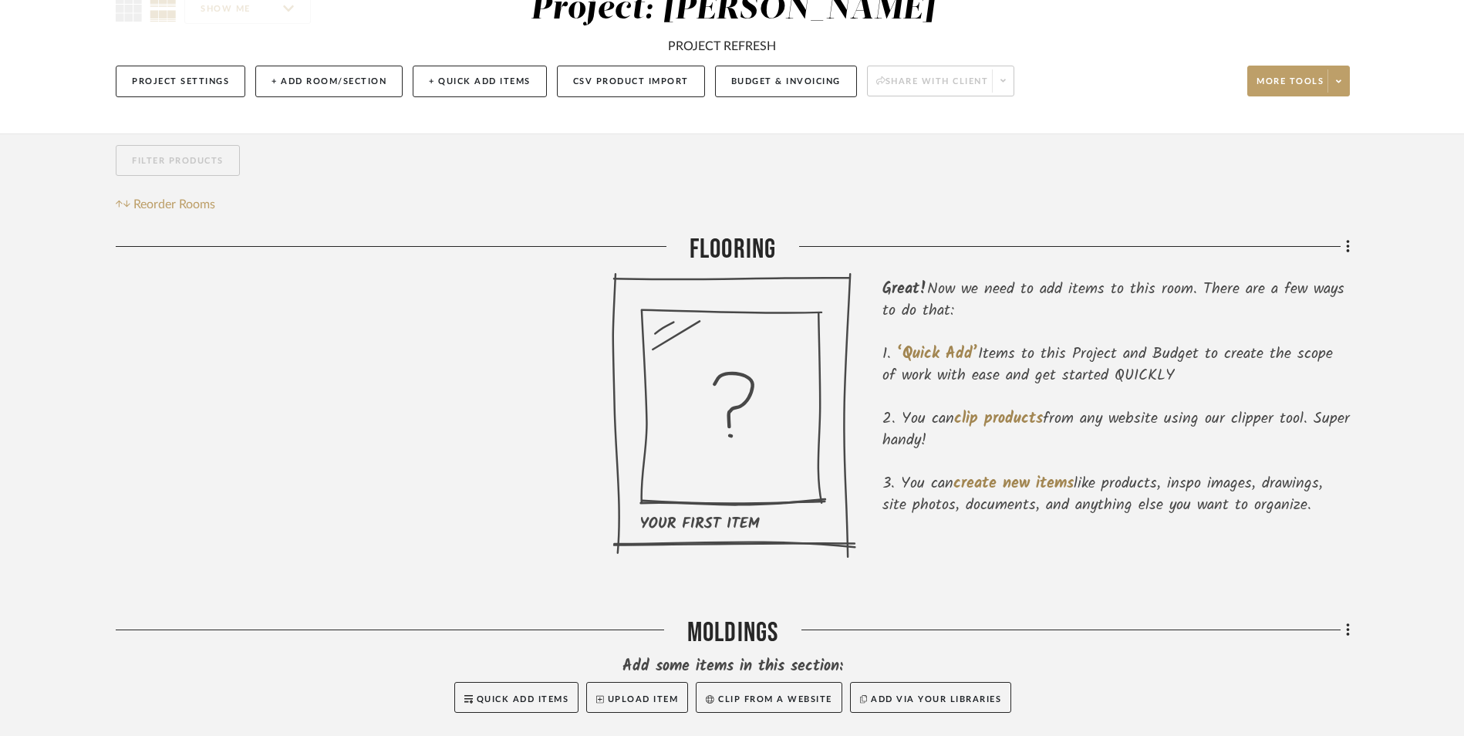
scroll to position [77, 0]
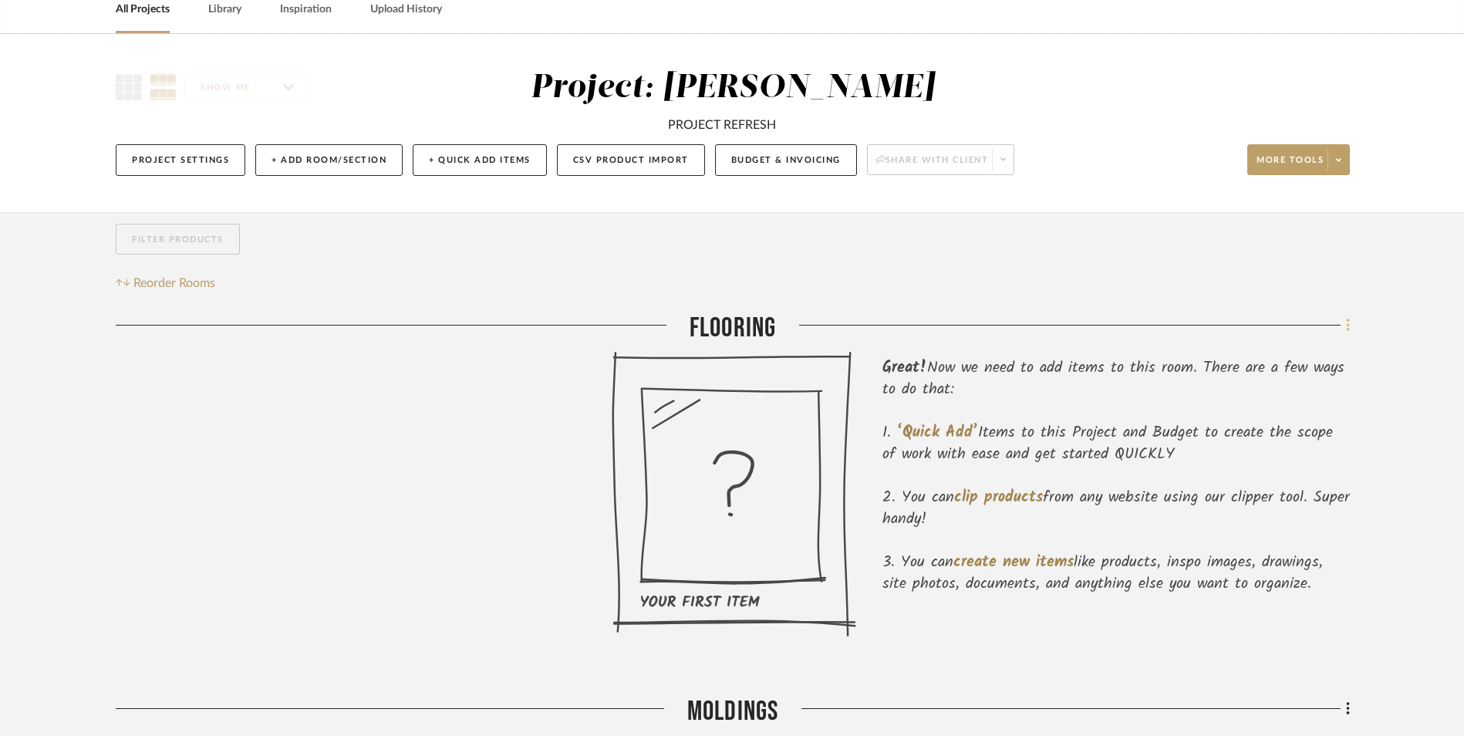
click at [1346, 326] on icon at bounding box center [1348, 325] width 5 height 17
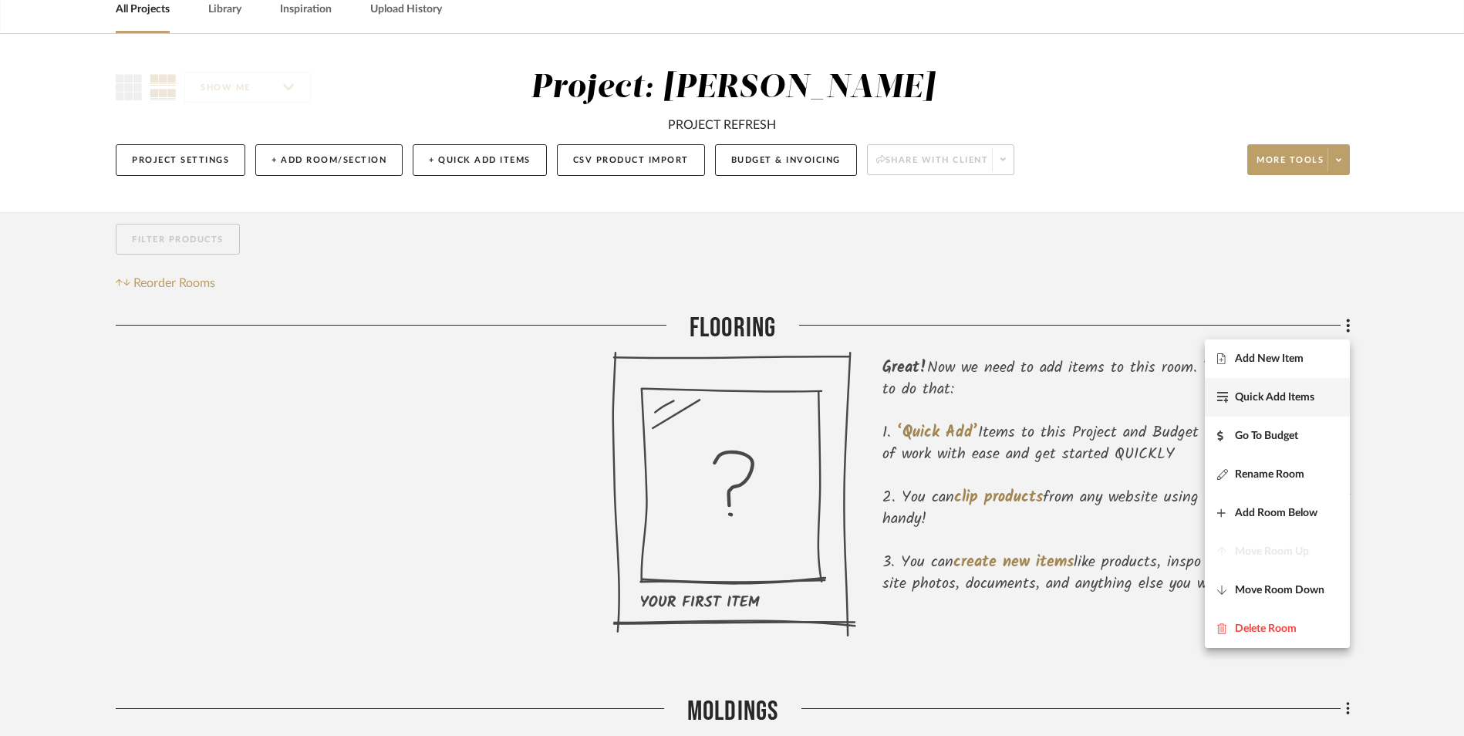
click at [1259, 397] on span "Quick Add Items" at bounding box center [1274, 397] width 79 height 13
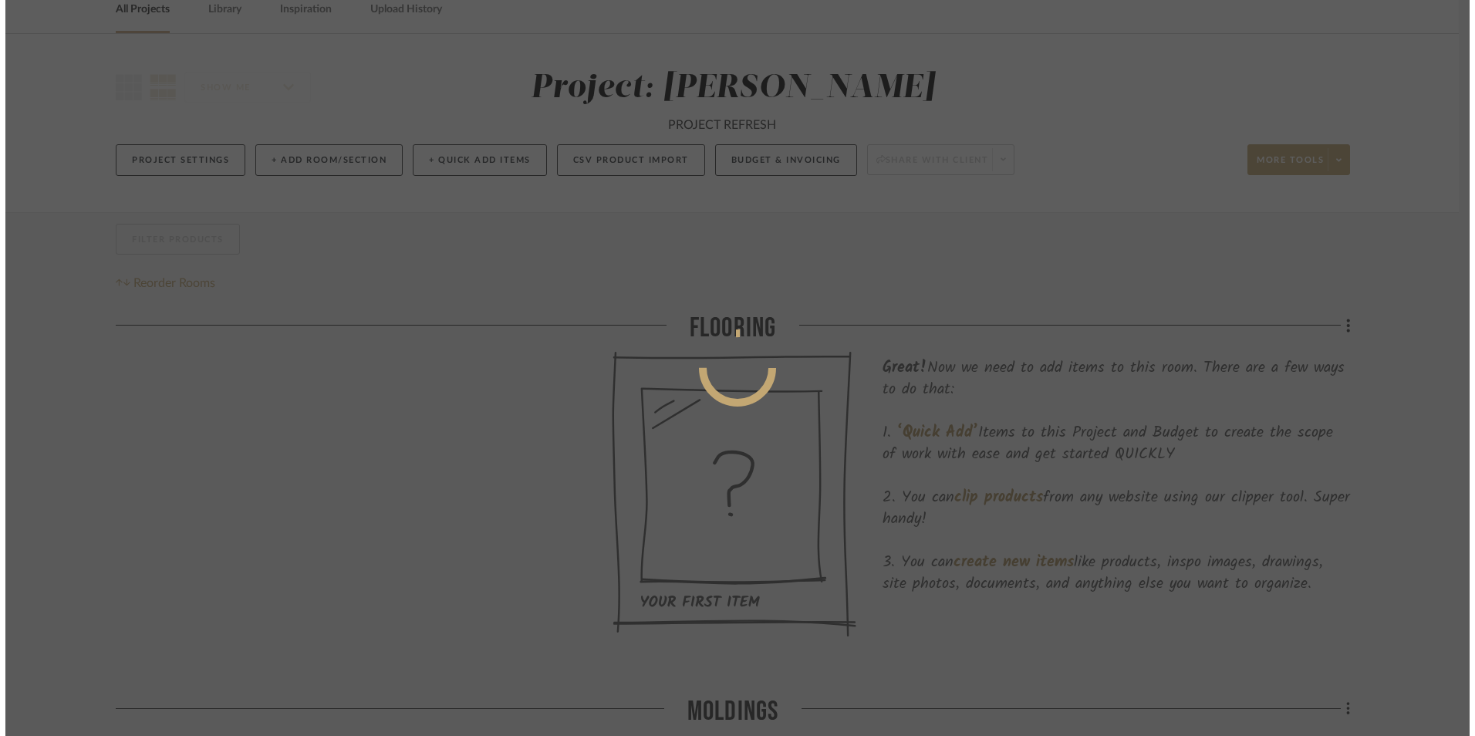
scroll to position [0, 0]
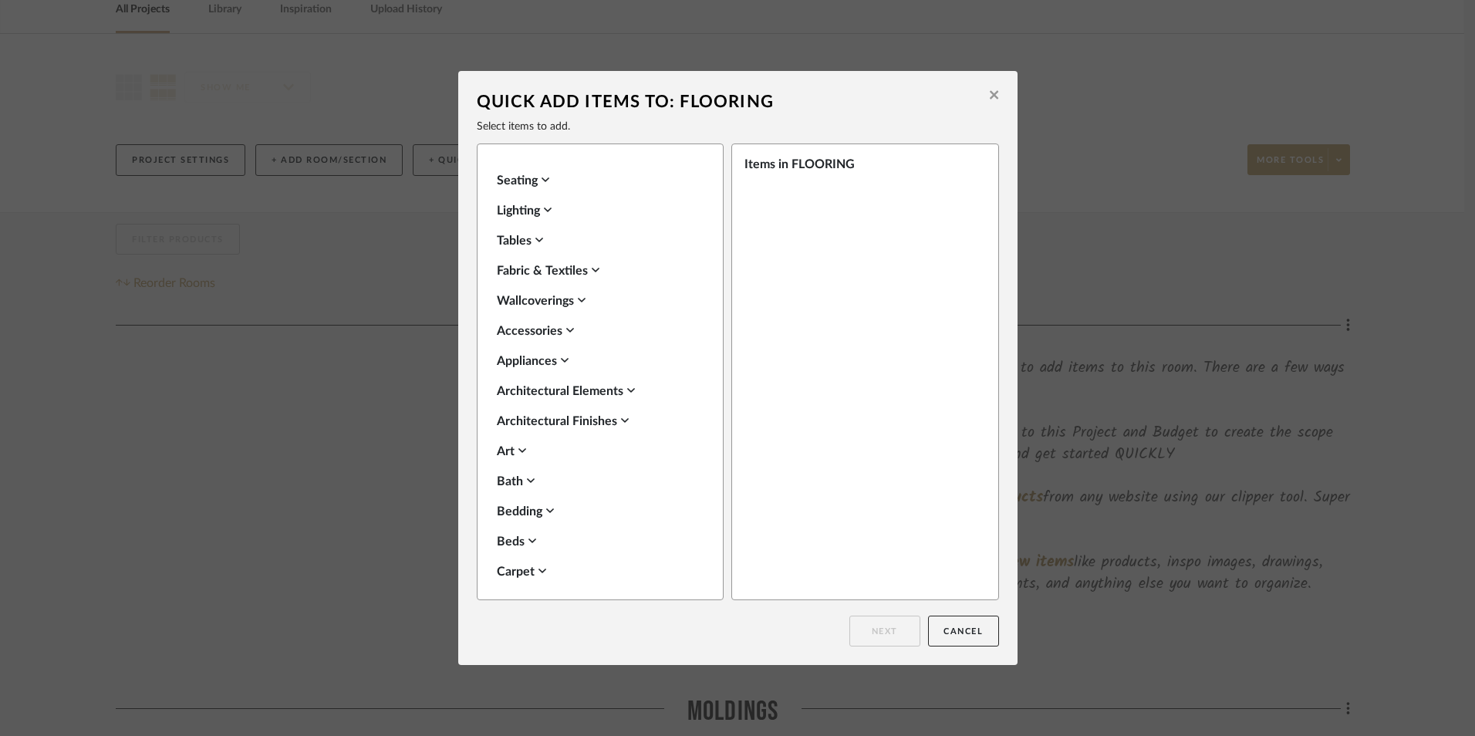
click at [984, 92] on button at bounding box center [994, 96] width 24 height 36
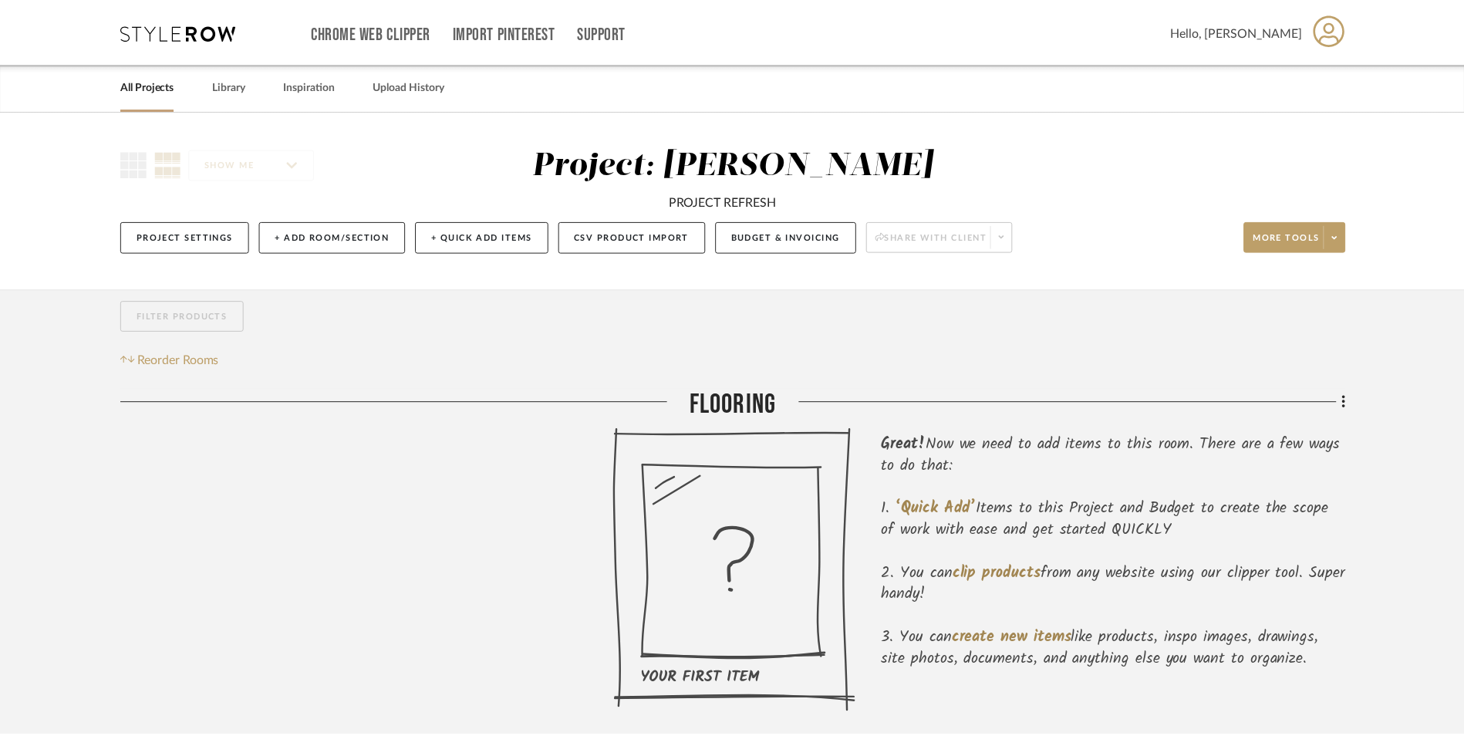
scroll to position [77, 0]
